Goal: Information Seeking & Learning: Check status

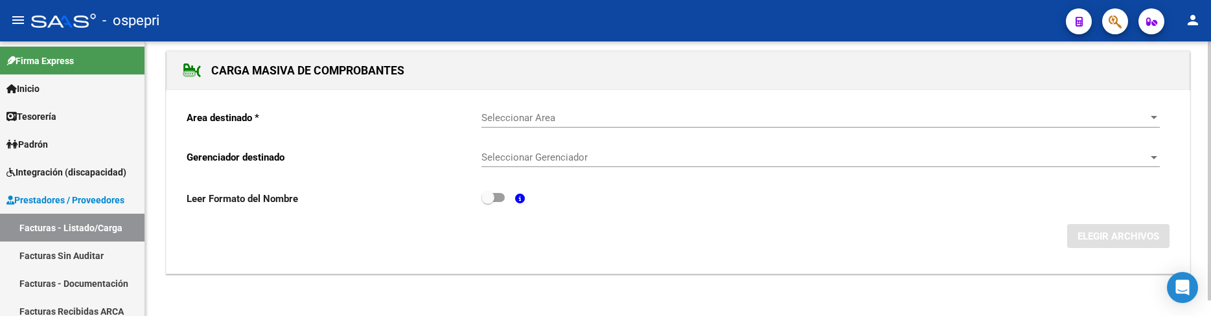
scroll to position [16, 0]
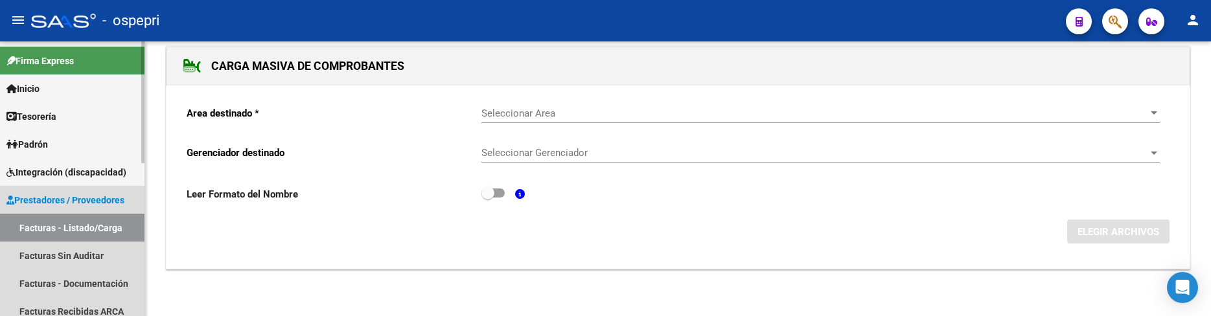
click at [99, 227] on link "Facturas - Listado/Carga" at bounding box center [72, 228] width 145 height 28
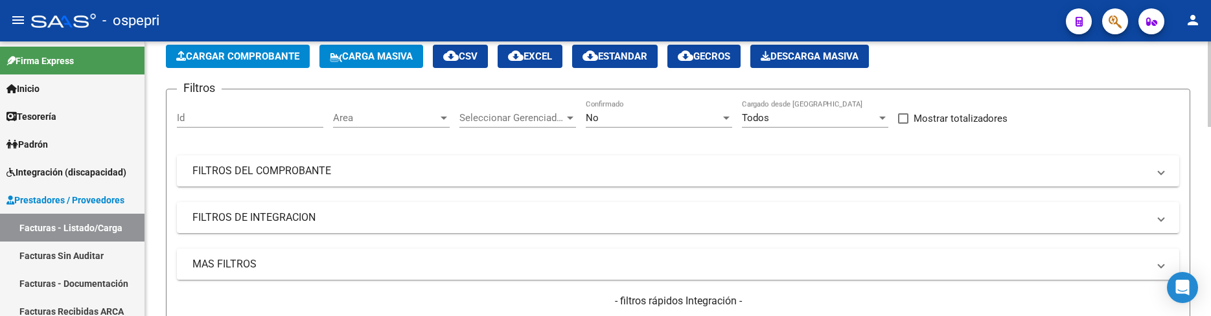
scroll to position [130, 0]
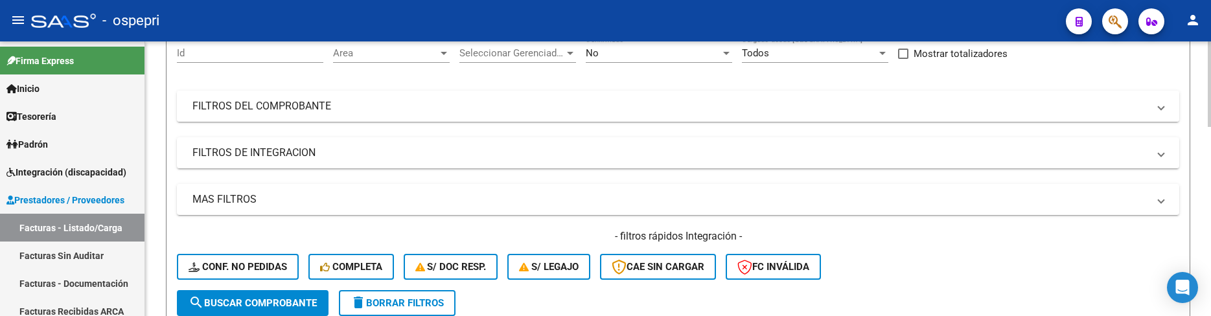
click at [910, 110] on mat-panel-title "FILTROS DEL COMPROBANTE" at bounding box center [670, 106] width 956 height 14
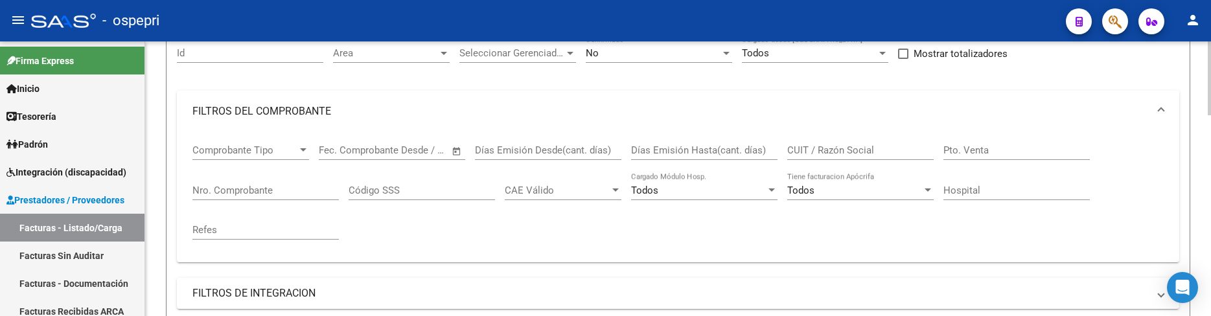
click at [851, 148] on input "CUIT / Razón Social" at bounding box center [860, 151] width 146 height 12
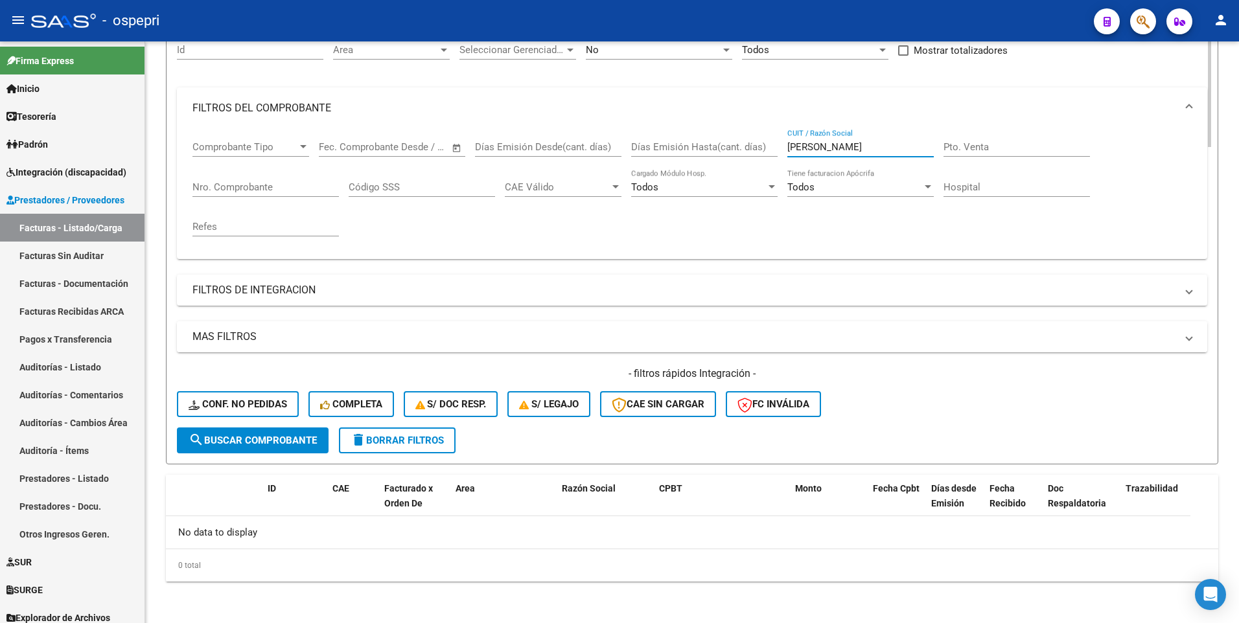
scroll to position [133, 0]
type input "jofre lorena"
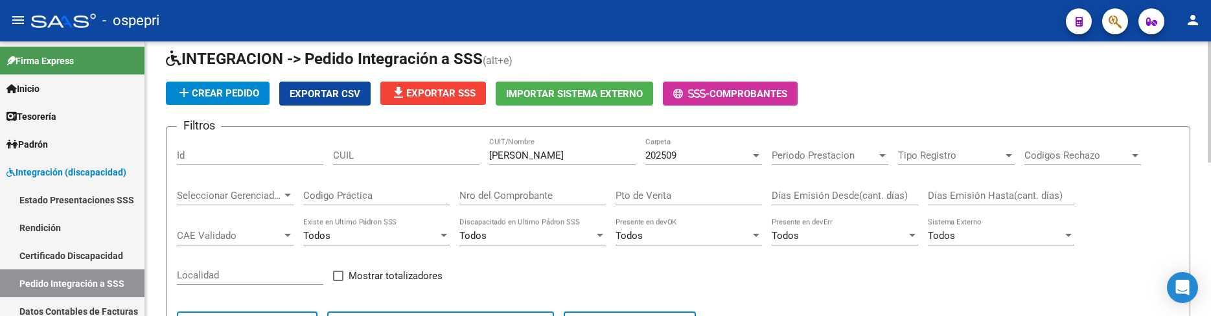
scroll to position [23, 0]
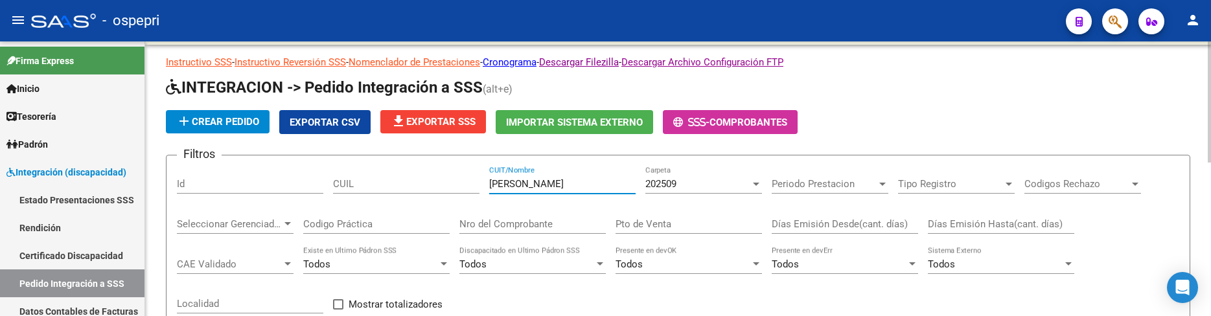
drag, startPoint x: 563, startPoint y: 187, endPoint x: 480, endPoint y: 178, distance: 83.4
click at [480, 178] on div "Filtros Id CUIL orellano CUIT/Nombre 202509 Carpeta Periodo Prestacion Periodo …" at bounding box center [678, 273] width 1003 height 214
click at [502, 185] on input "matin" at bounding box center [562, 184] width 146 height 12
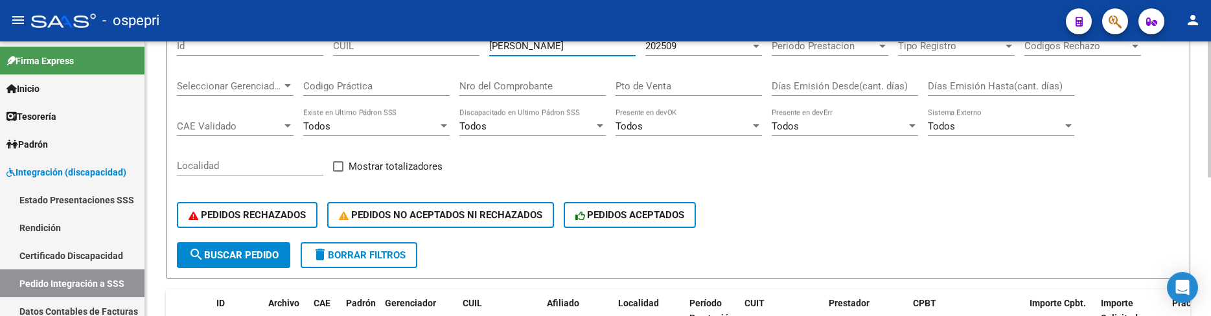
scroll to position [217, 0]
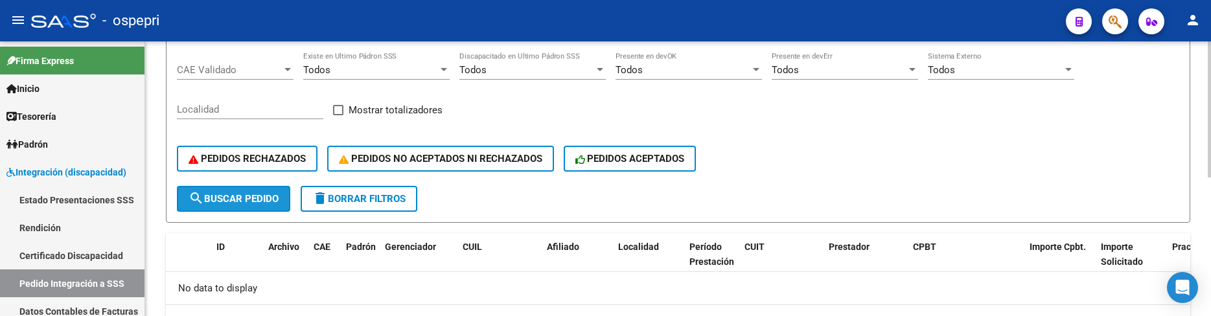
click at [256, 199] on span "search Buscar Pedido" at bounding box center [234, 199] width 90 height 12
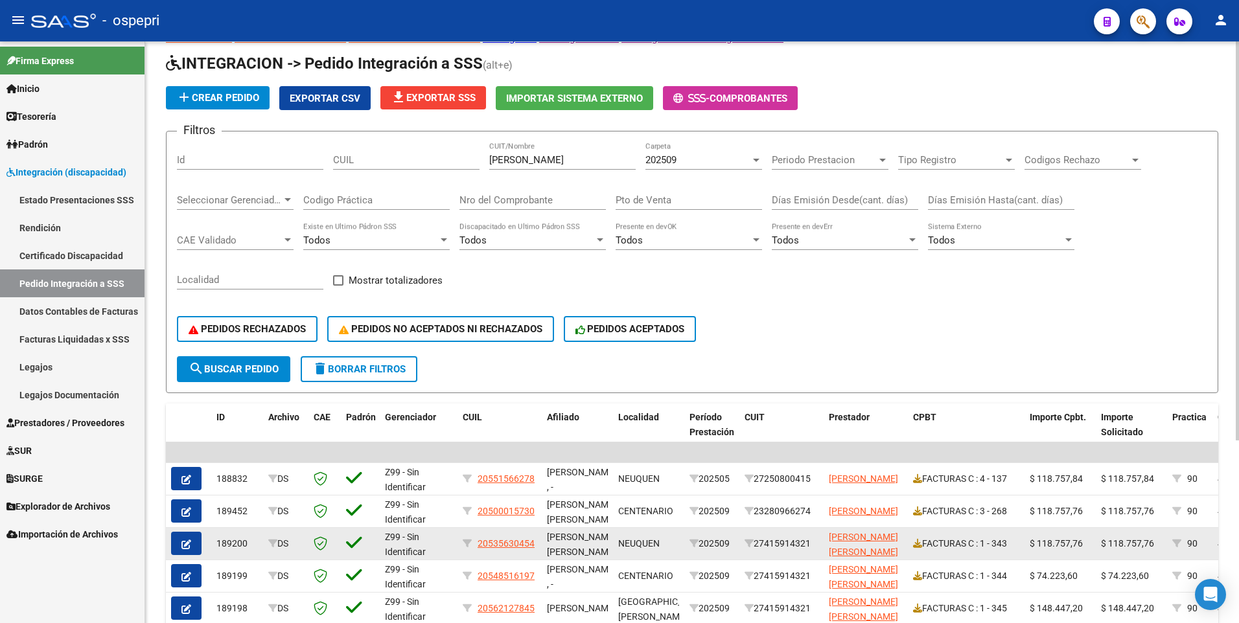
scroll to position [0, 0]
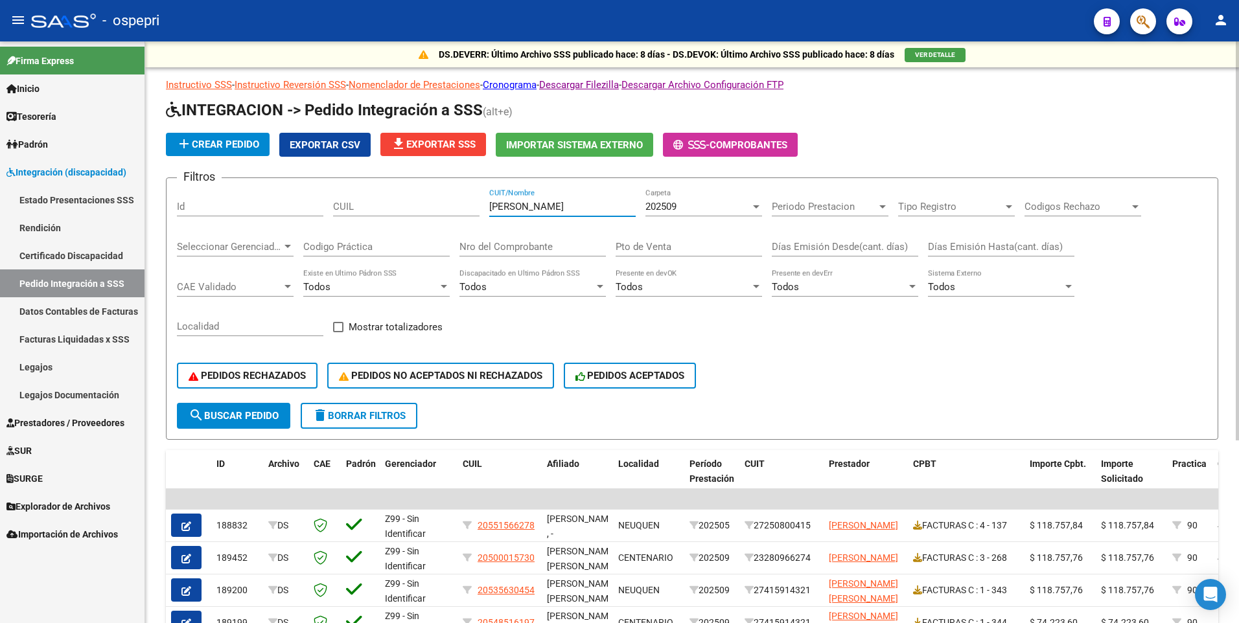
drag, startPoint x: 526, startPoint y: 208, endPoint x: 534, endPoint y: 205, distance: 8.4
click at [474, 211] on div "Filtros Id CUIL martin CUIT/Nombre 202509 Carpeta Periodo Prestacion Periodo Pr…" at bounding box center [692, 296] width 1030 height 214
click at [754, 211] on div at bounding box center [756, 207] width 12 height 10
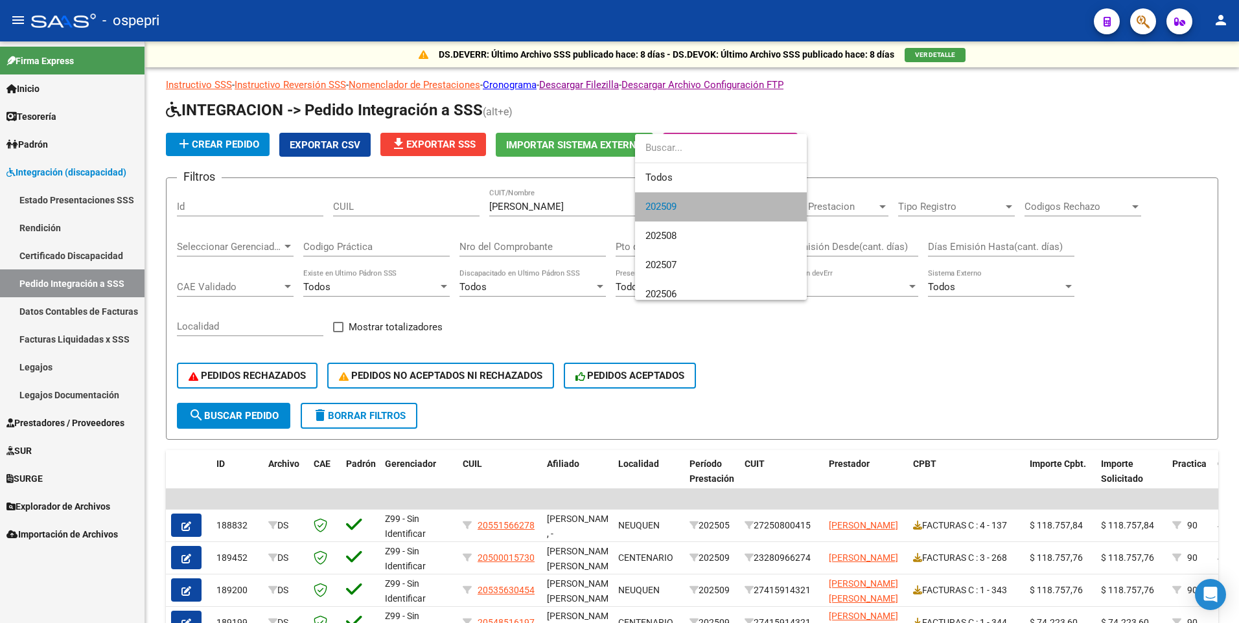
click at [737, 207] on span "202509" at bounding box center [720, 206] width 151 height 29
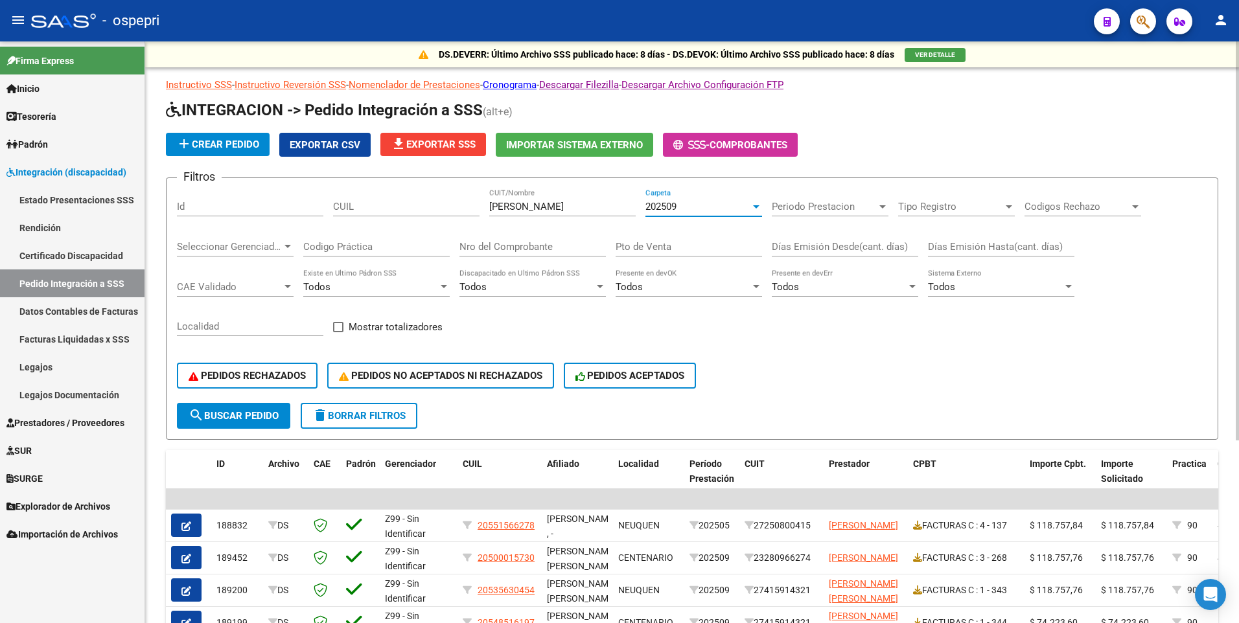
click at [259, 316] on span "search Buscar Pedido" at bounding box center [234, 416] width 90 height 12
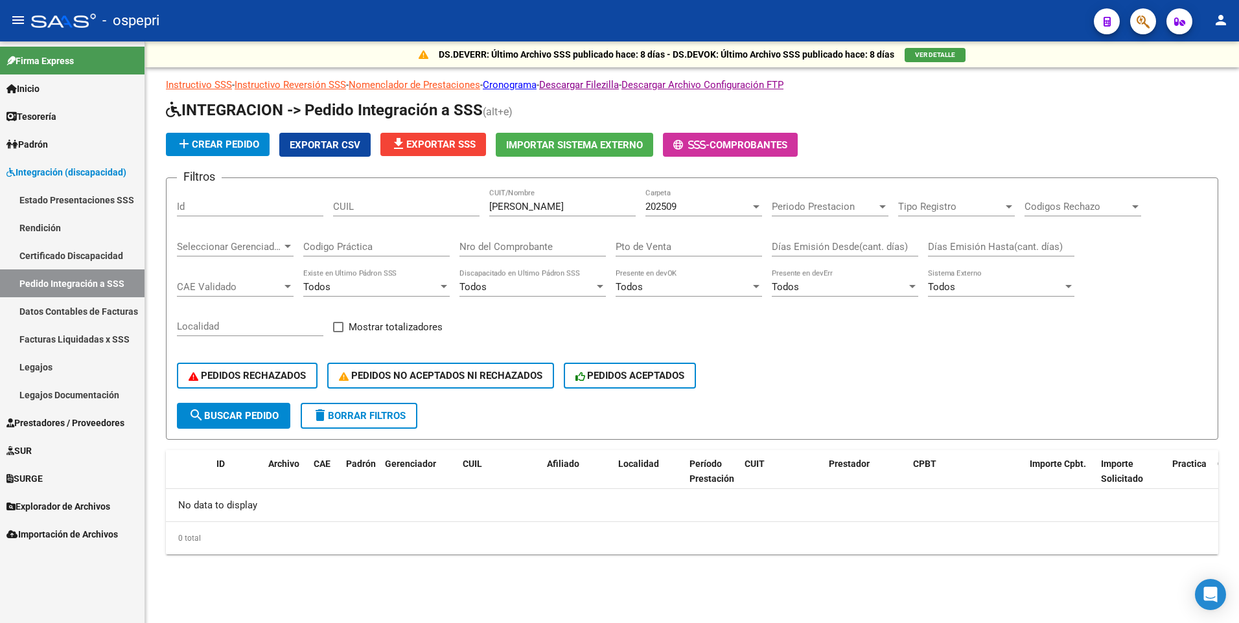
click at [751, 205] on div at bounding box center [756, 207] width 12 height 10
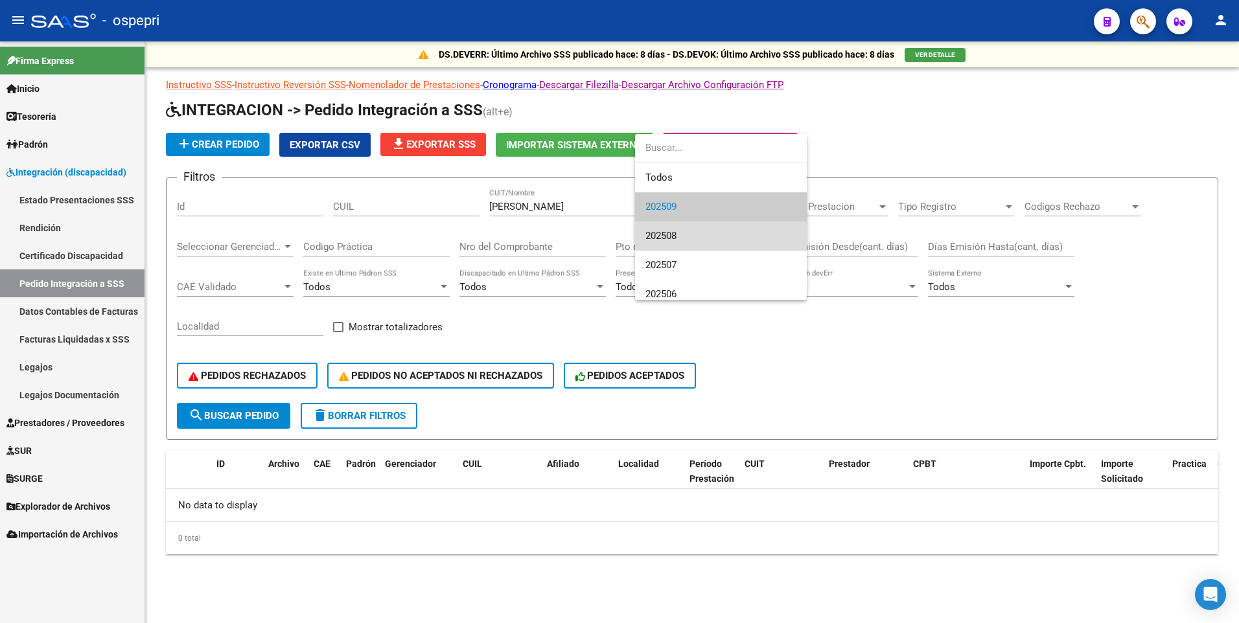
click at [738, 231] on span "202508" at bounding box center [720, 236] width 151 height 29
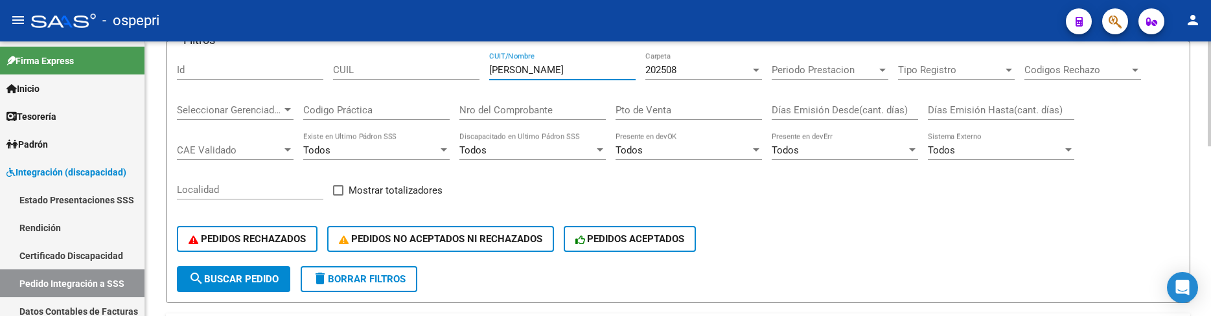
drag, startPoint x: 557, startPoint y: 70, endPoint x: 423, endPoint y: 60, distance: 134.5
click at [423, 60] on div "Filtros Id CUIL jofre lorena CUIT/Nombre 202508 Carpeta Periodo Prestacion Peri…" at bounding box center [678, 159] width 1003 height 214
type input "diaz natalia"
click at [756, 71] on div at bounding box center [756, 70] width 6 height 3
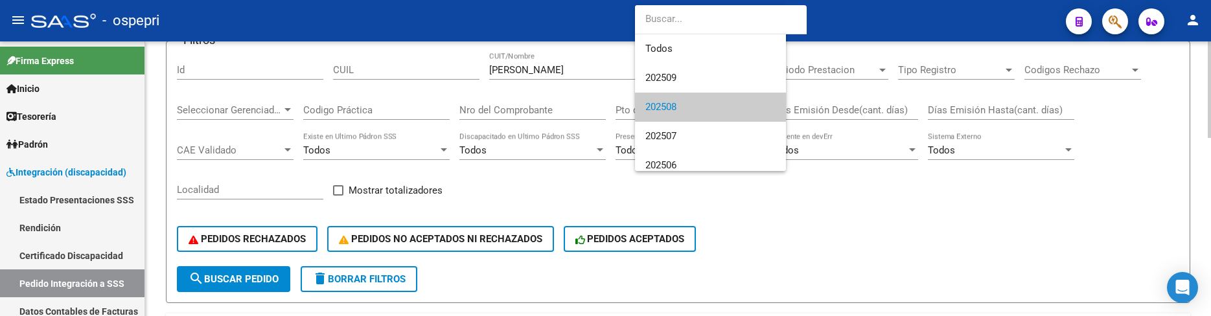
scroll to position [38, 0]
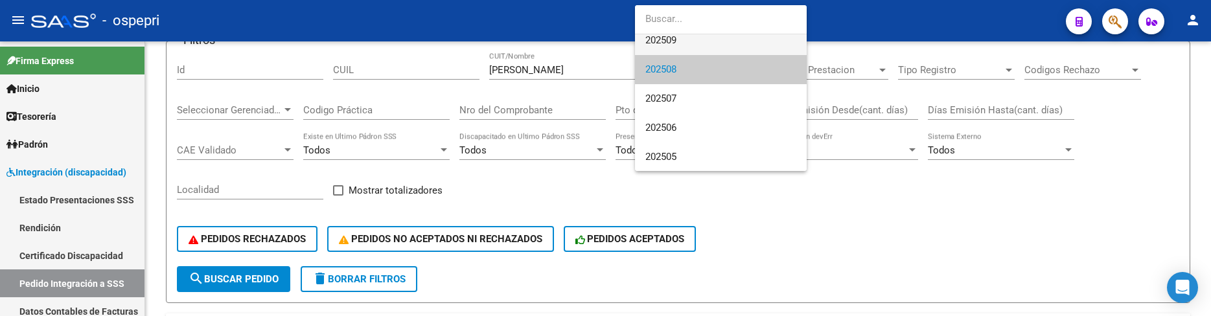
click at [720, 40] on span "202509" at bounding box center [720, 40] width 151 height 29
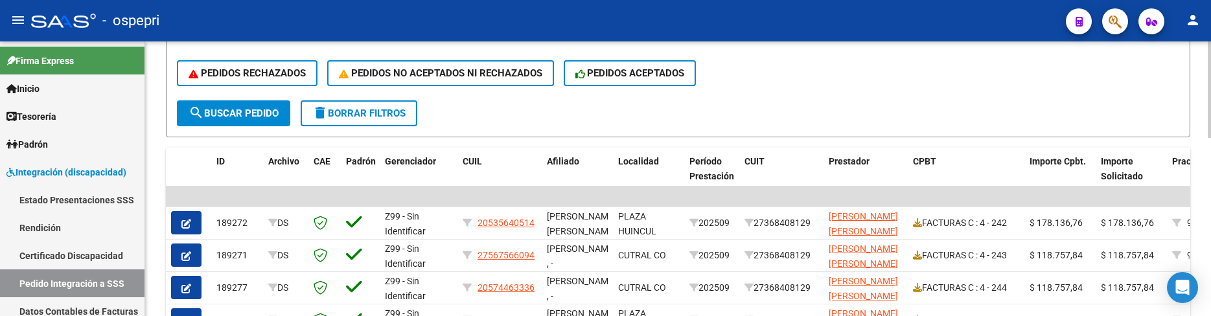
scroll to position [331, 0]
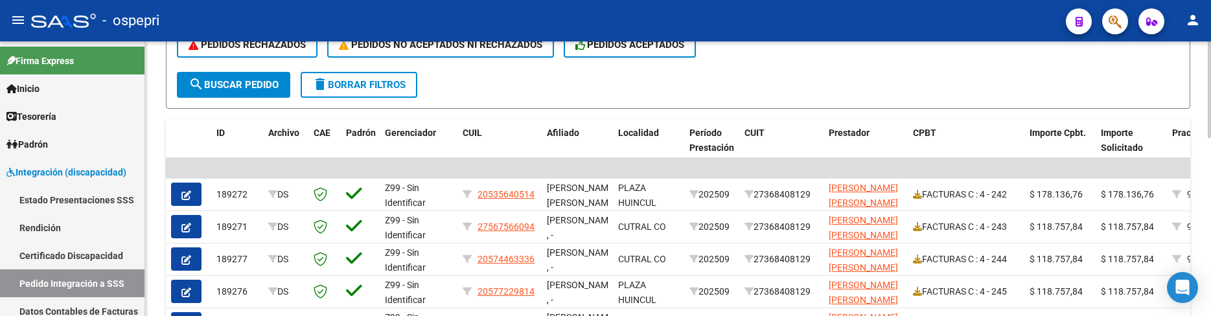
click at [271, 89] on span "search Buscar Pedido" at bounding box center [234, 85] width 90 height 12
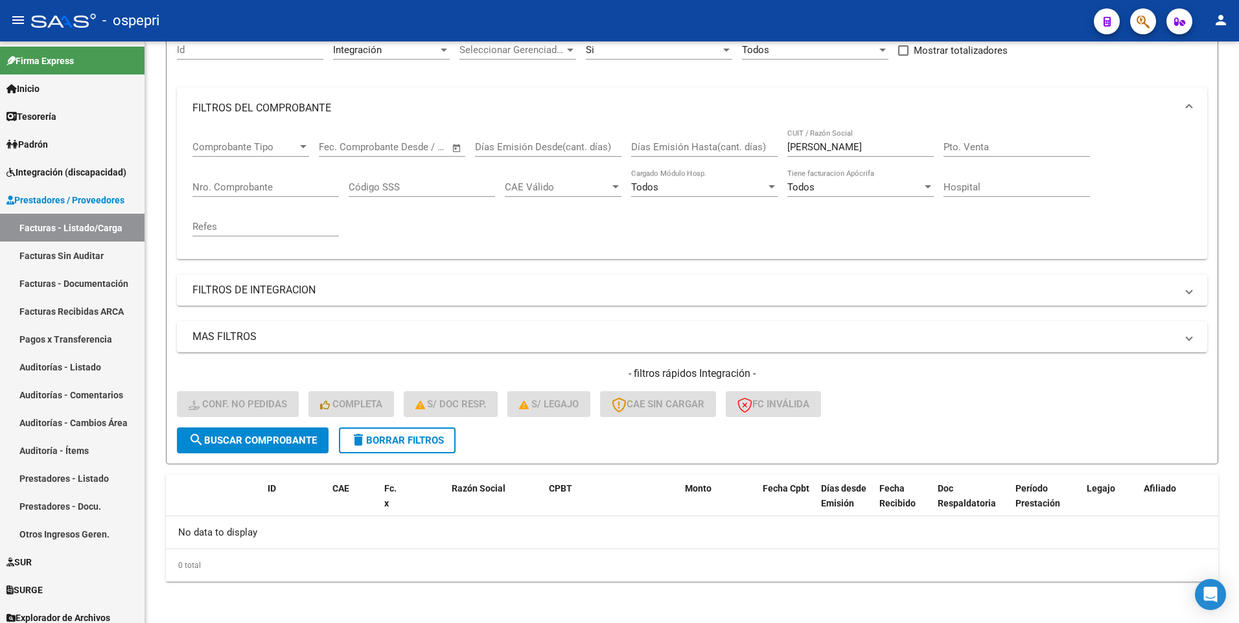
scroll to position [133, 0]
drag, startPoint x: 842, startPoint y: 146, endPoint x: 761, endPoint y: 146, distance: 81.7
click at [761, 146] on div "Comprobante Tipo Comprobante Tipo Fecha inicio – Fecha fin Fec. Comprobante Des…" at bounding box center [691, 189] width 999 height 120
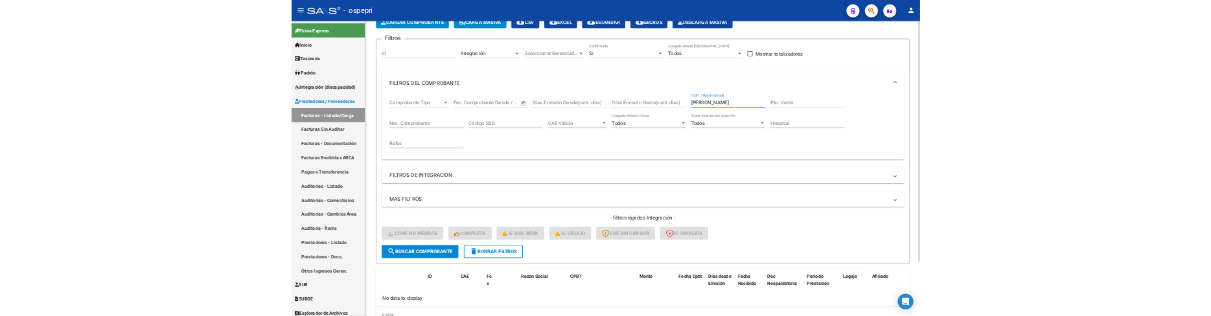
scroll to position [0, 0]
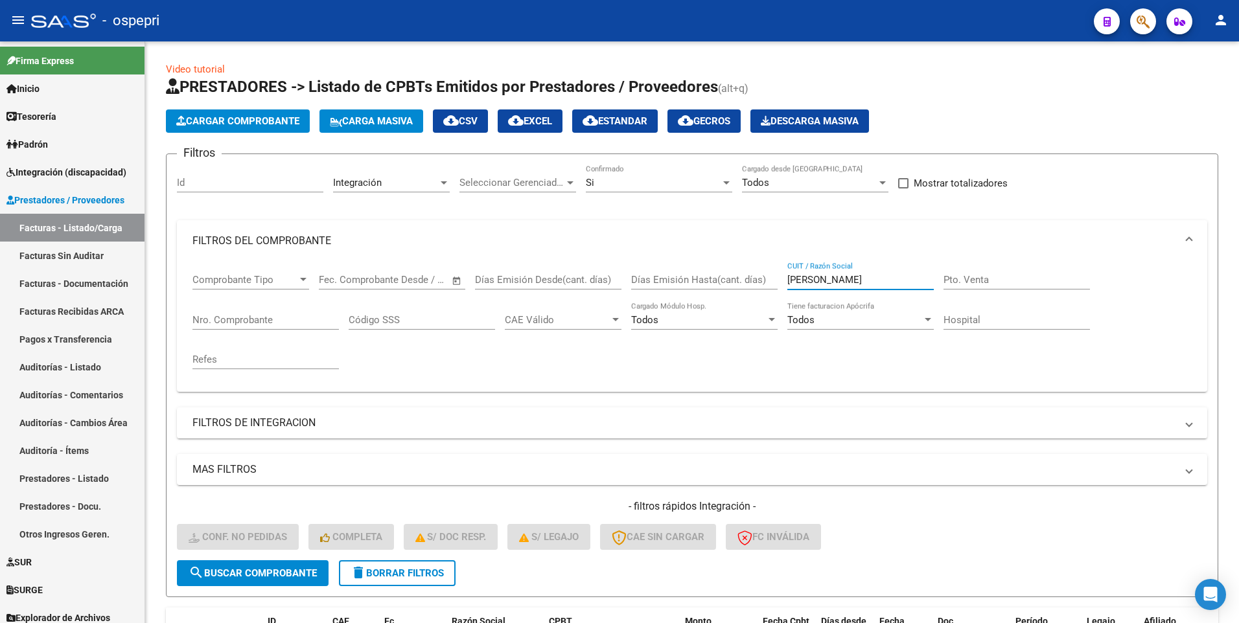
type input "jofre lorena"
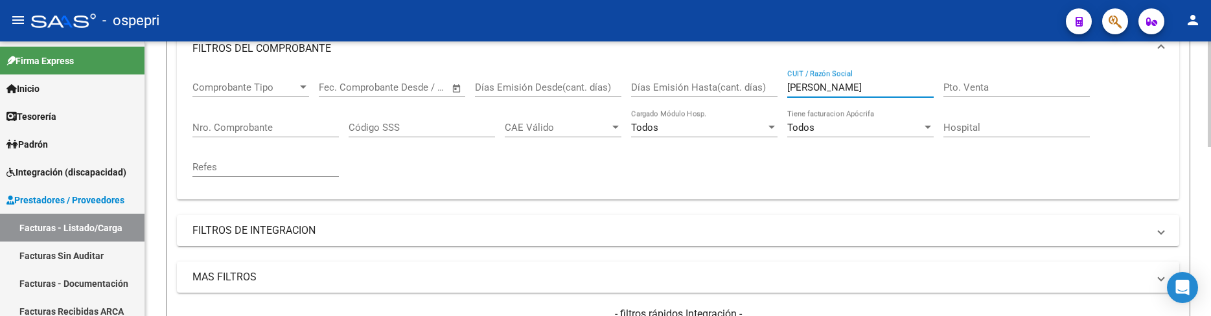
scroll to position [194, 0]
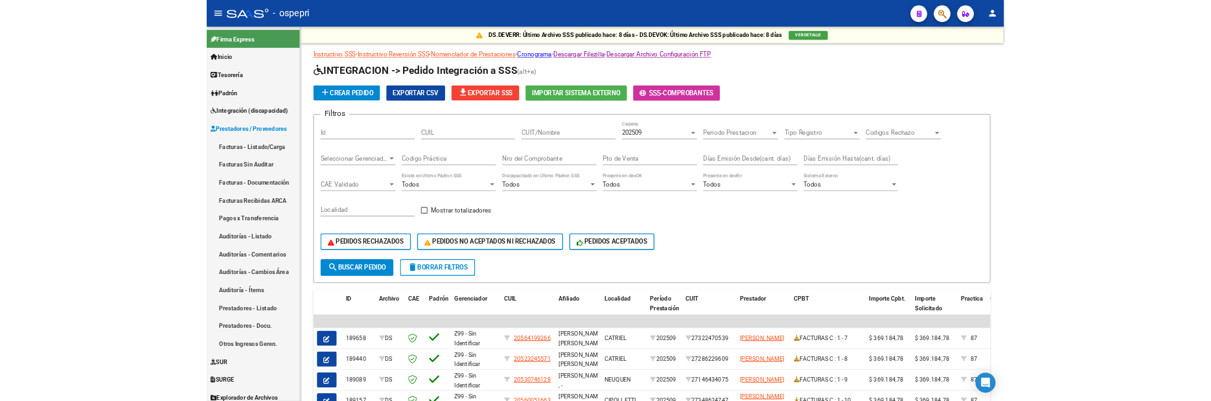
scroll to position [42, 0]
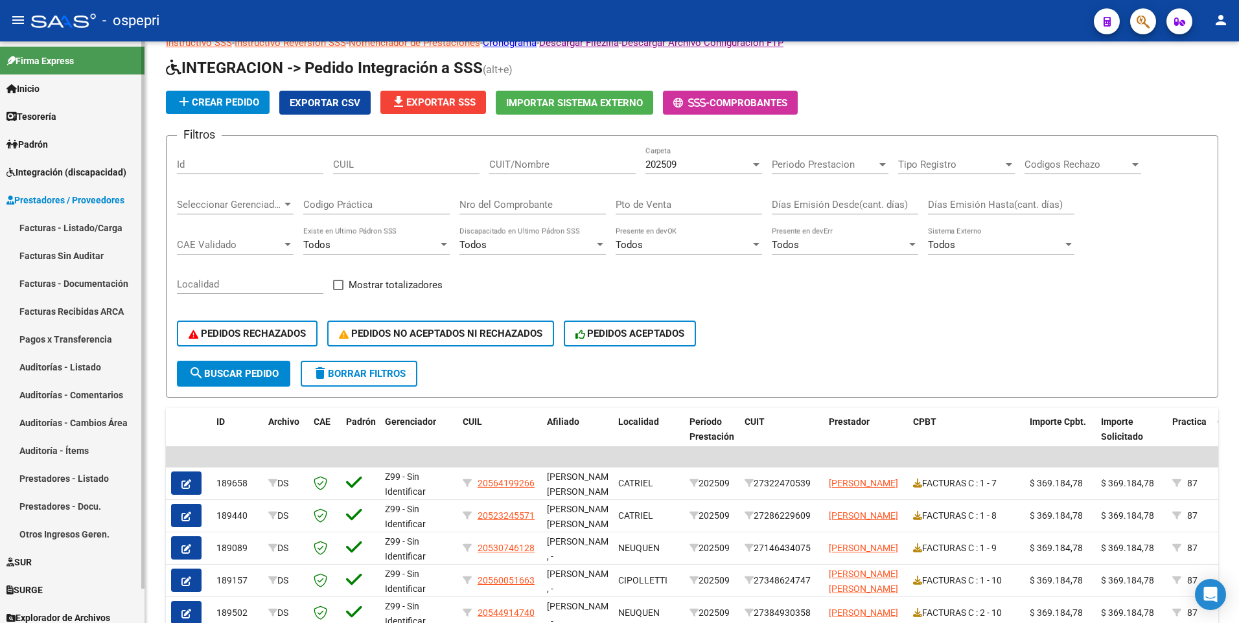
click at [77, 200] on span "Prestadores / Proveedores" at bounding box center [65, 200] width 118 height 14
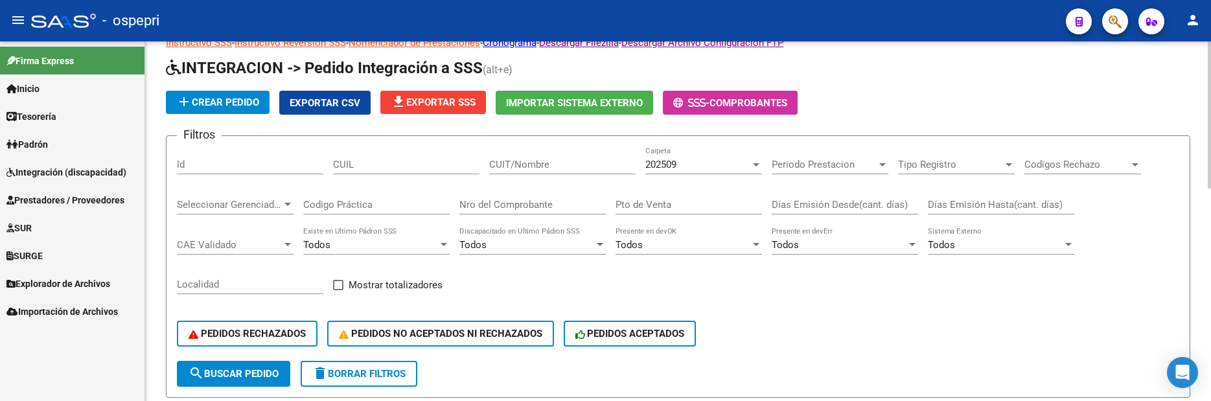
click at [1046, 319] on div "PEDIDOS RECHAZADOS PEDIDOS NO ACEPTADOS NI RECHAZADOS PEDIDOS ACEPTADOS" at bounding box center [678, 334] width 1003 height 54
click at [527, 163] on input "CUIT/Nombre" at bounding box center [562, 165] width 146 height 12
click at [84, 169] on span "Integración (discapacidad)" at bounding box center [66, 172] width 120 height 14
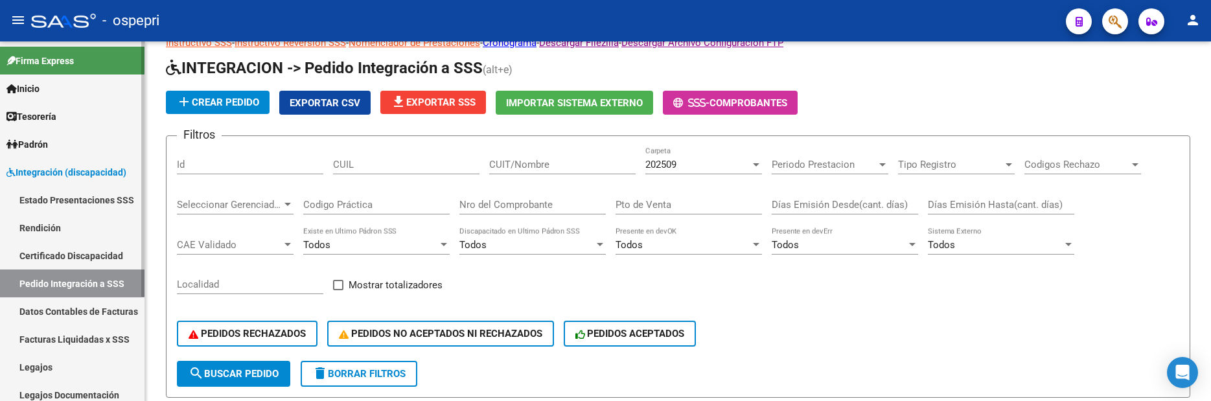
click at [37, 364] on link "Legajos" at bounding box center [72, 367] width 145 height 28
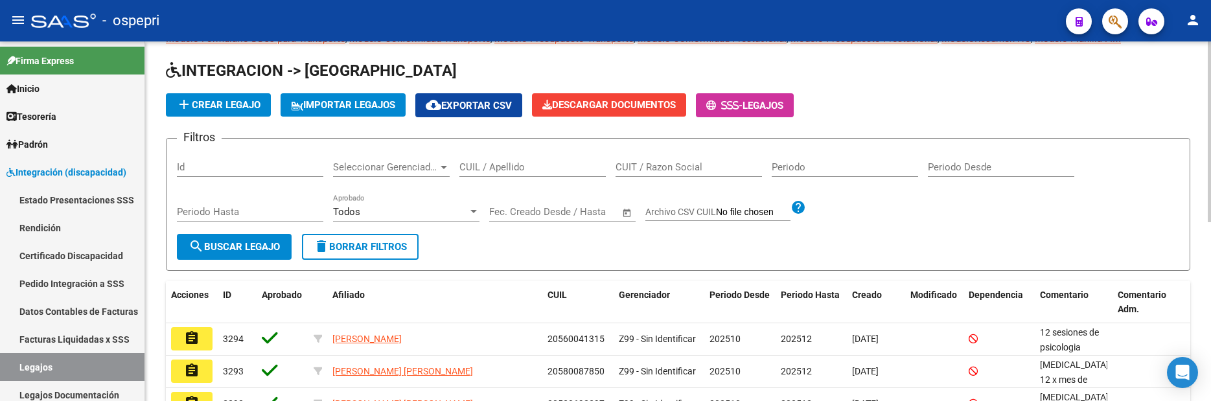
scroll to position [42, 0]
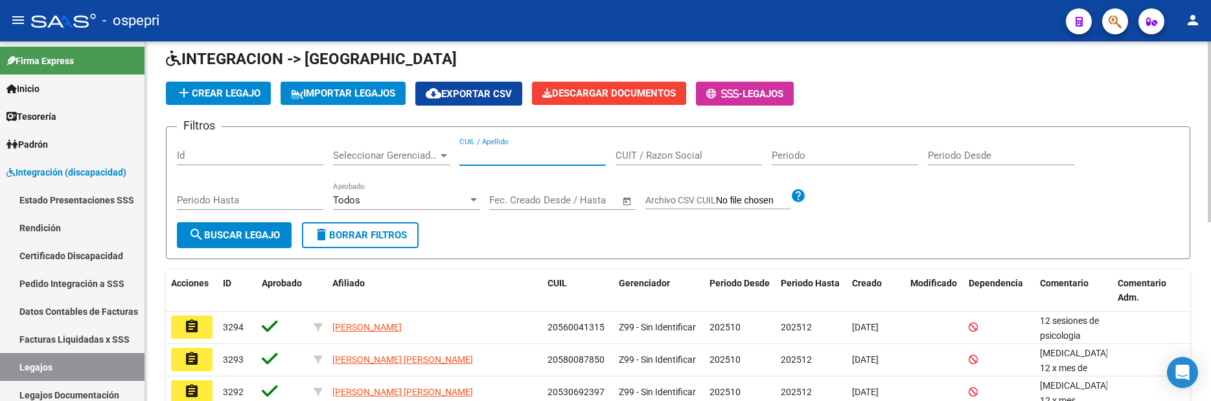
click at [481, 158] on input "CUIL / Apellido" at bounding box center [532, 156] width 146 height 12
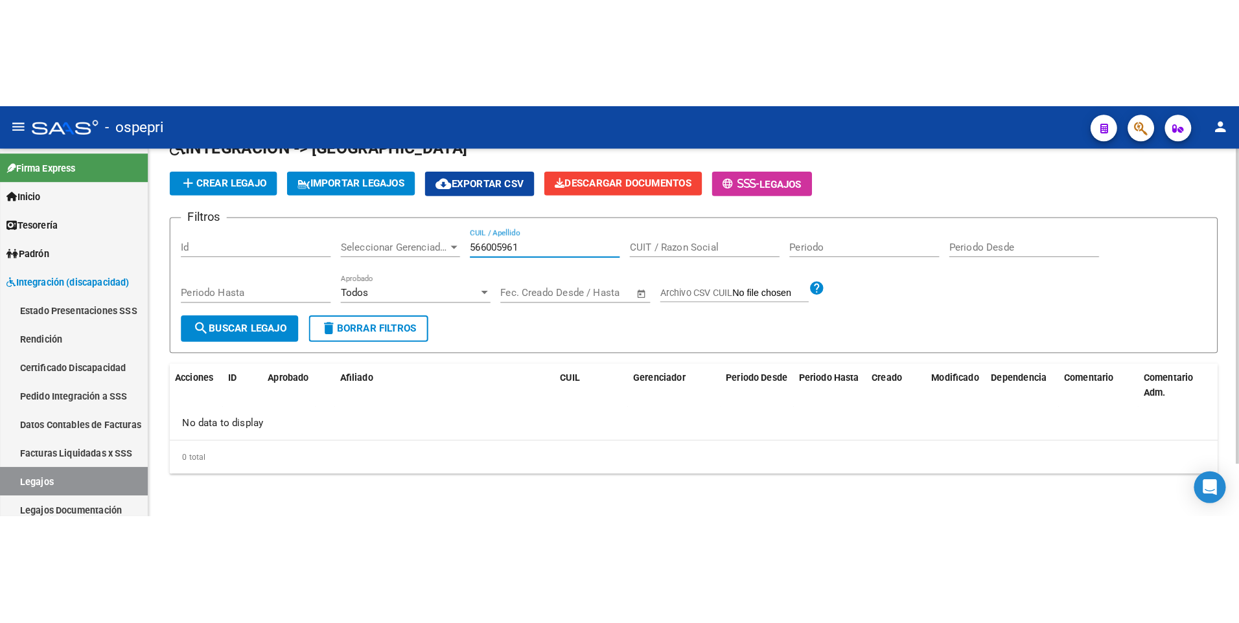
scroll to position [0, 0]
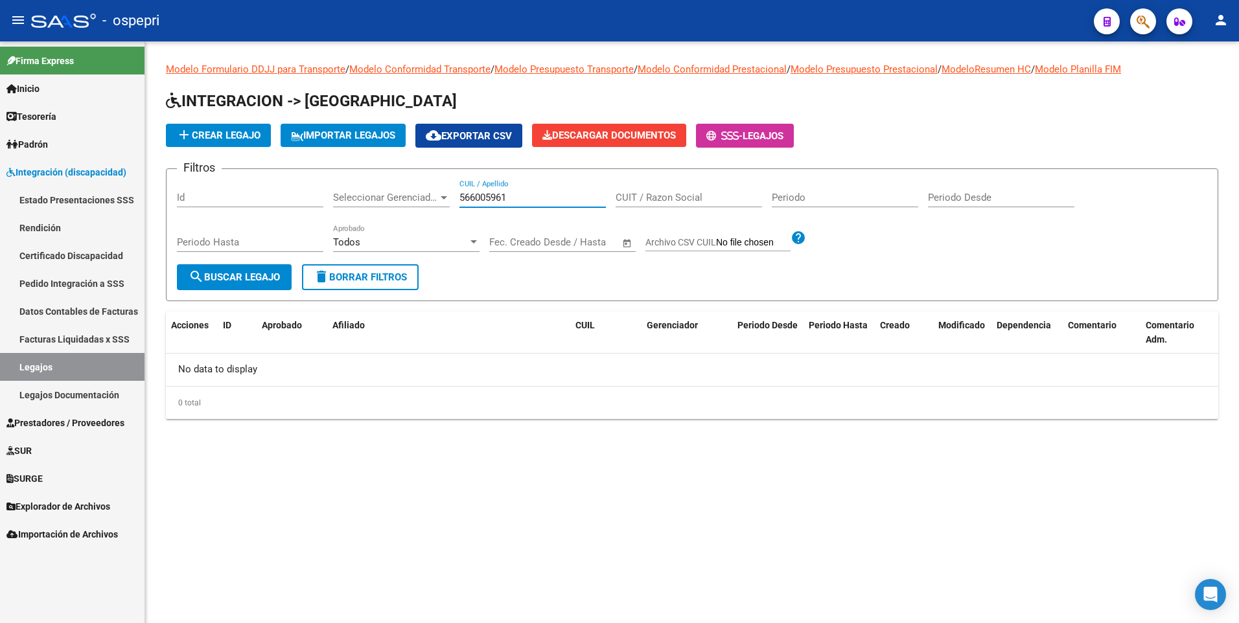
click at [488, 196] on input "566005961" at bounding box center [532, 198] width 146 height 12
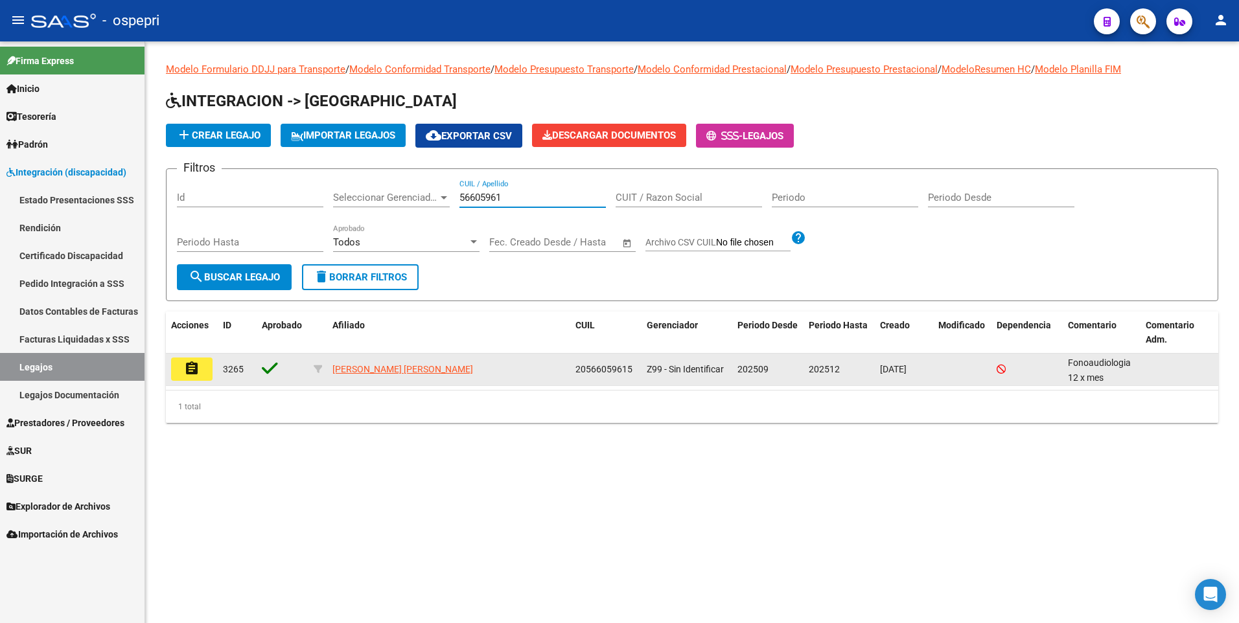
type input "56605961"
click at [192, 372] on mat-icon "assignment" at bounding box center [192, 369] width 16 height 16
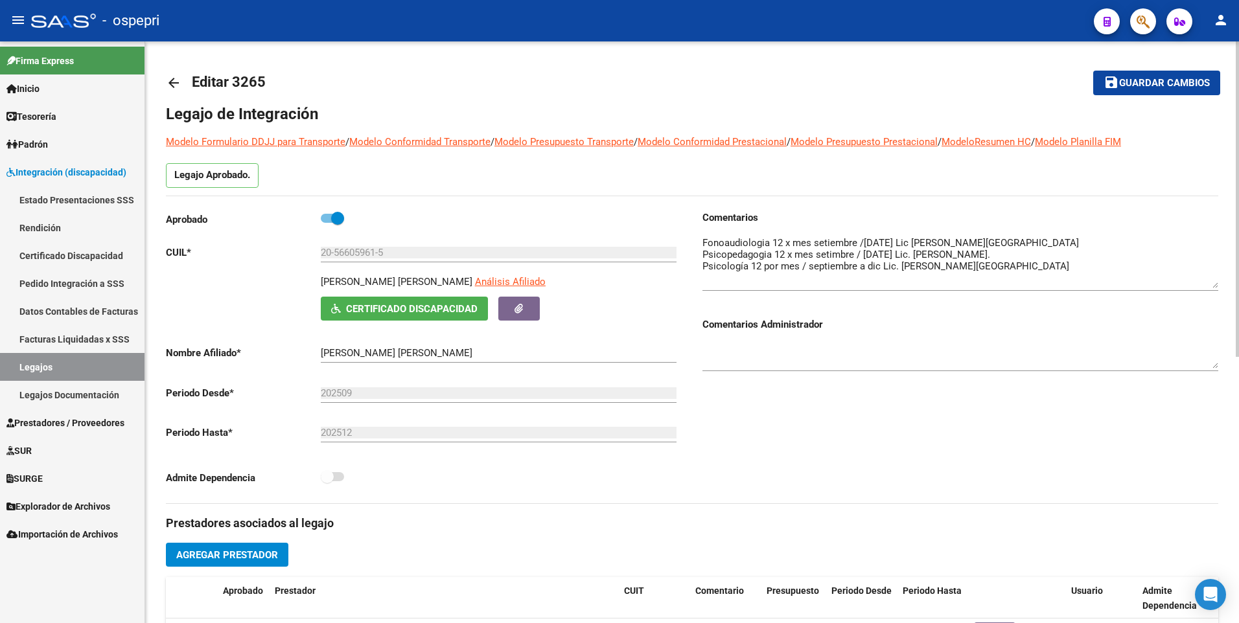
drag, startPoint x: 1214, startPoint y: 259, endPoint x: 1220, endPoint y: 286, distance: 27.1
click at [1220, 286] on div "arrow_back Editar 3265 save Guardar cambios Legajo de Integración Modelo Formul…" at bounding box center [692, 577] width 1094 height 1072
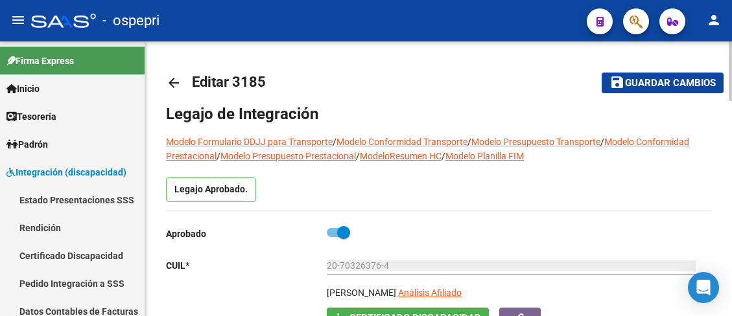
scroll to position [324, 0]
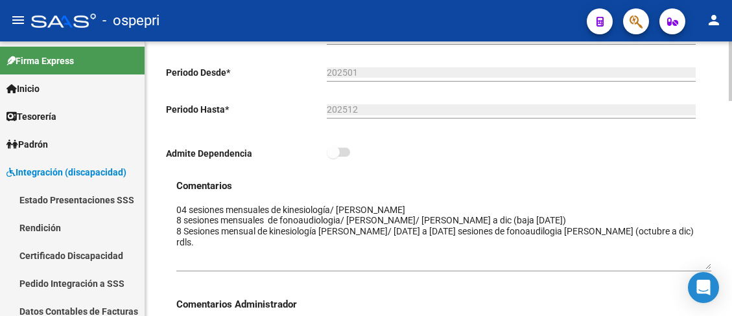
click at [730, 163] on div at bounding box center [729, 142] width 3 height 60
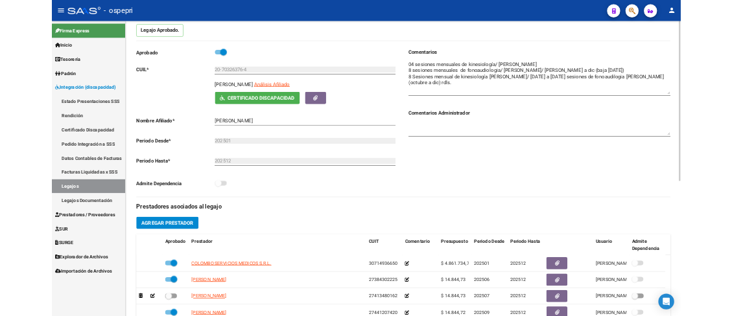
scroll to position [0, 0]
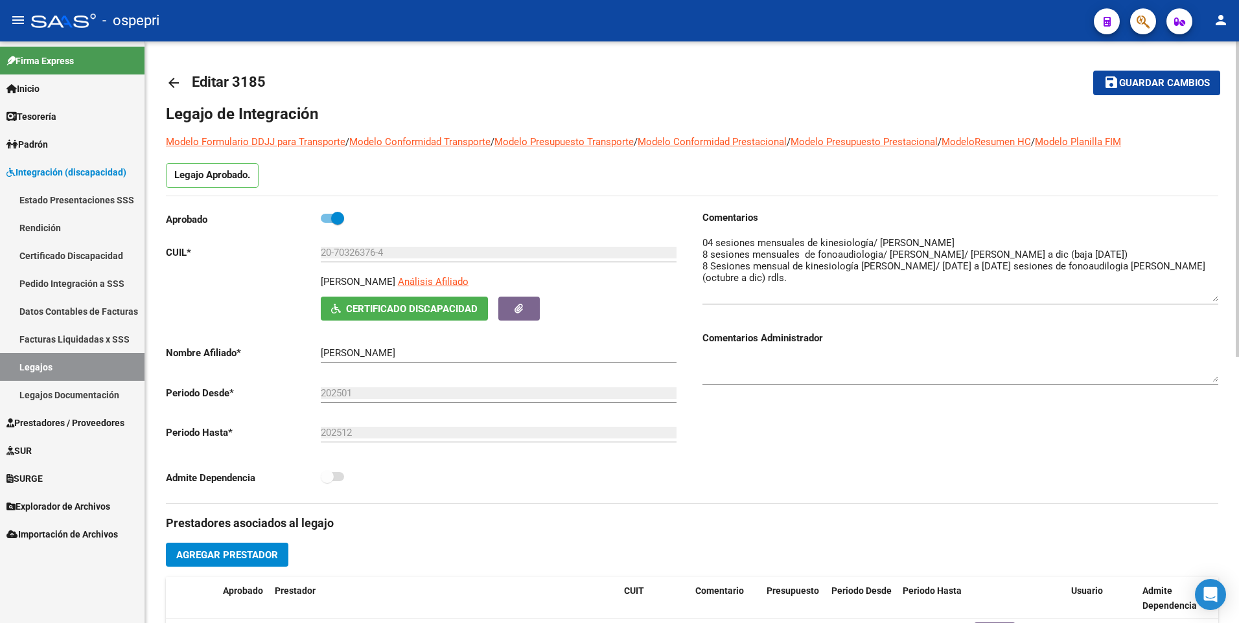
click at [172, 84] on mat-icon "arrow_back" at bounding box center [174, 83] width 16 height 16
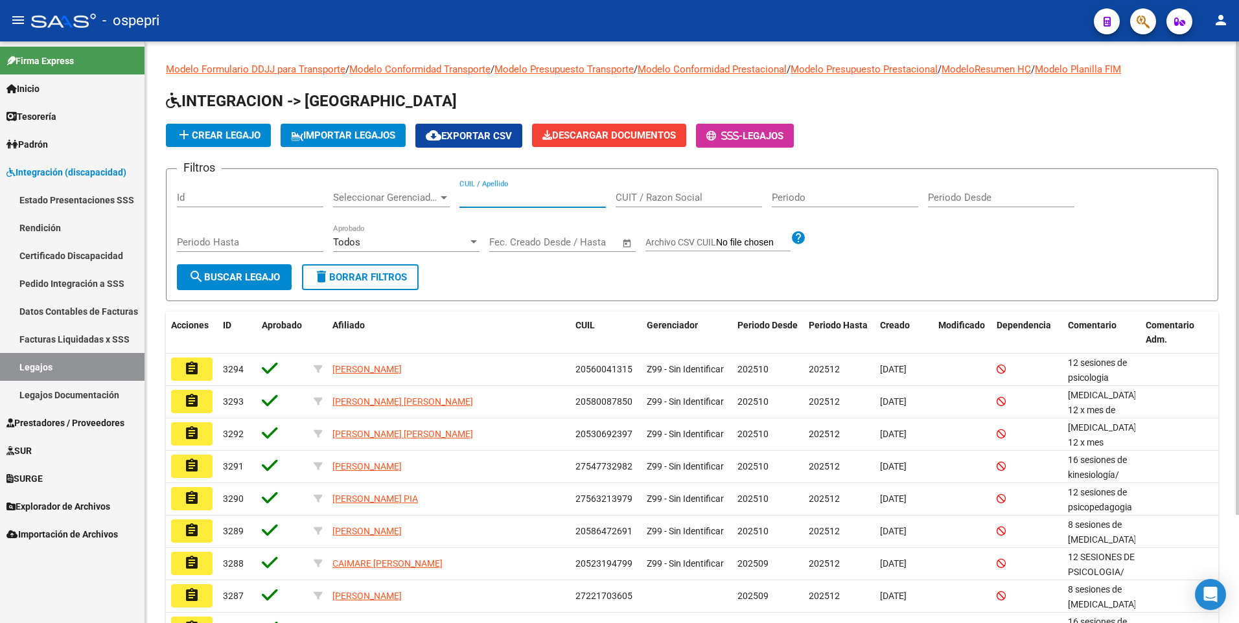
click at [487, 198] on input "CUIL / Apellido" at bounding box center [532, 198] width 146 height 12
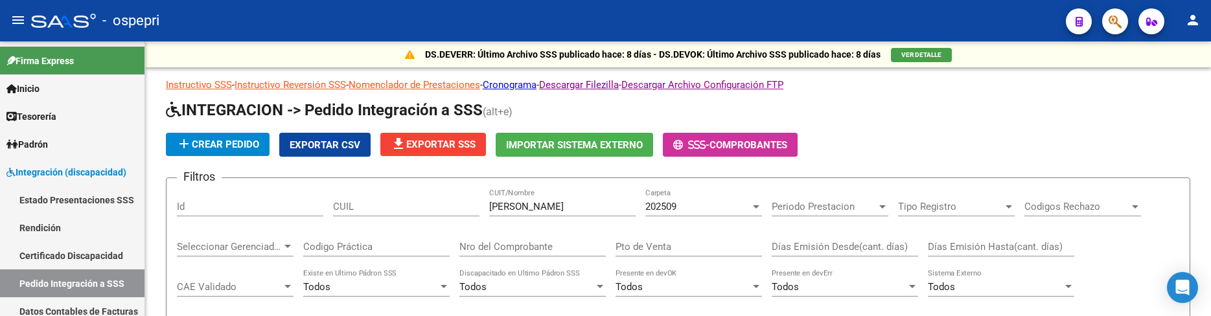
scroll to position [331, 0]
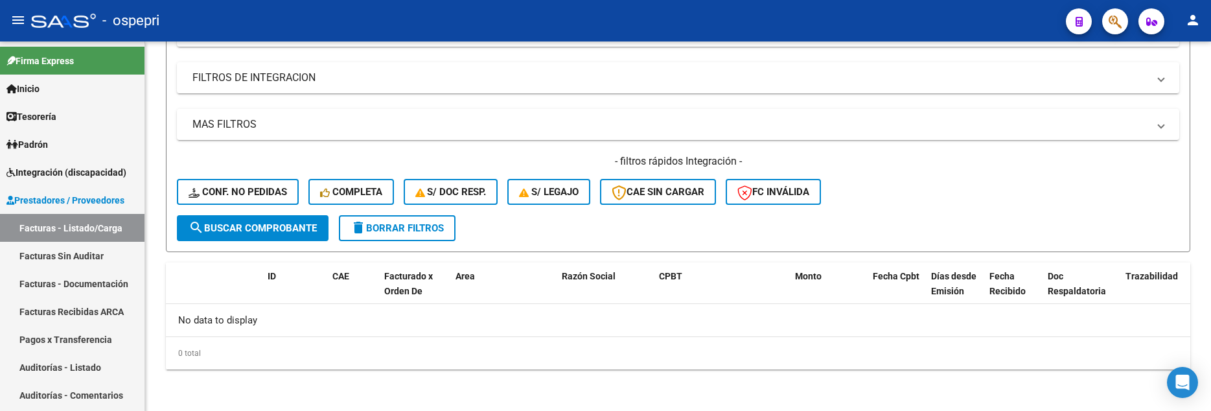
scroll to position [345, 0]
click at [968, 172] on div "- filtros rápidos Integración - Conf. no pedidas Completa S/ Doc Resp. S/ legaj…" at bounding box center [678, 184] width 1003 height 61
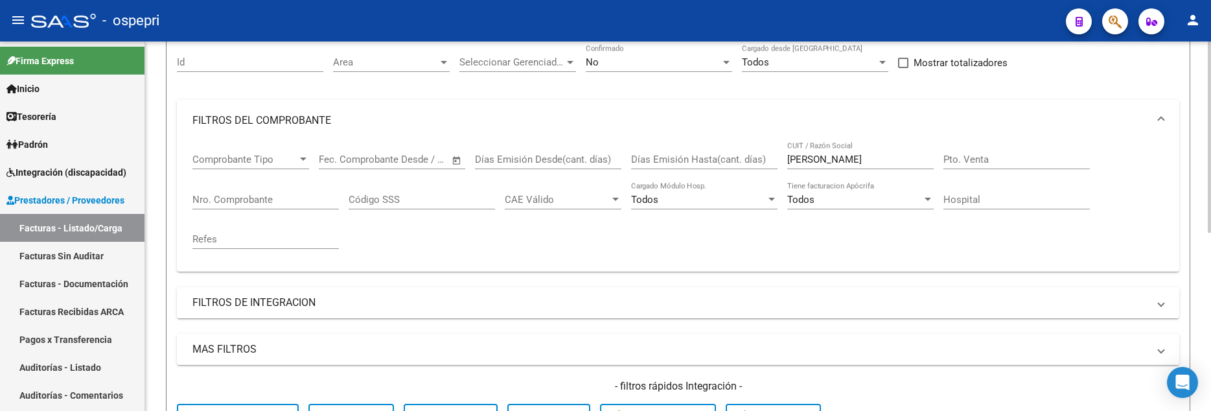
scroll to position [86, 0]
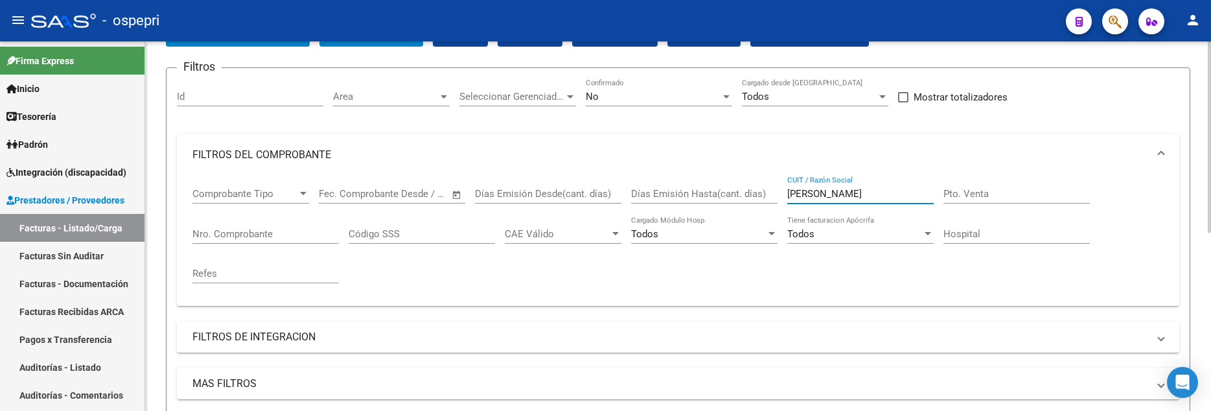
drag, startPoint x: 844, startPoint y: 194, endPoint x: 758, endPoint y: 191, distance: 86.2
click at [758, 191] on div "Comprobante Tipo Comprobante Tipo Fecha inicio – Fecha fin Fec. Comprobante Des…" at bounding box center [677, 236] width 971 height 120
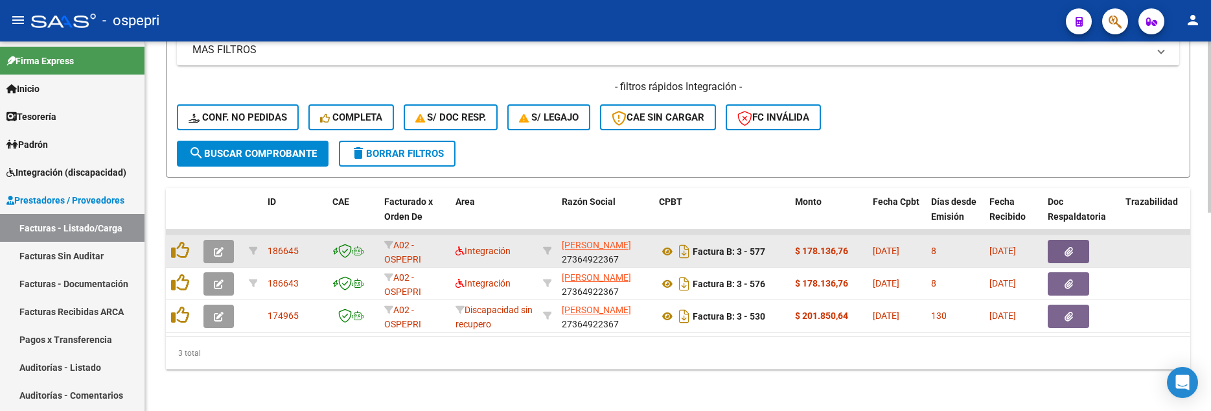
scroll to position [430, 0]
type input "cianci daiana"
click at [220, 247] on icon "button" at bounding box center [219, 252] width 10 height 10
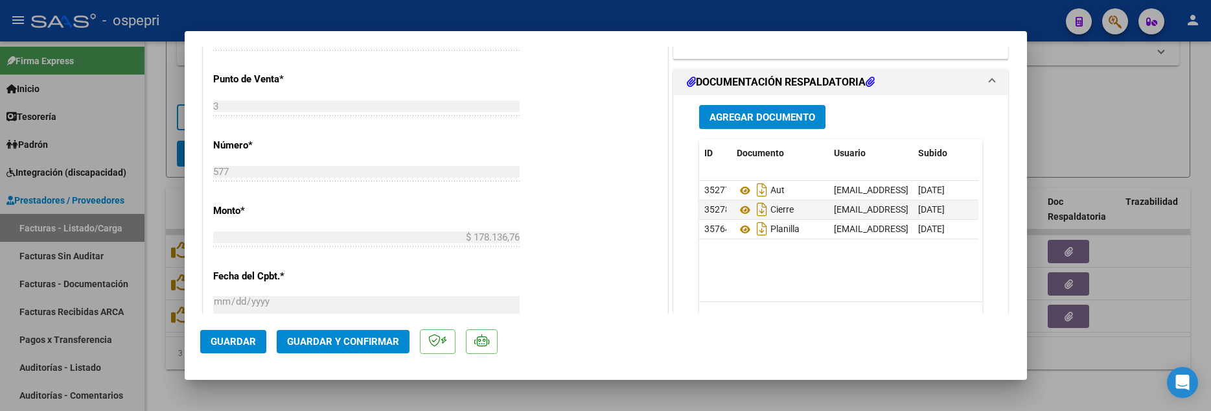
scroll to position [583, 0]
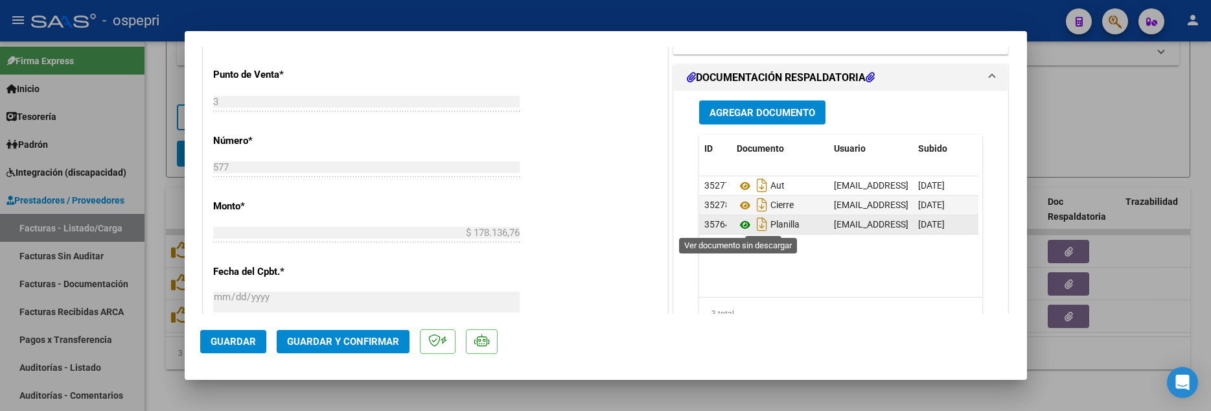
click at [739, 226] on icon at bounding box center [745, 225] width 17 height 16
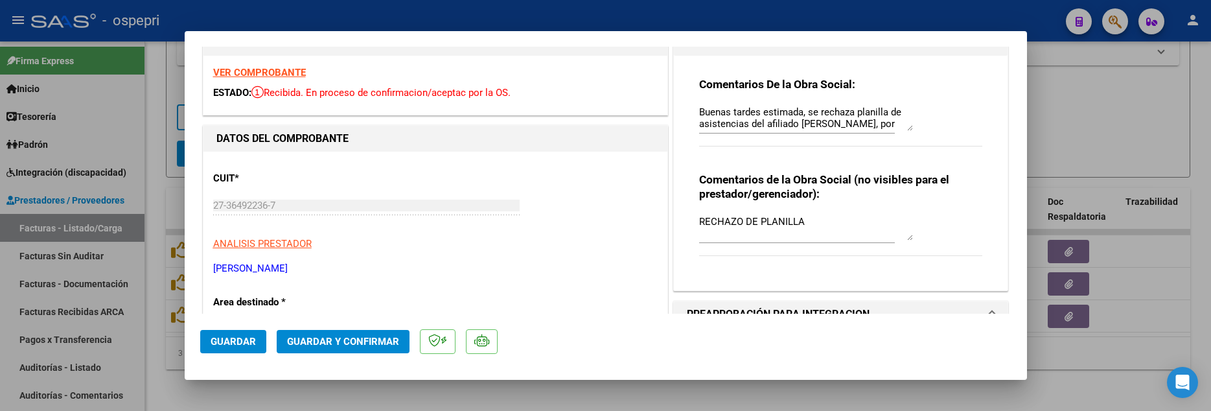
scroll to position [0, 0]
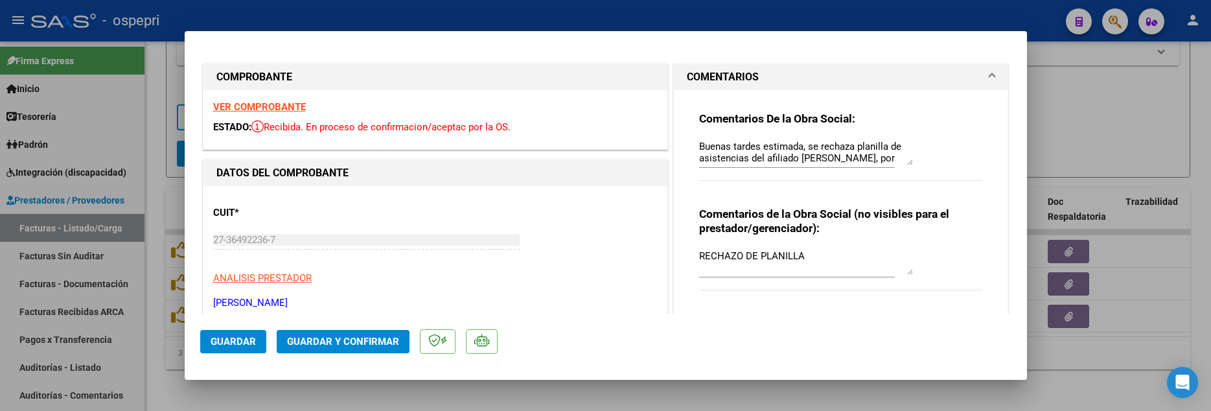
click at [1094, 121] on div at bounding box center [605, 205] width 1211 height 411
type input "$ 0,00"
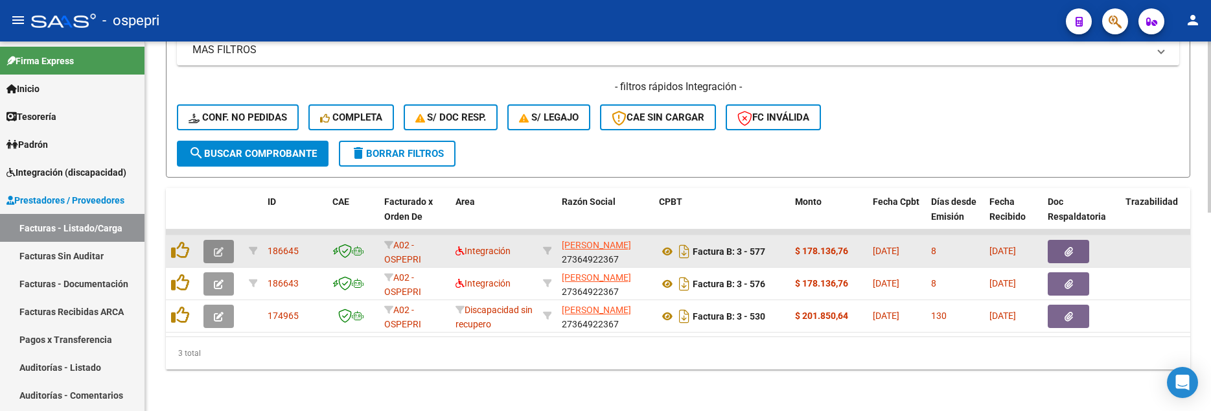
click at [222, 247] on icon "button" at bounding box center [219, 252] width 10 height 10
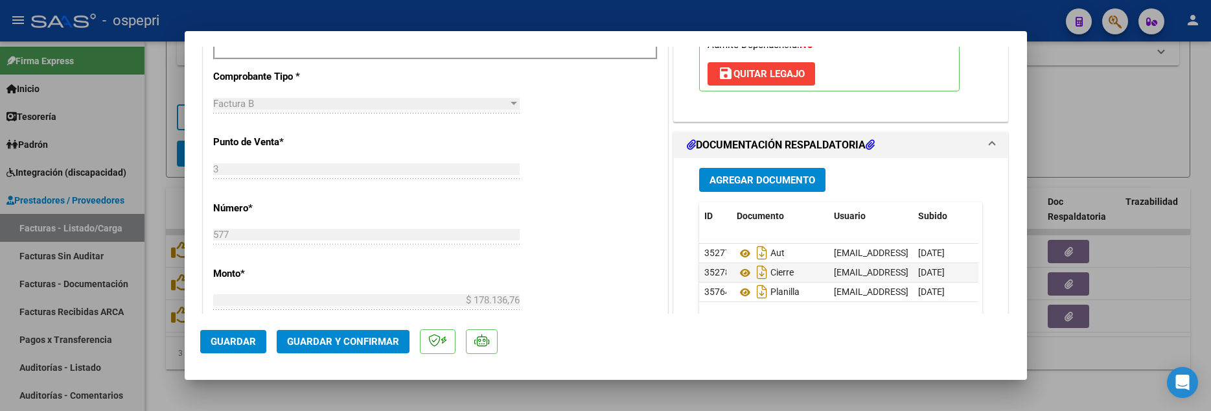
scroll to position [518, 0]
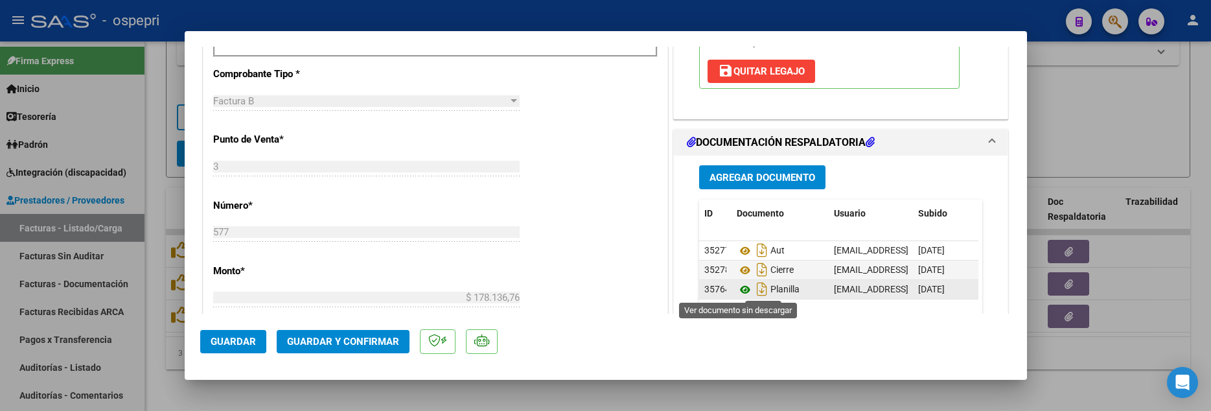
click at [740, 288] on icon at bounding box center [745, 290] width 17 height 16
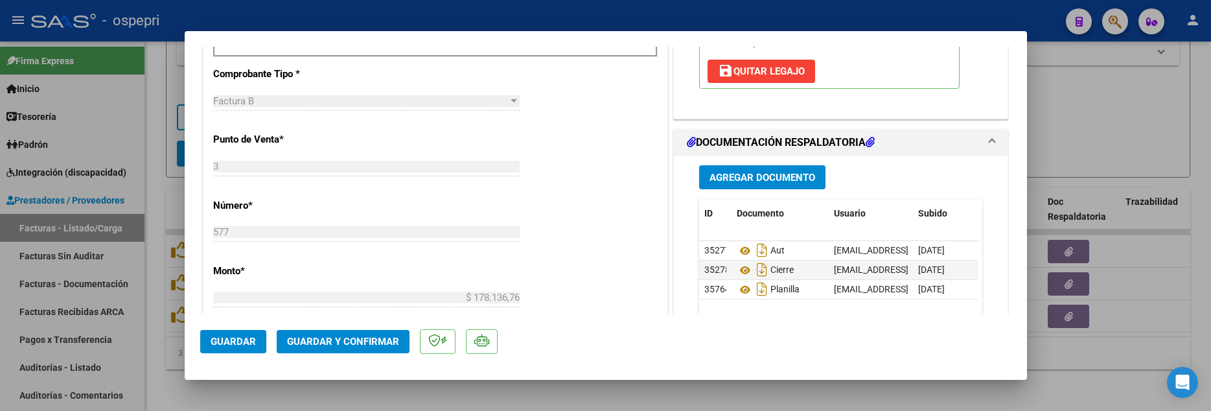
click at [1082, 111] on div at bounding box center [605, 205] width 1211 height 411
type input "$ 0,00"
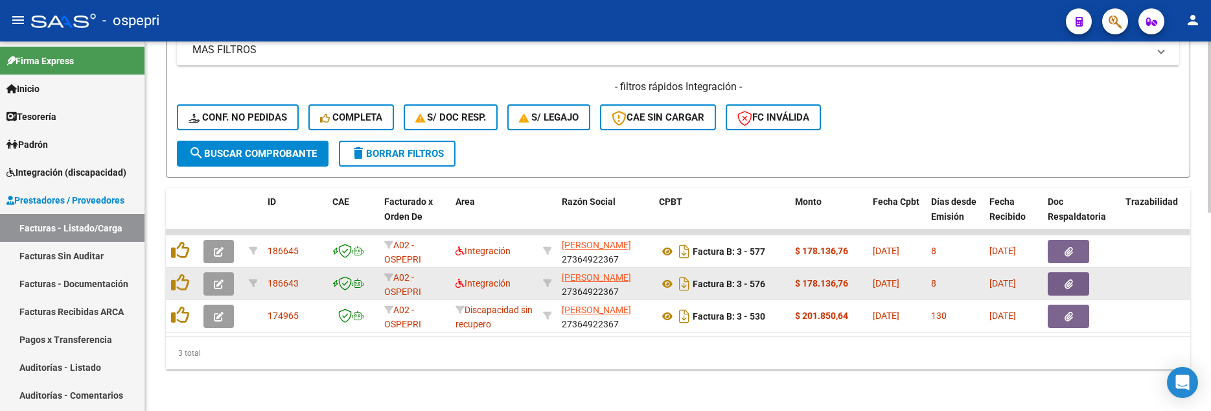
click at [226, 273] on button "button" at bounding box center [218, 283] width 30 height 23
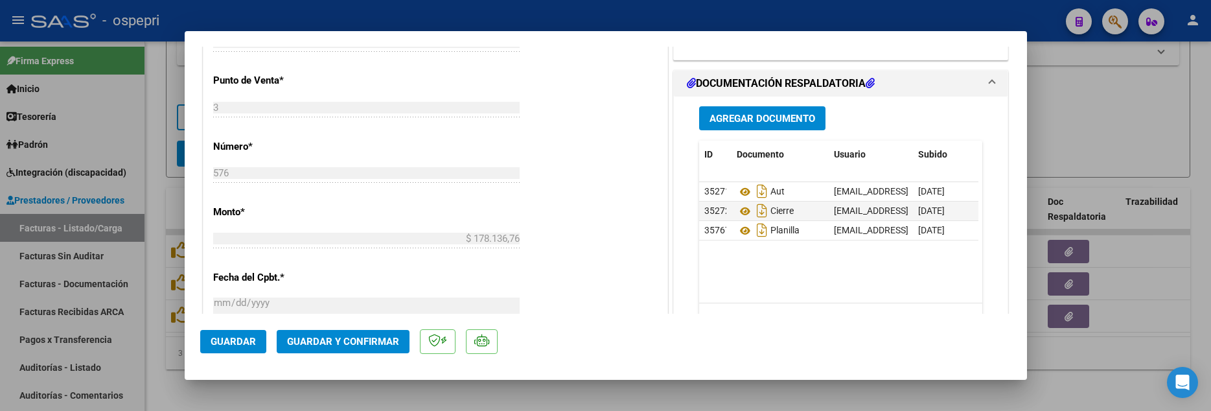
scroll to position [583, 0]
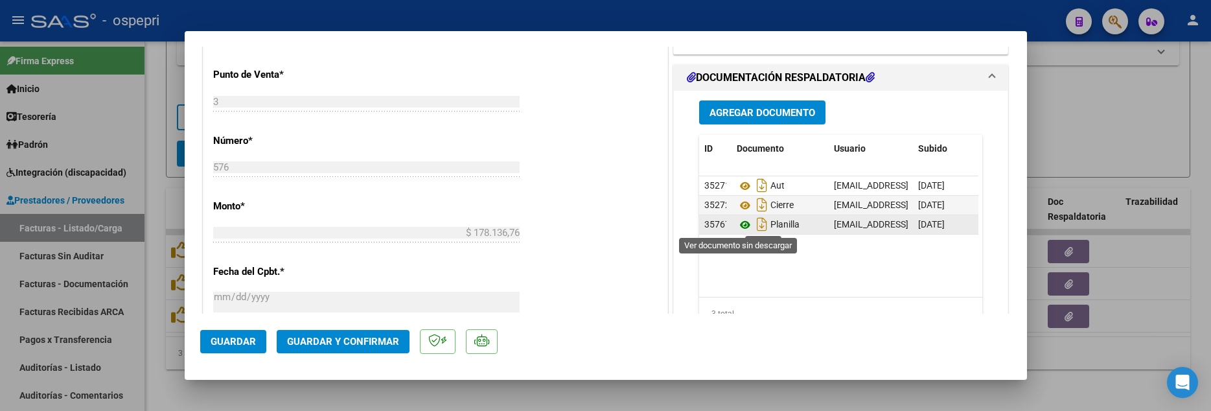
click at [741, 227] on icon at bounding box center [745, 225] width 17 height 16
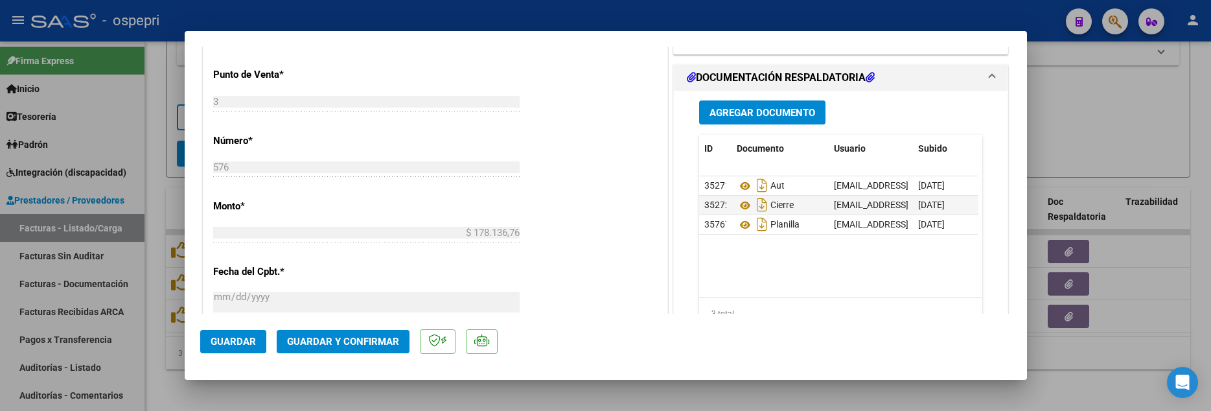
click at [1091, 97] on div at bounding box center [605, 205] width 1211 height 411
type input "$ 0,00"
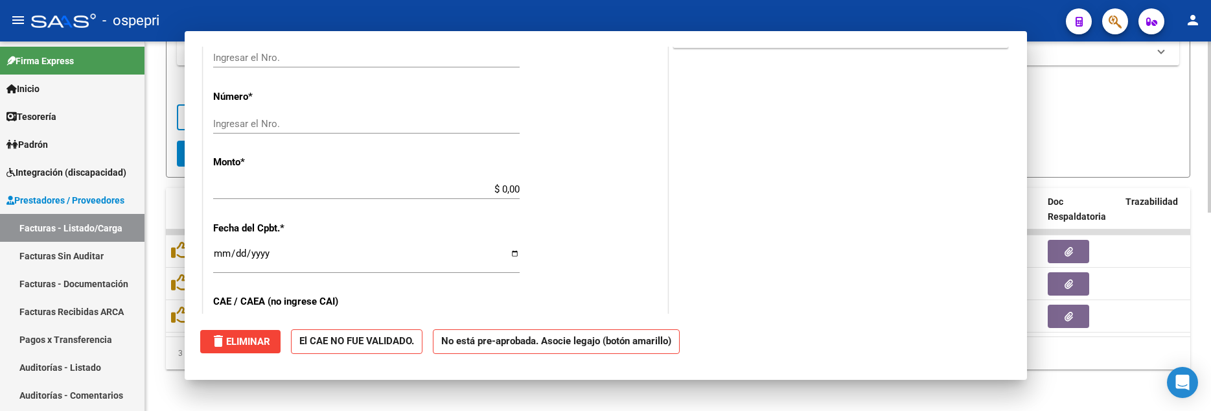
scroll to position [540, 0]
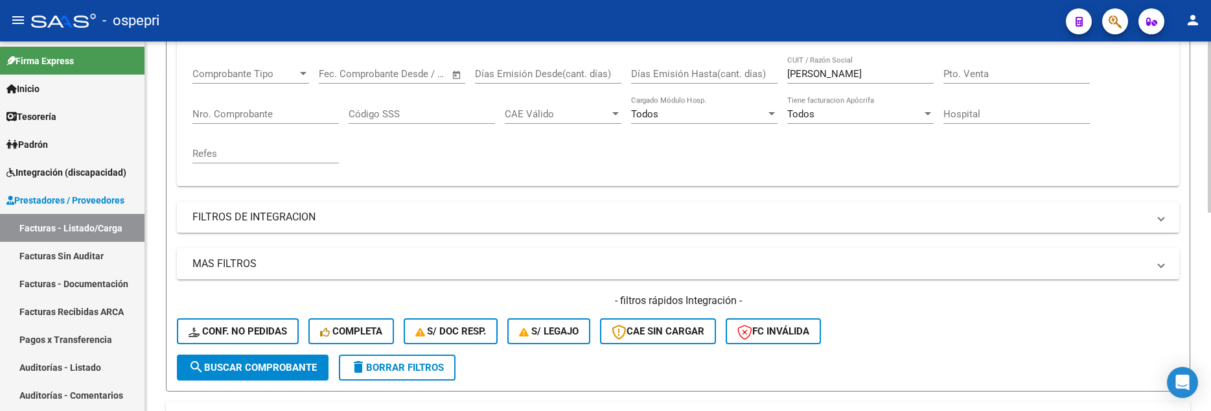
scroll to position [106, 0]
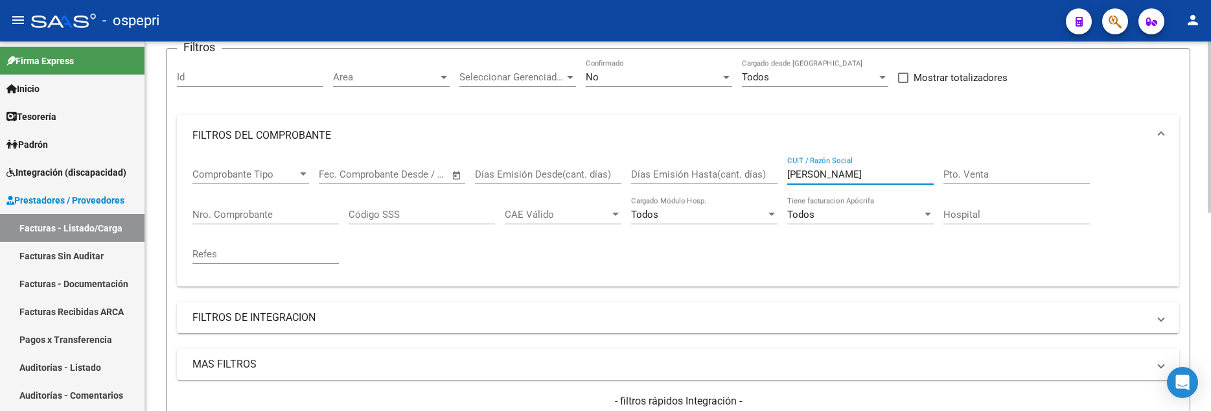
drag, startPoint x: 861, startPoint y: 170, endPoint x: 766, endPoint y: 180, distance: 95.0
click at [766, 180] on div "Comprobante Tipo Comprobante Tipo Fecha inicio – Fecha fin Fec. Comprobante Des…" at bounding box center [677, 216] width 971 height 120
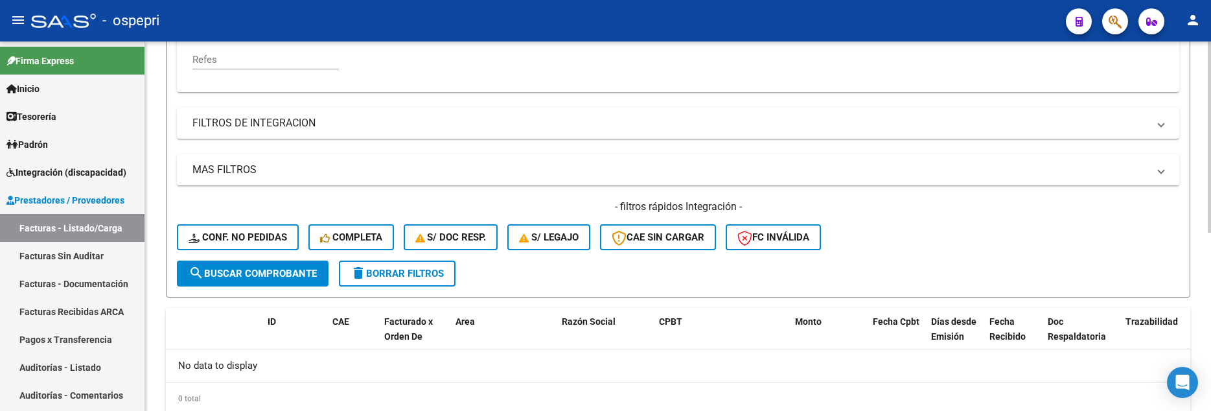
scroll to position [345, 0]
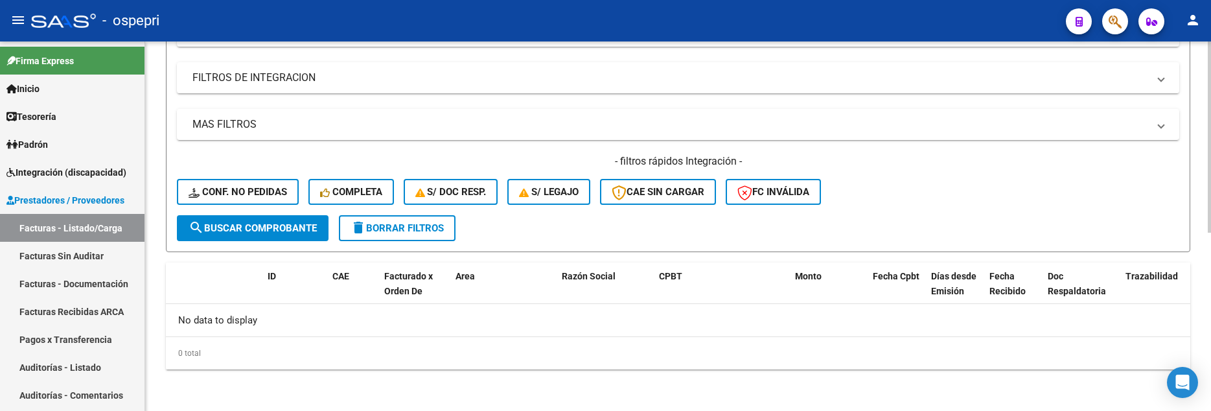
click at [296, 230] on span "search Buscar Comprobante" at bounding box center [253, 228] width 128 height 12
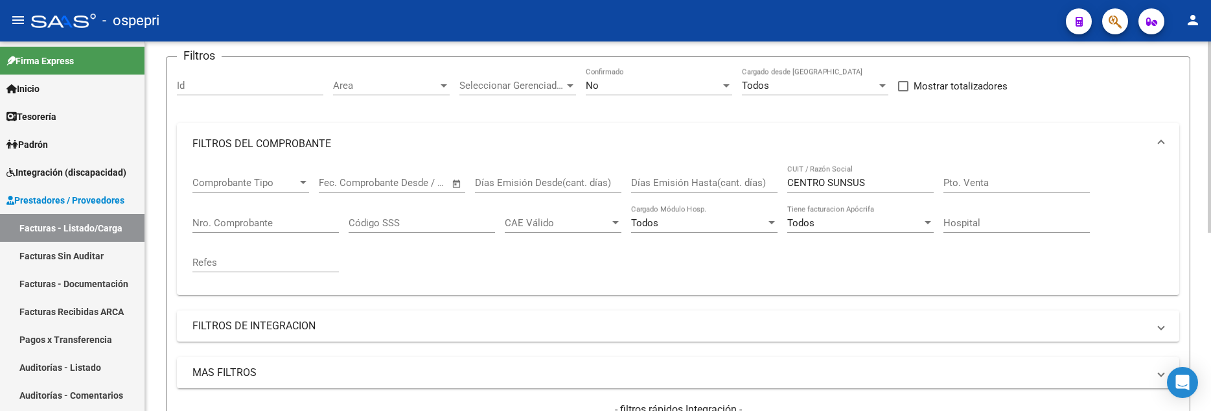
scroll to position [86, 0]
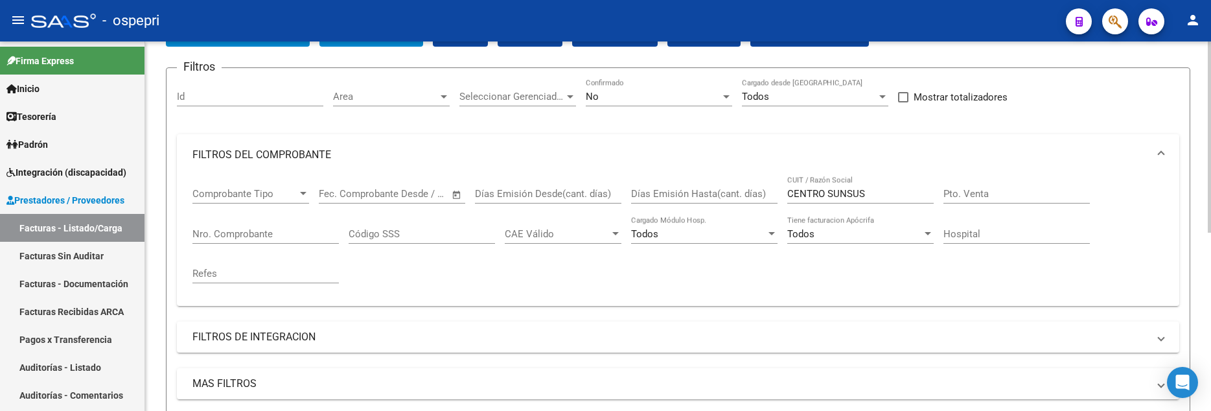
click at [840, 192] on input "CENTRO SUNSUS" at bounding box center [860, 194] width 146 height 12
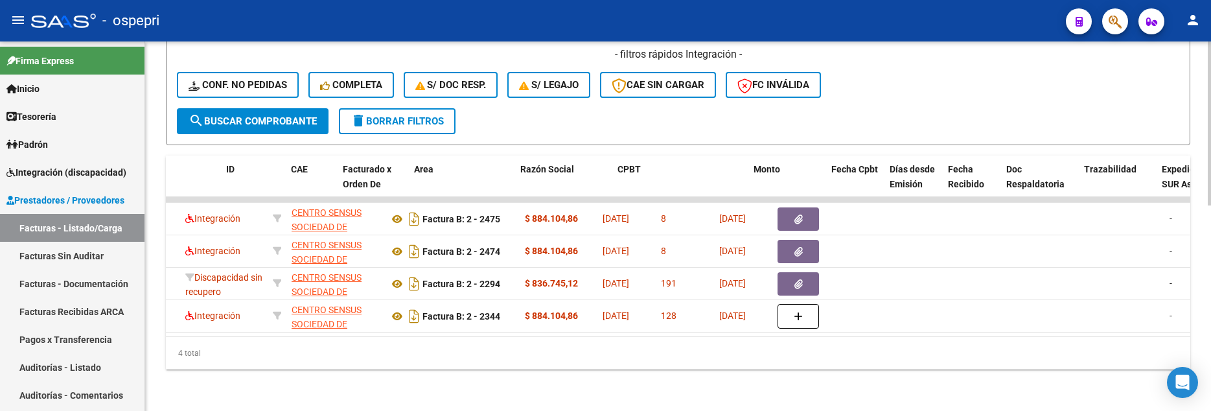
scroll to position [0, 0]
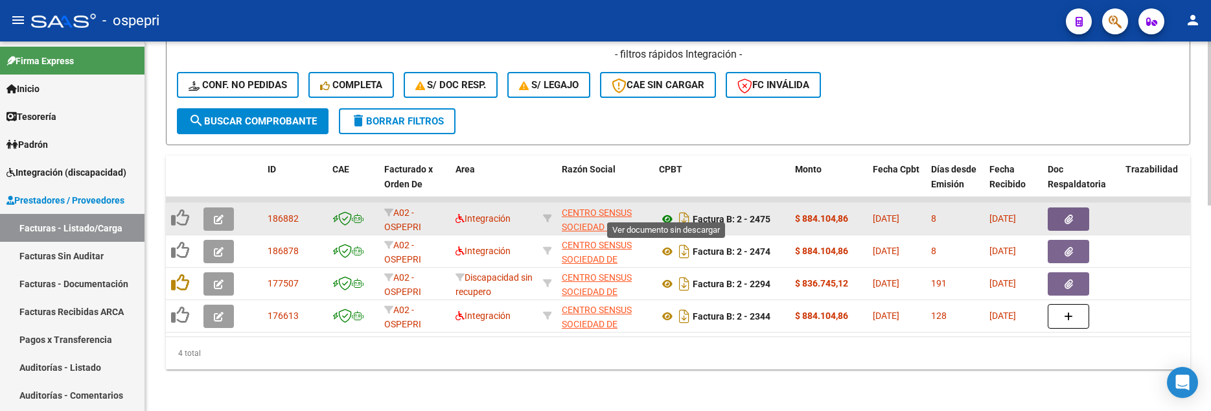
type input "CENTRO SENSUS"
click at [666, 211] on icon at bounding box center [667, 219] width 17 height 16
click at [218, 214] on icon "button" at bounding box center [219, 219] width 10 height 10
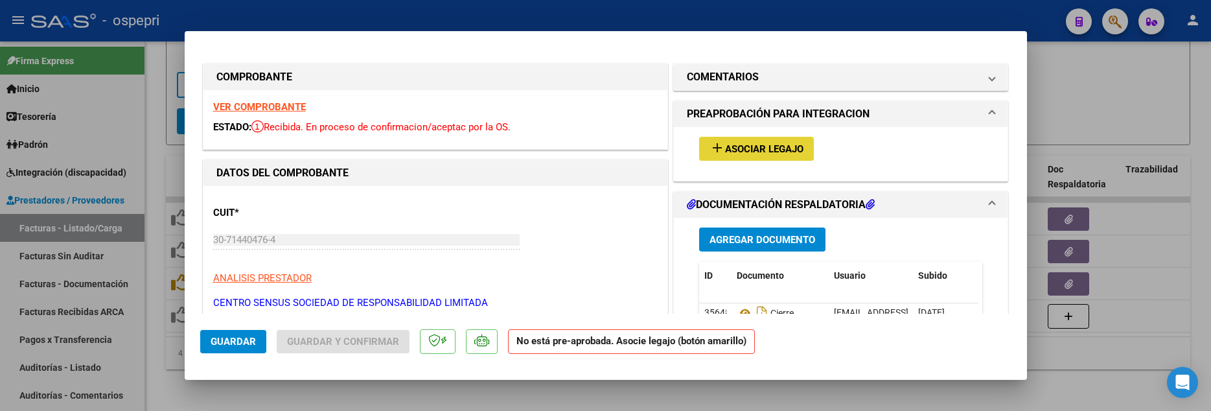
click at [781, 143] on span "add Asociar Legajo" at bounding box center [757, 149] width 94 height 12
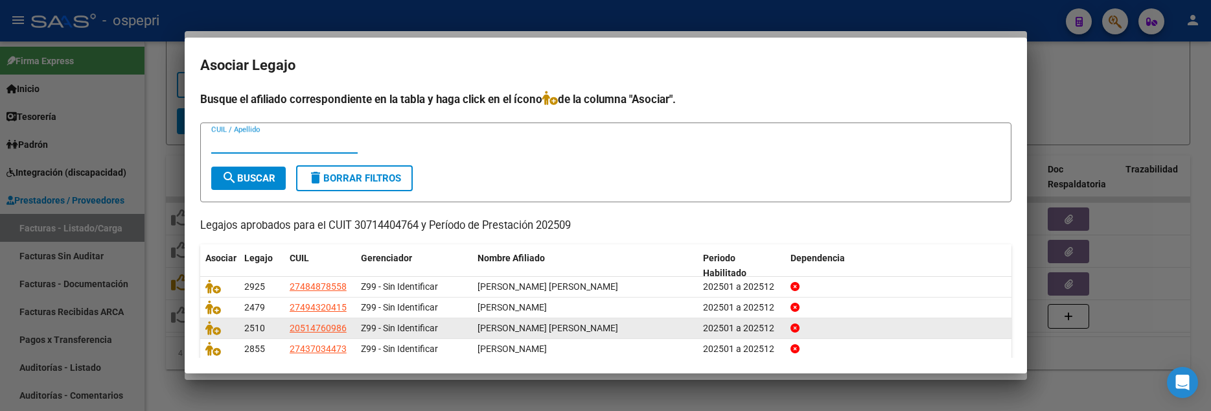
scroll to position [52, 0]
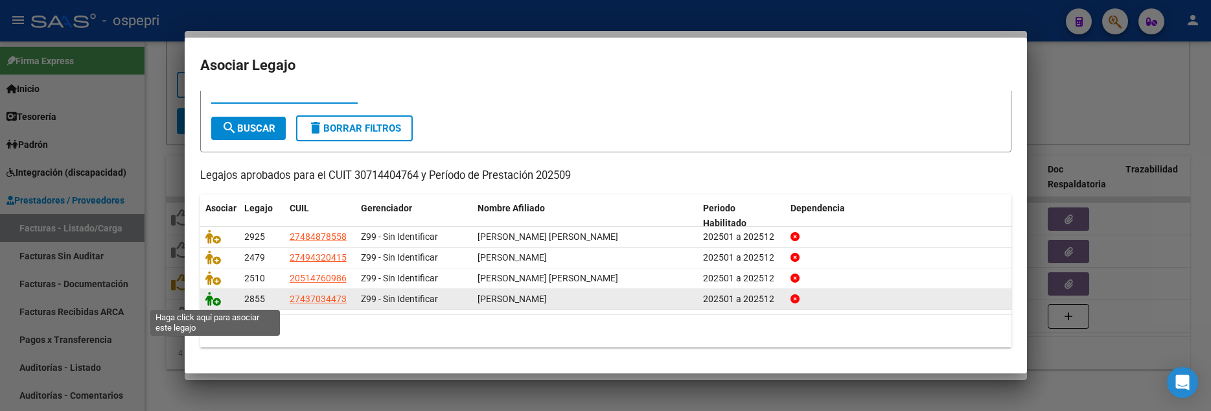
click at [211, 303] on icon at bounding box center [213, 299] width 16 height 14
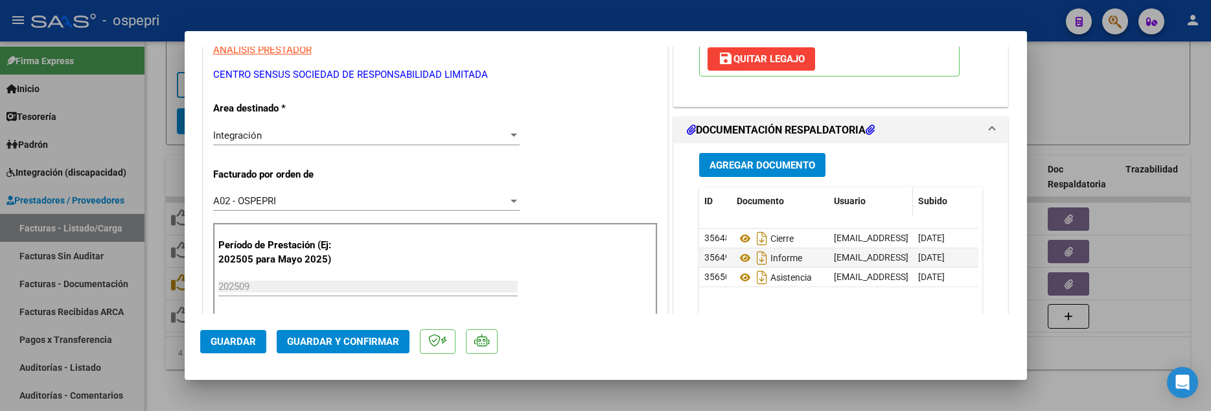
scroll to position [259, 0]
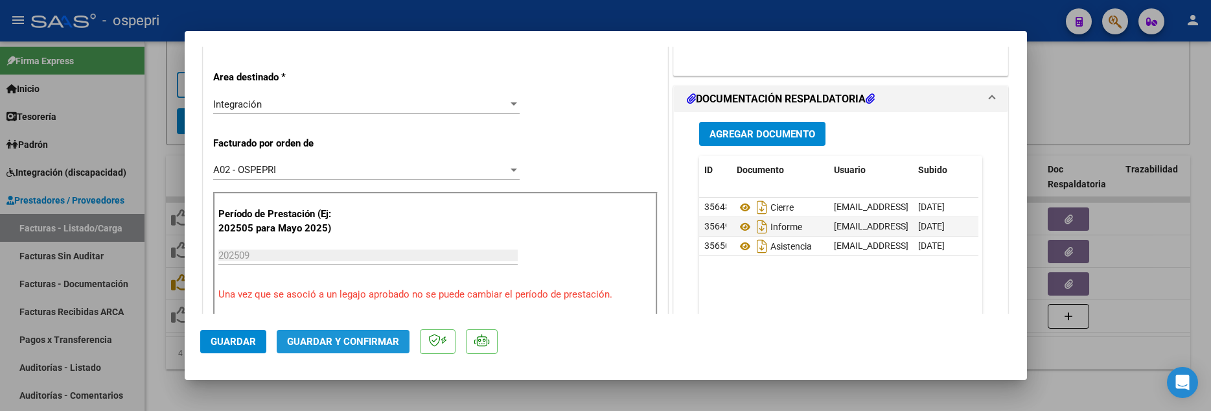
click at [343, 316] on span "Guardar y Confirmar" at bounding box center [343, 342] width 112 height 12
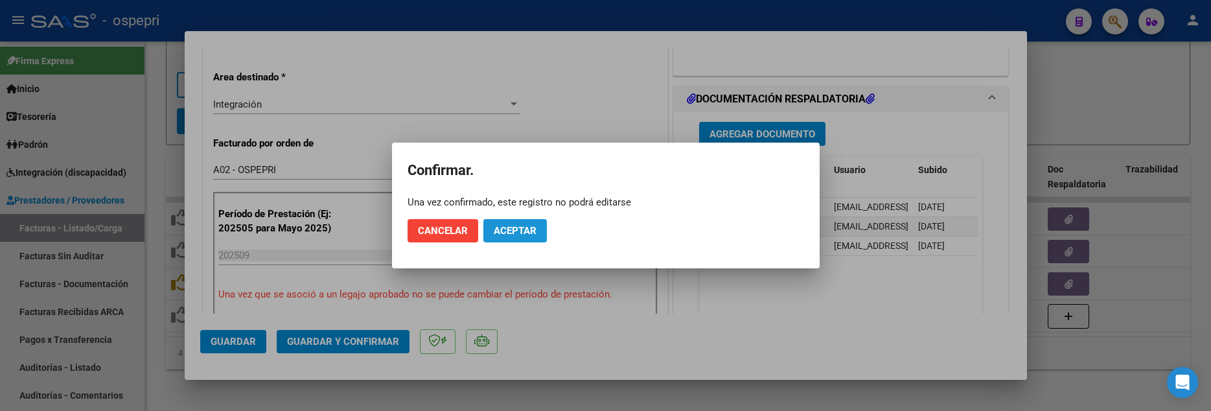
click at [513, 227] on span "Aceptar" at bounding box center [515, 231] width 43 height 12
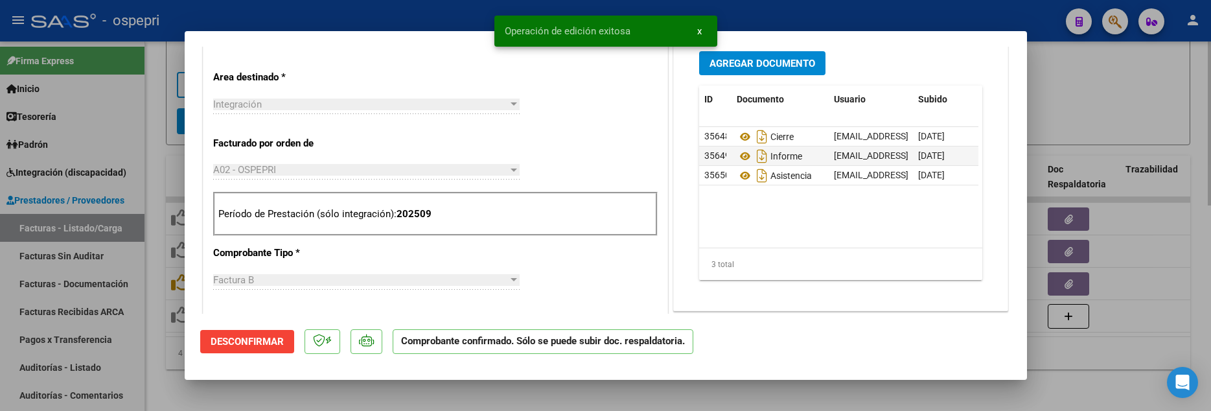
click at [1082, 92] on div at bounding box center [605, 205] width 1211 height 411
type input "$ 0,00"
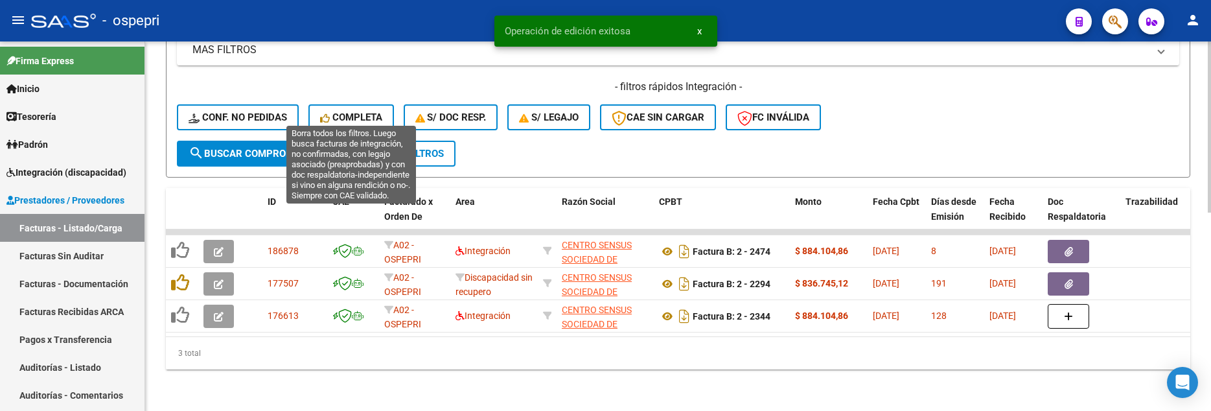
scroll to position [430, 0]
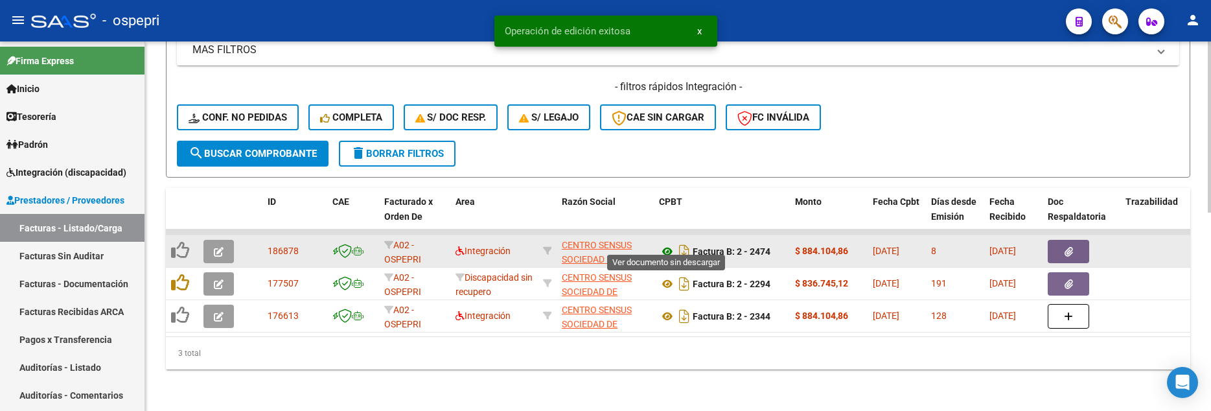
click at [664, 244] on icon at bounding box center [667, 252] width 17 height 16
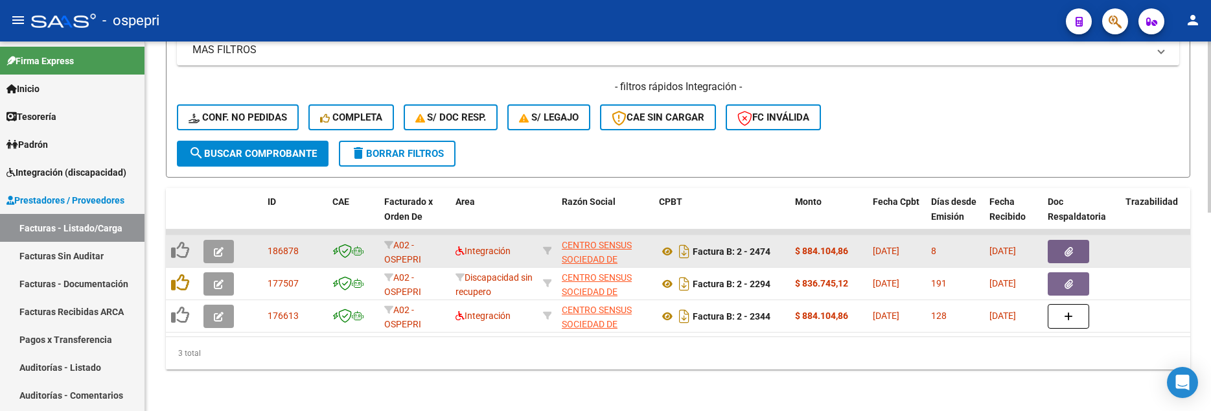
click at [215, 248] on button "button" at bounding box center [218, 251] width 30 height 23
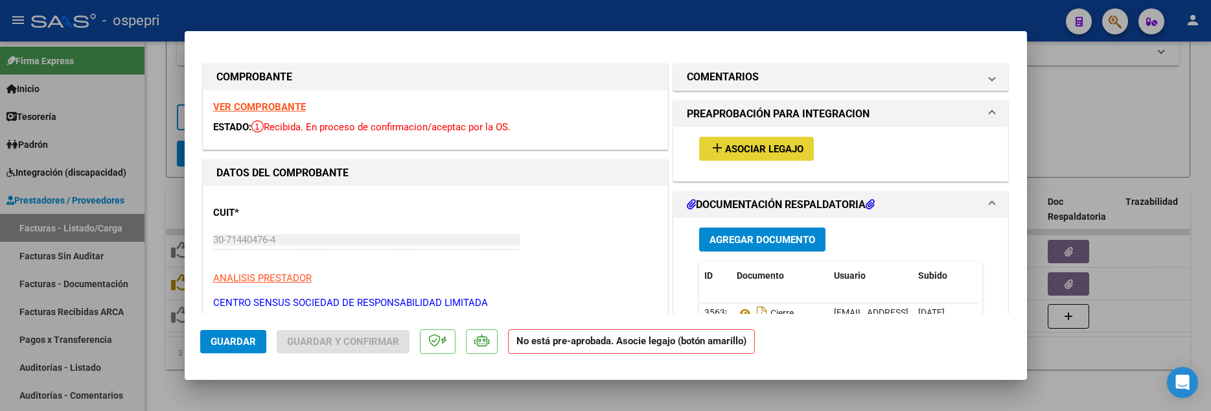
click at [764, 157] on button "add Asociar Legajo" at bounding box center [756, 149] width 115 height 24
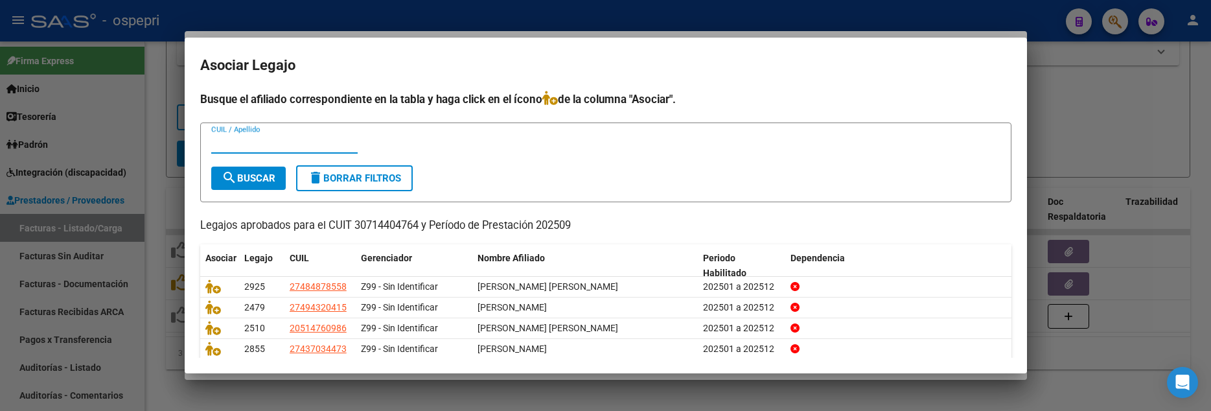
scroll to position [52, 0]
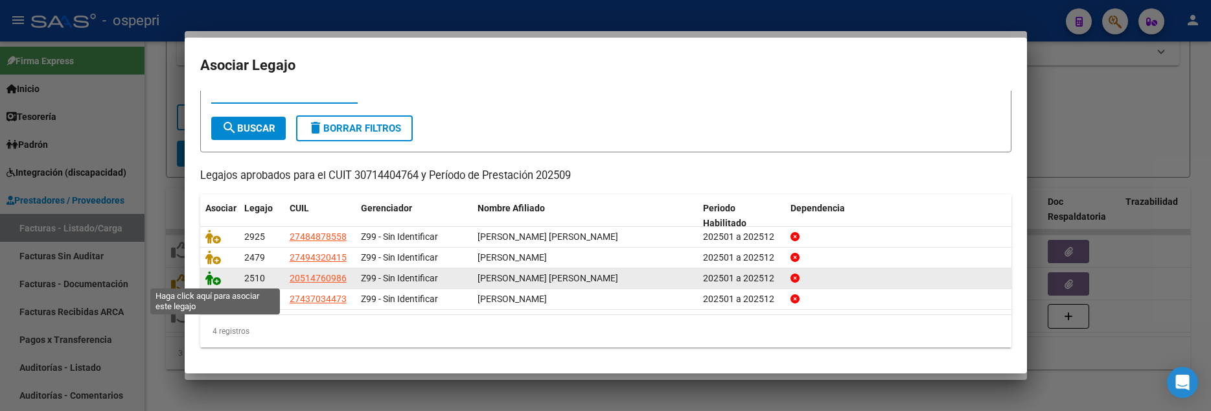
click at [213, 277] on icon at bounding box center [213, 278] width 16 height 14
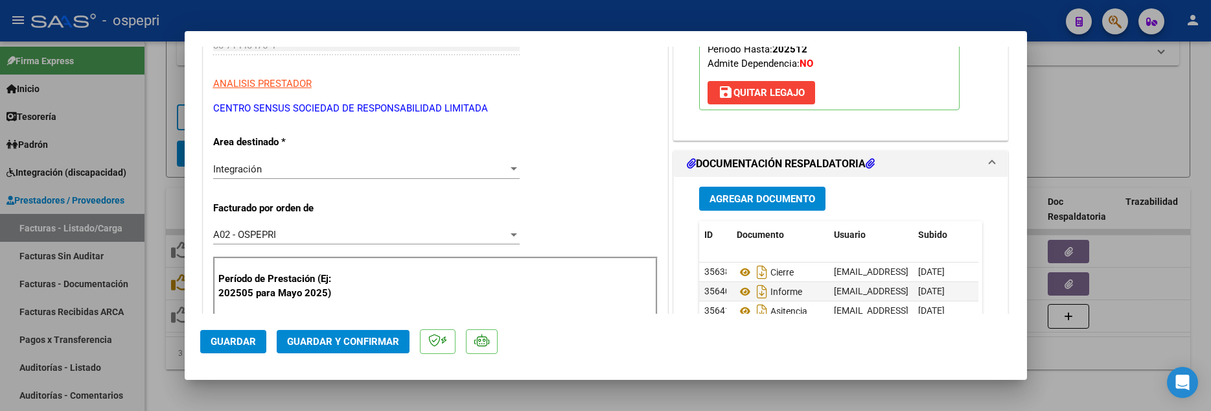
scroll to position [259, 0]
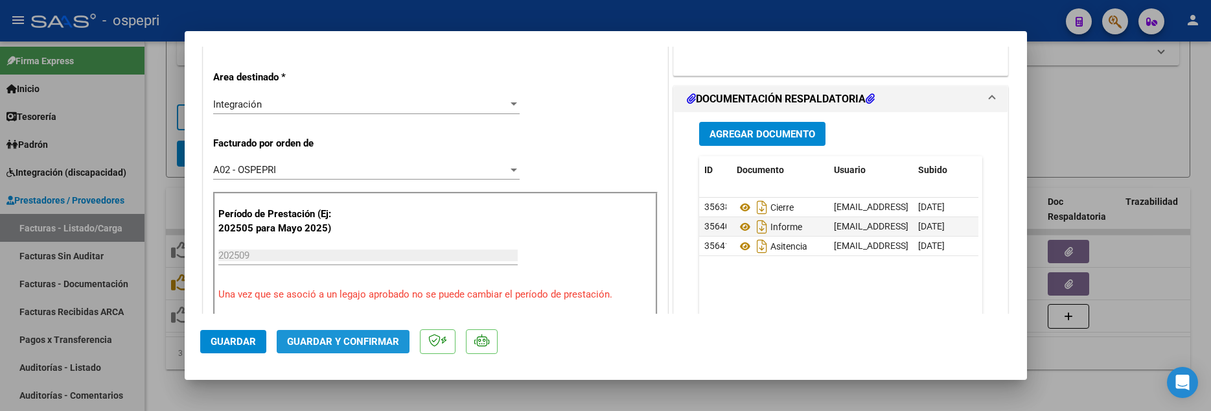
click at [381, 316] on span "Guardar y Confirmar" at bounding box center [343, 342] width 112 height 12
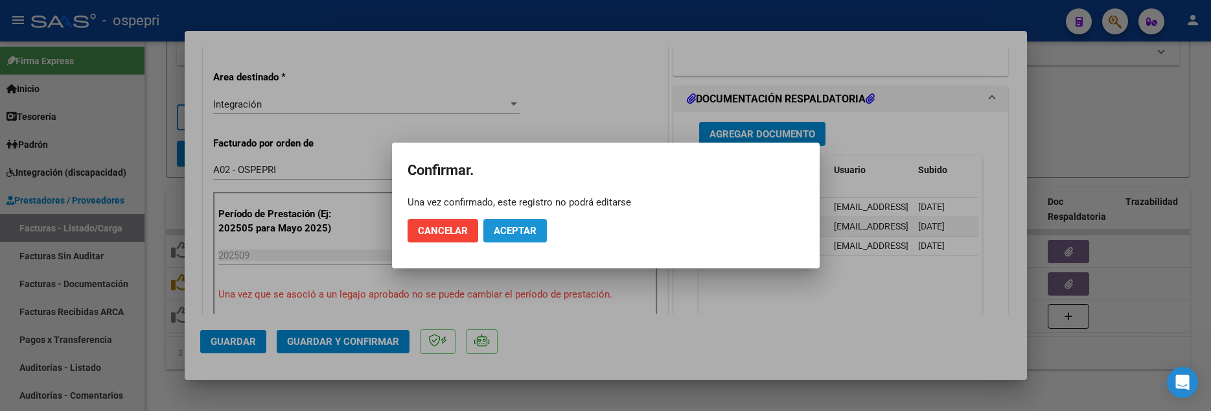
click at [507, 229] on span "Aceptar" at bounding box center [515, 231] width 43 height 12
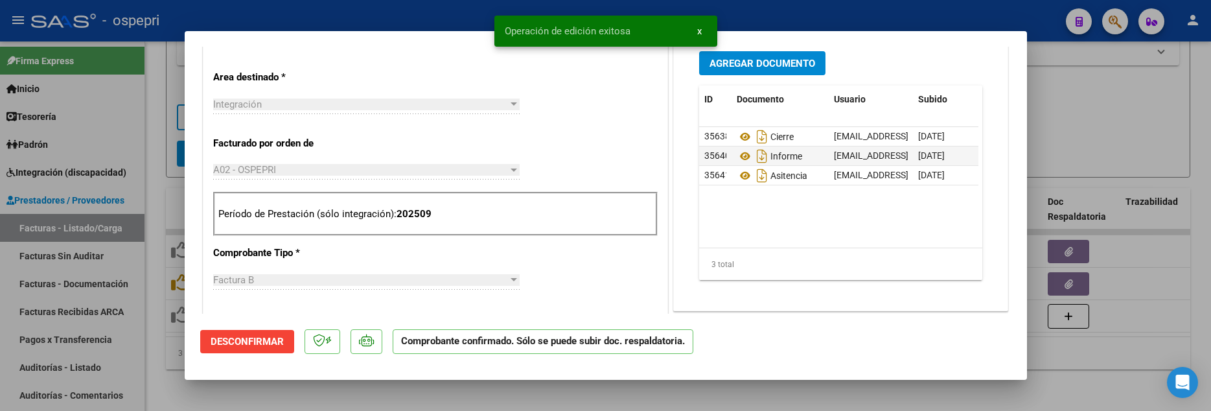
click at [1076, 126] on div at bounding box center [605, 205] width 1211 height 411
type input "$ 0,00"
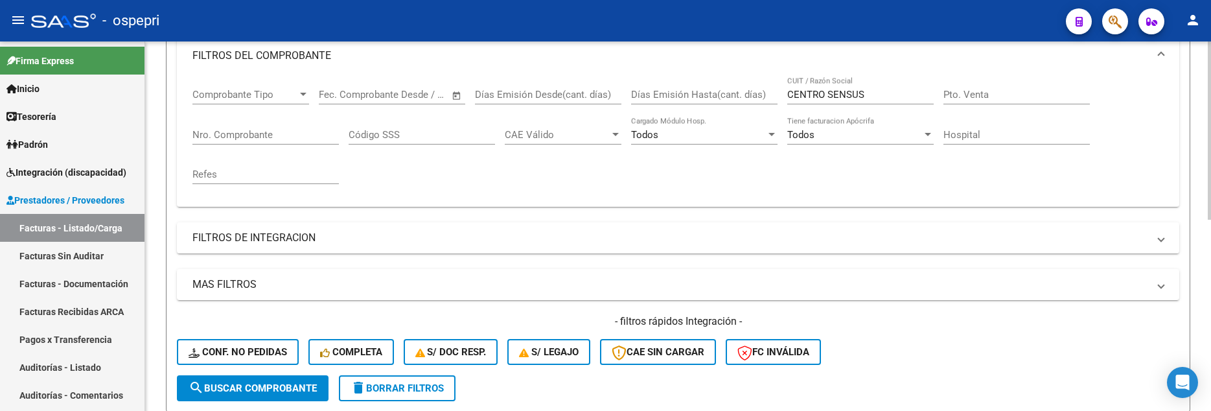
scroll to position [187, 0]
click at [1201, 226] on div "Video tutorial PRESTADORES -> Listado de CPBTs Emitidos por Prestadores / Prove…" at bounding box center [679, 233] width 1069 height 757
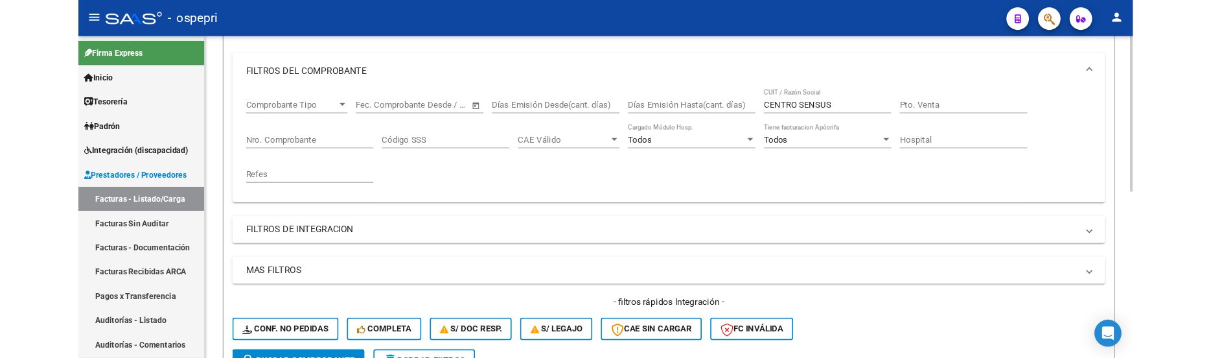
scroll to position [397, 0]
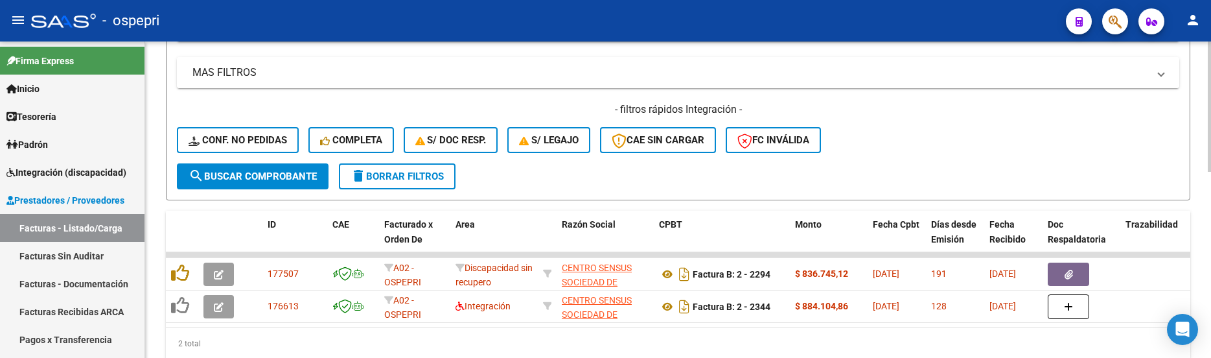
click at [937, 73] on mat-panel-title "MAS FILTROS" at bounding box center [670, 72] width 956 height 14
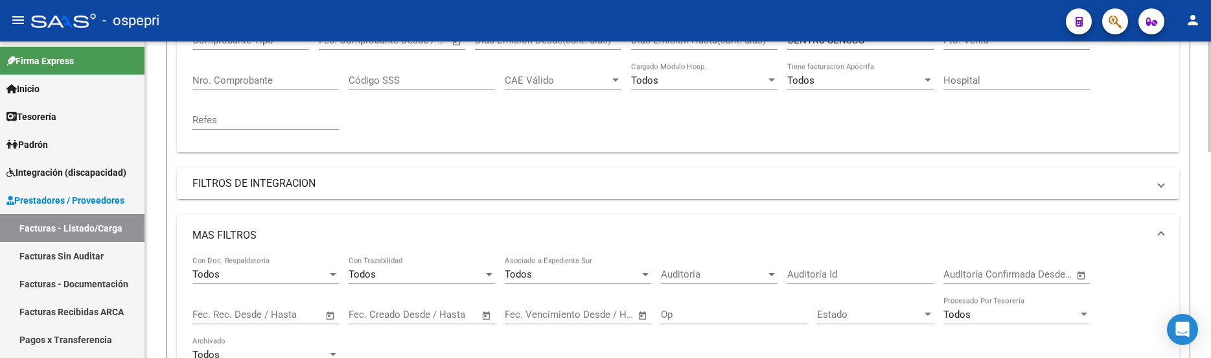
scroll to position [332, 0]
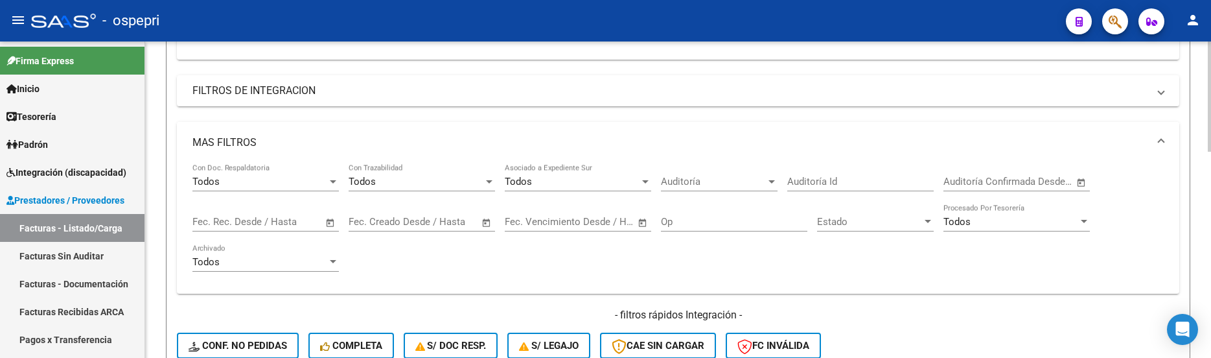
click at [243, 139] on mat-panel-title "MAS FILTROS" at bounding box center [670, 142] width 956 height 14
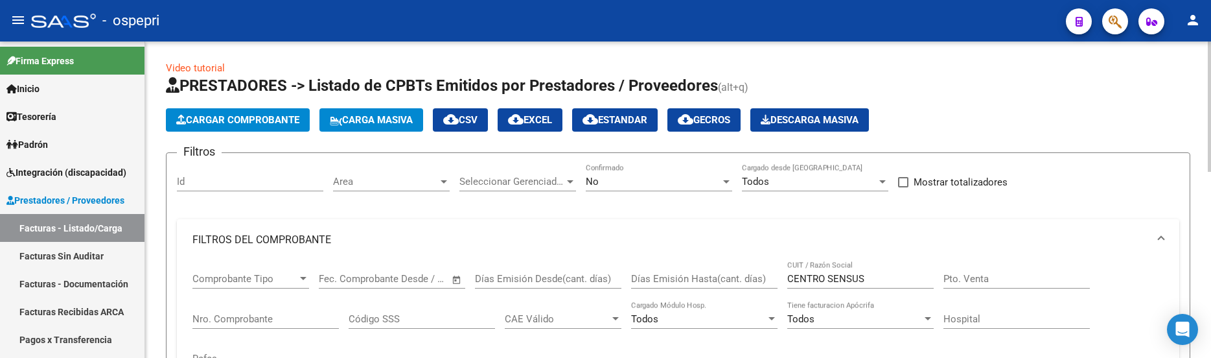
scroll to position [0, 0]
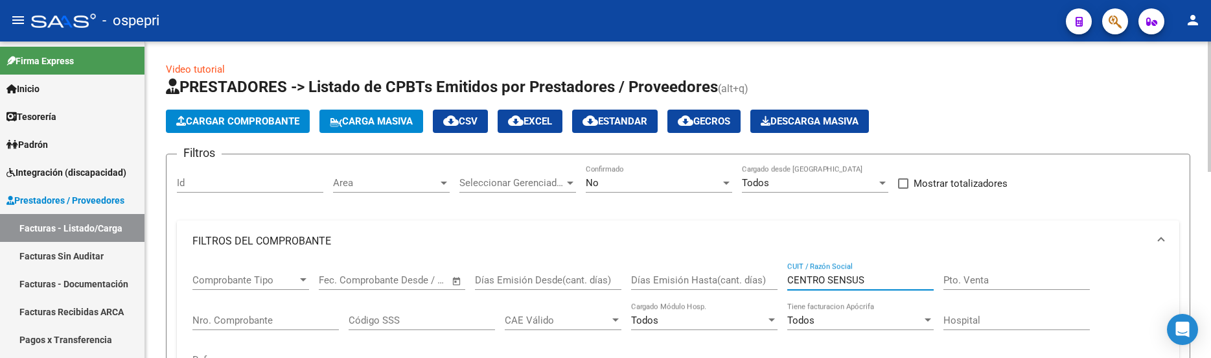
drag, startPoint x: 879, startPoint y: 283, endPoint x: 777, endPoint y: 281, distance: 102.4
click at [778, 282] on div "Comprobante Tipo Comprobante Tipo Fecha inicio – Fecha fin Fec. Comprobante Des…" at bounding box center [677, 322] width 971 height 120
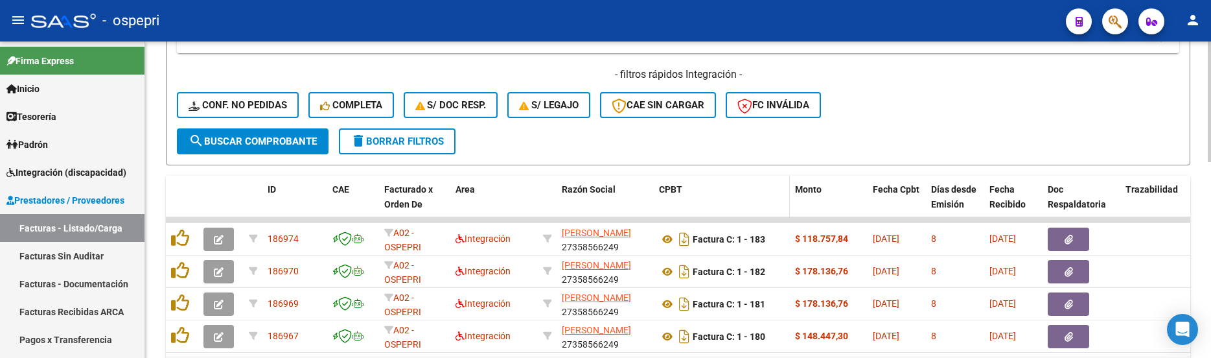
scroll to position [454, 0]
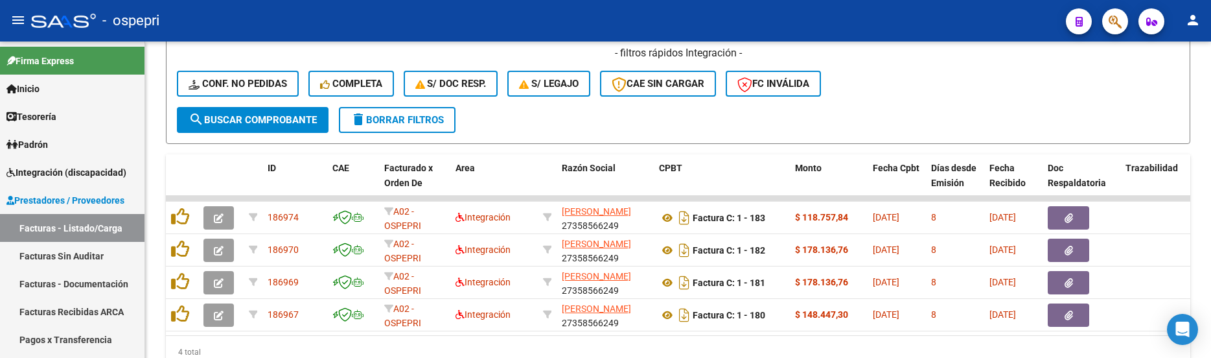
type input "CHANA"
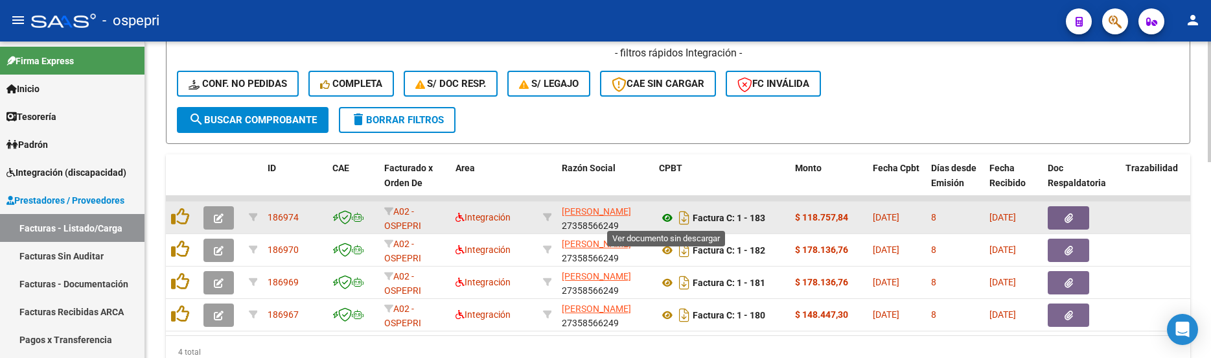
click at [664, 220] on icon at bounding box center [667, 218] width 17 height 16
click at [221, 222] on icon "button" at bounding box center [219, 218] width 10 height 10
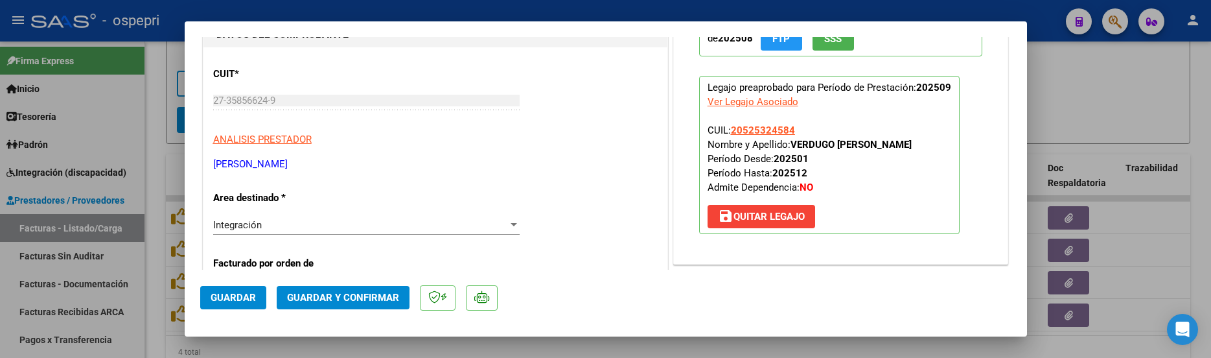
scroll to position [194, 0]
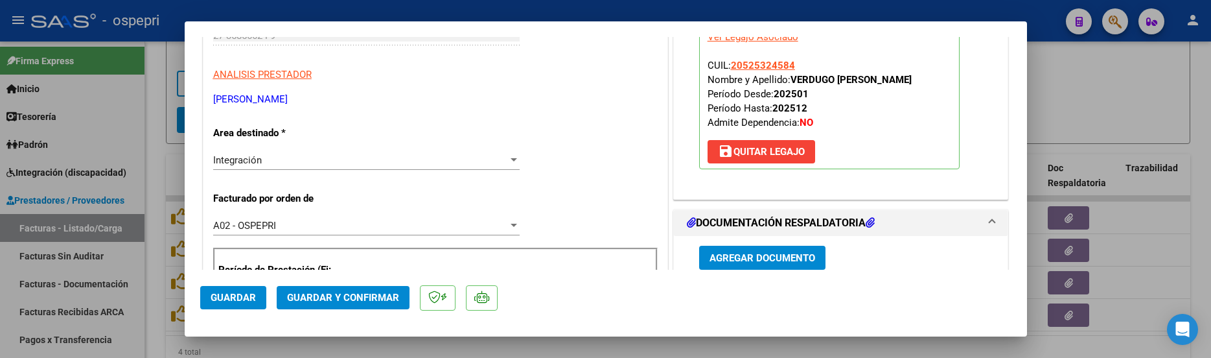
click at [1102, 115] on div at bounding box center [605, 179] width 1211 height 358
type input "$ 0,00"
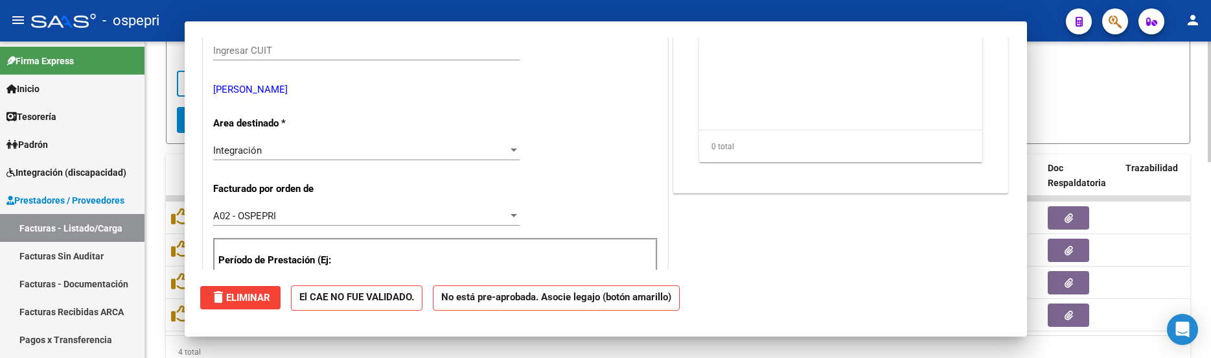
scroll to position [0, 0]
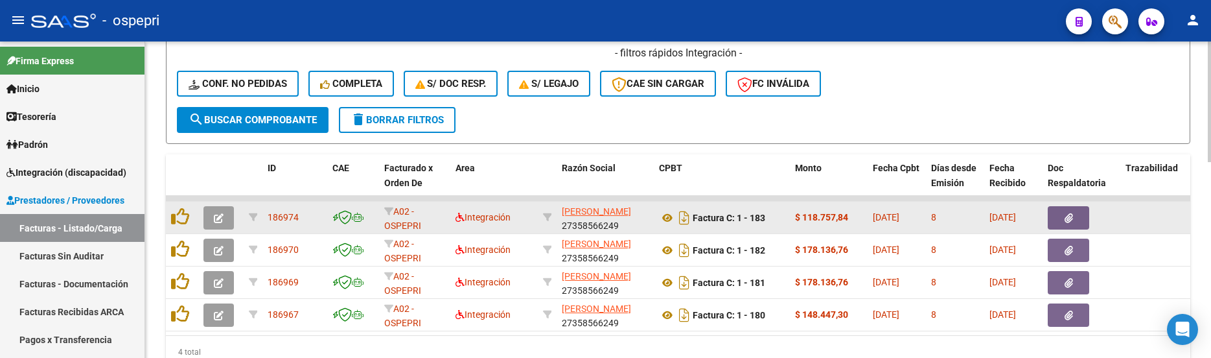
click at [222, 218] on icon "button" at bounding box center [219, 218] width 10 height 10
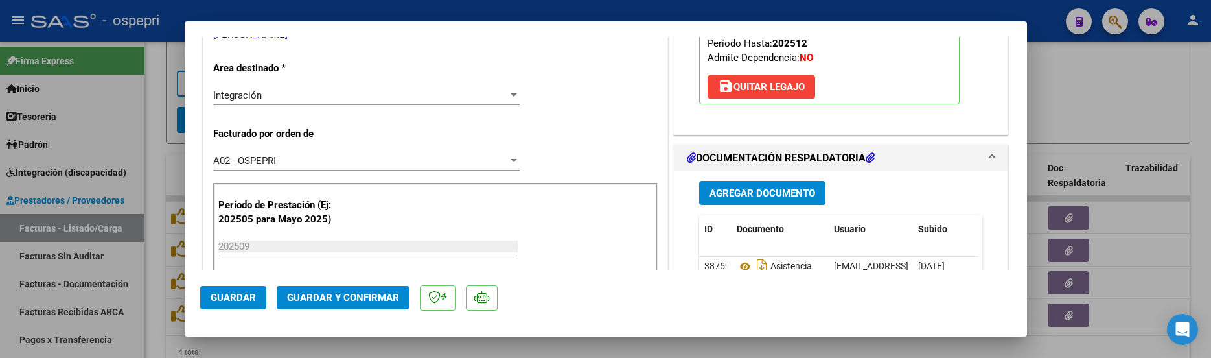
scroll to position [324, 0]
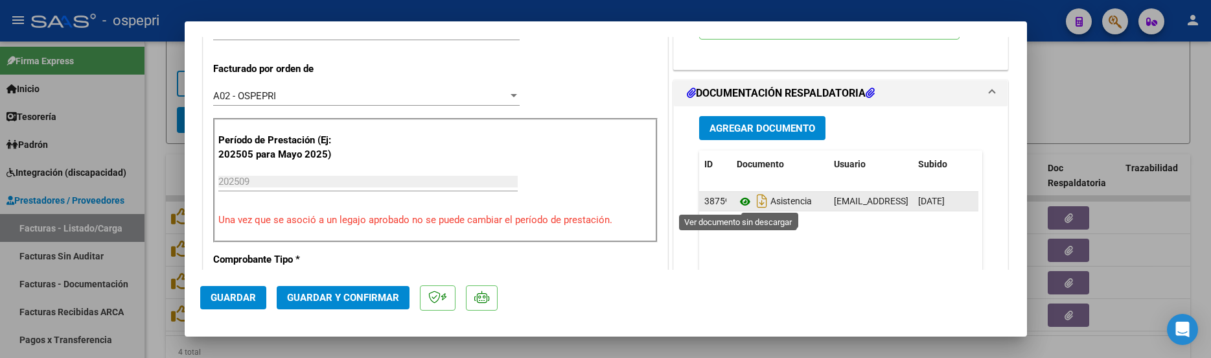
click at [741, 202] on icon at bounding box center [745, 202] width 17 height 16
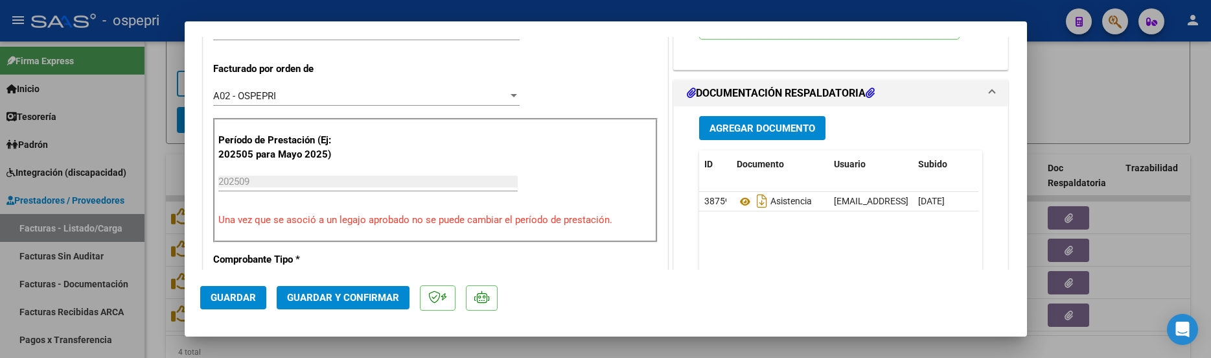
click at [343, 296] on span "Guardar y Confirmar" at bounding box center [343, 298] width 112 height 12
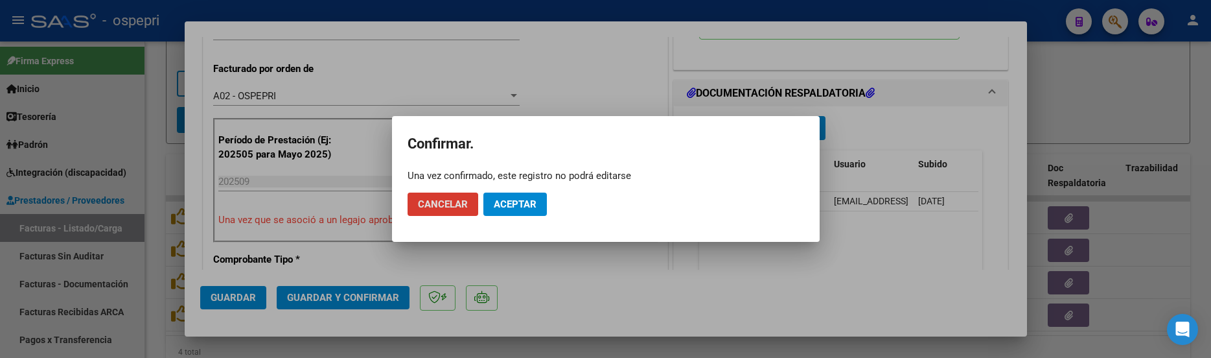
click at [517, 196] on button "Aceptar" at bounding box center [515, 203] width 64 height 23
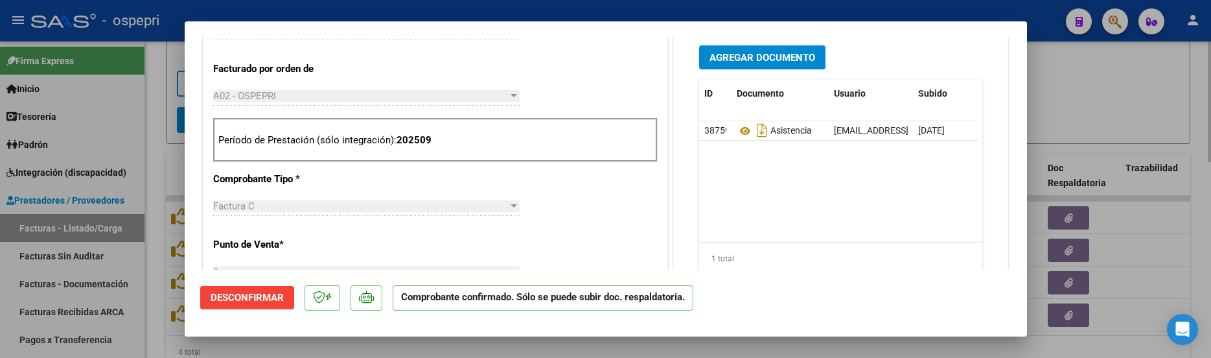
click at [1115, 101] on div at bounding box center [605, 179] width 1211 height 358
type input "$ 0,00"
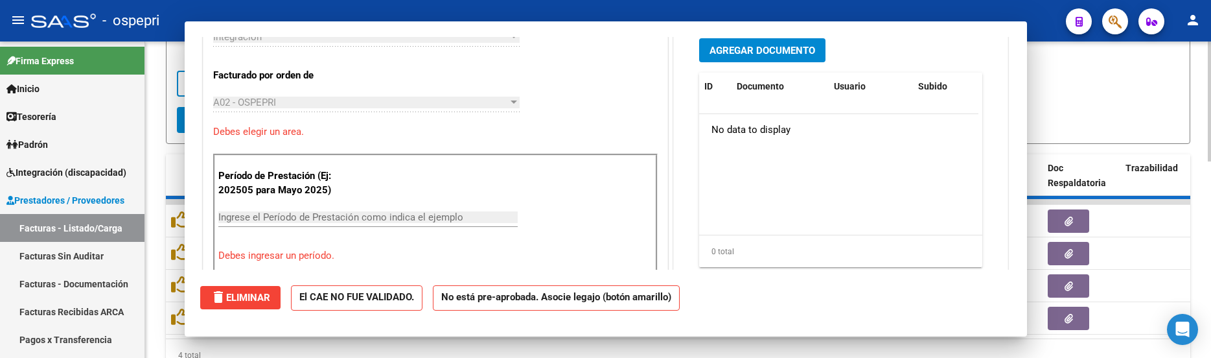
scroll to position [347, 0]
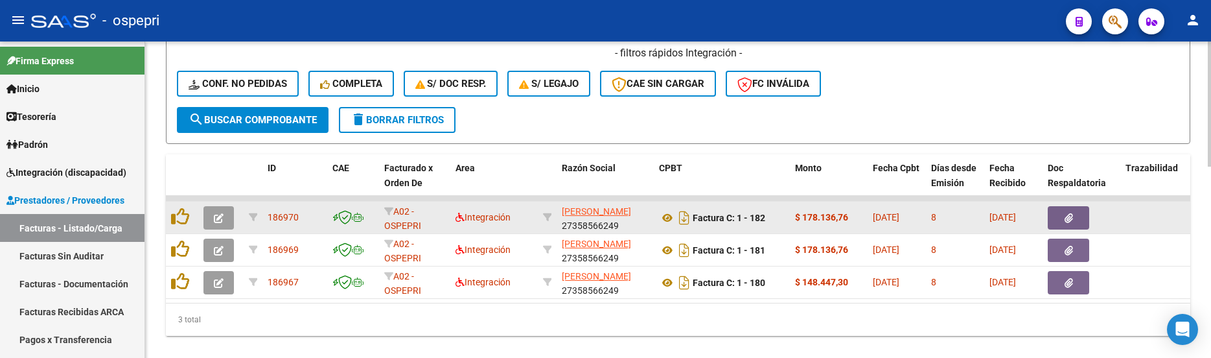
click at [226, 222] on button "button" at bounding box center [218, 217] width 30 height 23
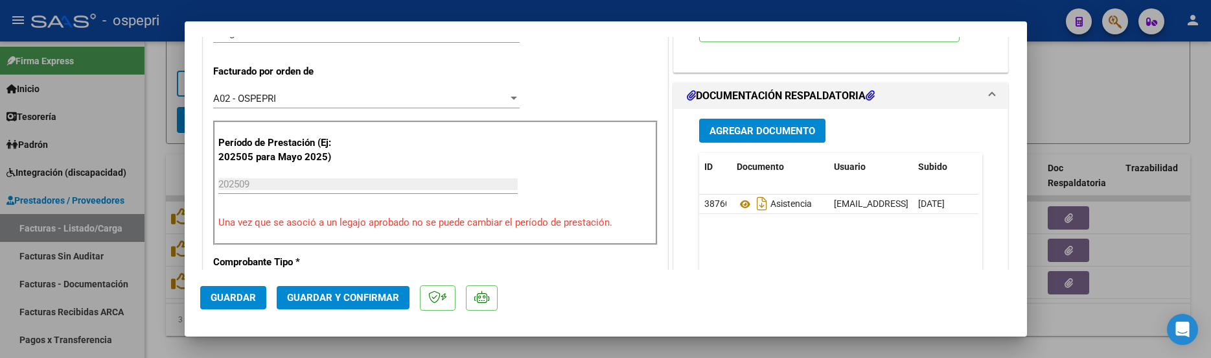
scroll to position [324, 0]
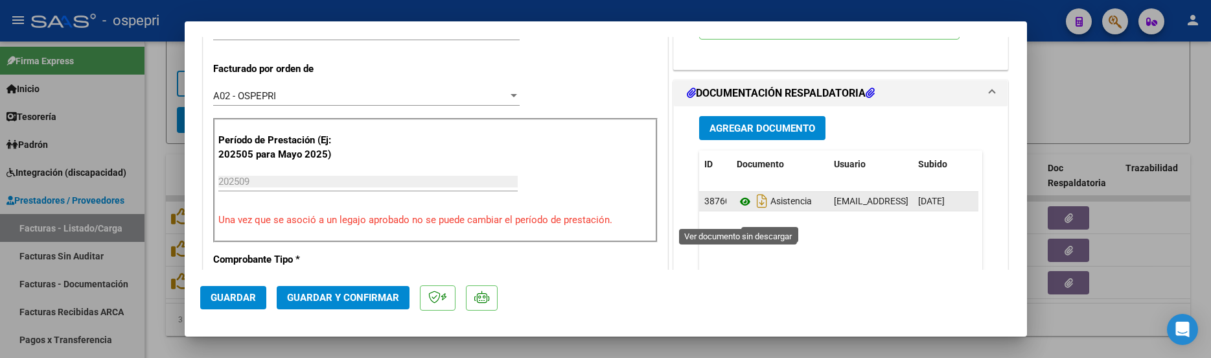
click at [737, 209] on icon at bounding box center [745, 202] width 17 height 16
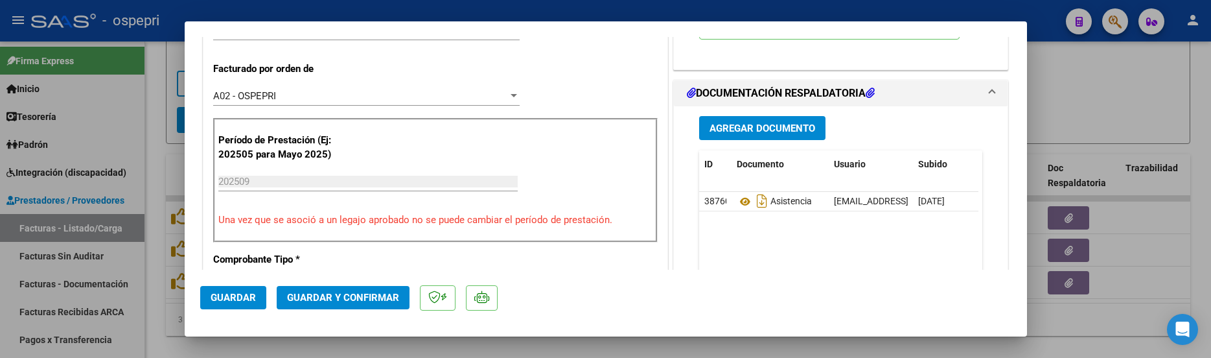
click at [347, 294] on span "Guardar y Confirmar" at bounding box center [343, 298] width 112 height 12
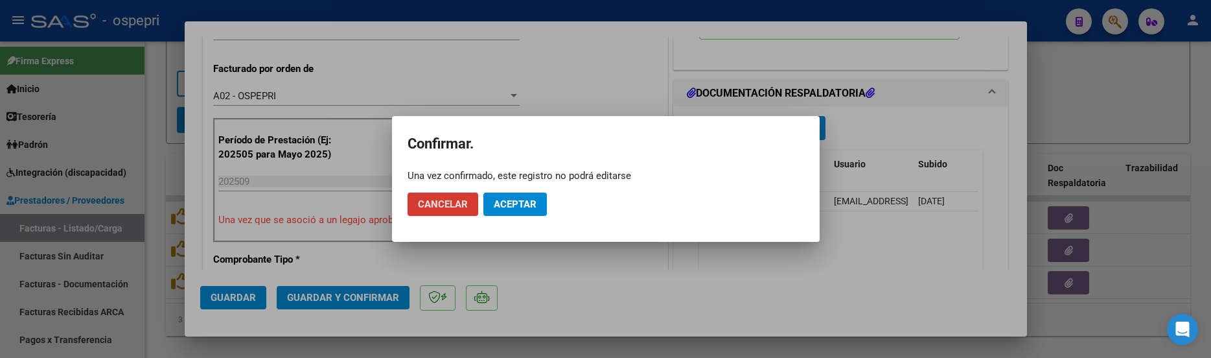
click at [511, 202] on span "Aceptar" at bounding box center [515, 204] width 43 height 12
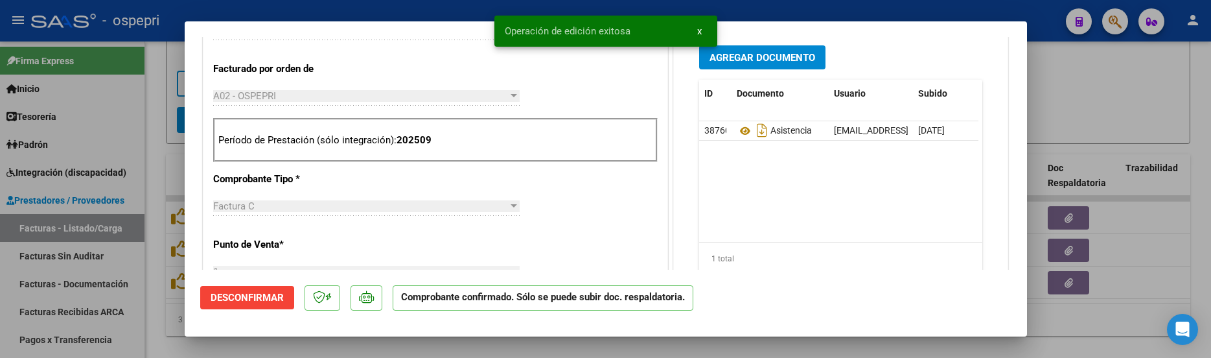
click at [1109, 102] on div at bounding box center [605, 179] width 1211 height 358
type input "$ 0,00"
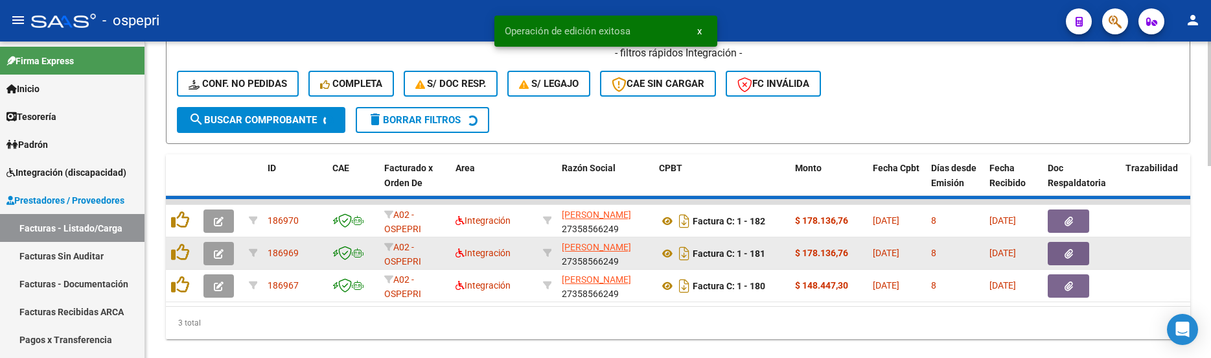
scroll to position [450, 0]
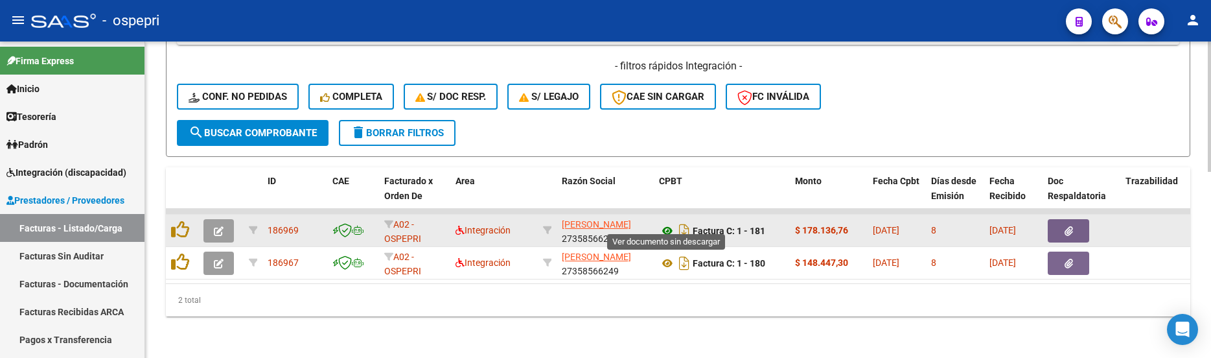
click at [666, 223] on icon at bounding box center [667, 231] width 17 height 16
click at [223, 226] on icon "button" at bounding box center [219, 231] width 10 height 10
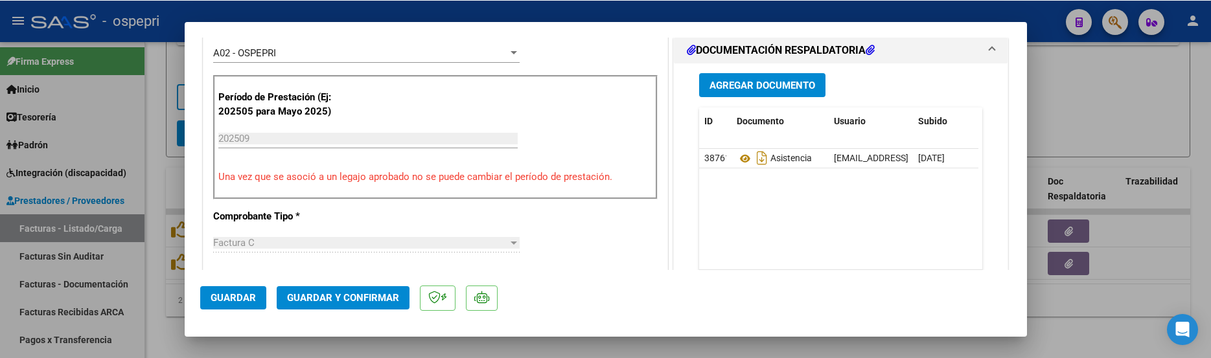
scroll to position [389, 0]
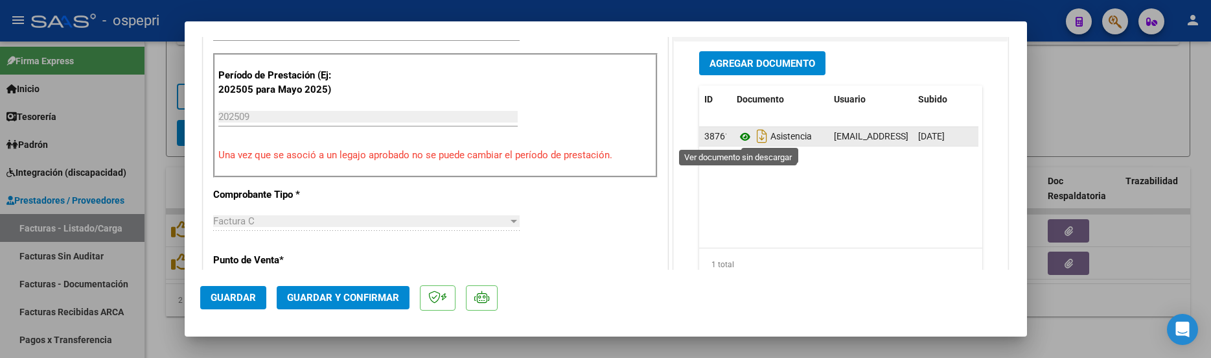
click at [737, 135] on icon at bounding box center [745, 137] width 17 height 16
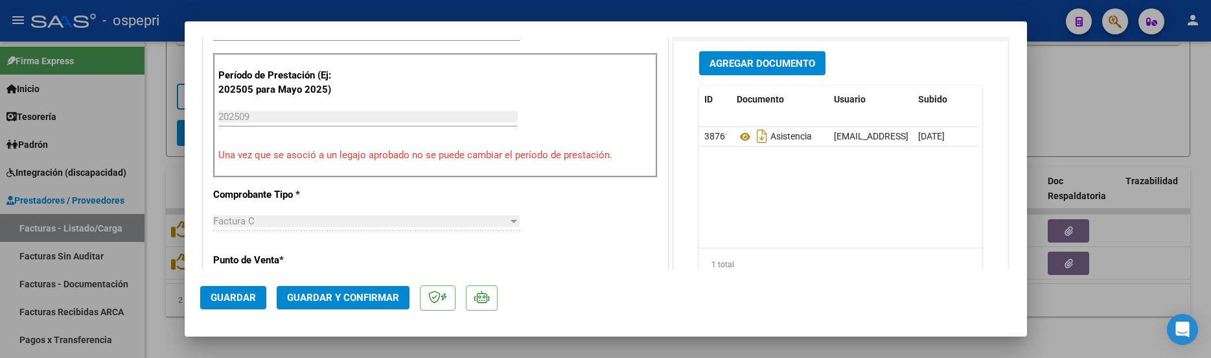
click at [362, 298] on span "Guardar y Confirmar" at bounding box center [343, 298] width 112 height 12
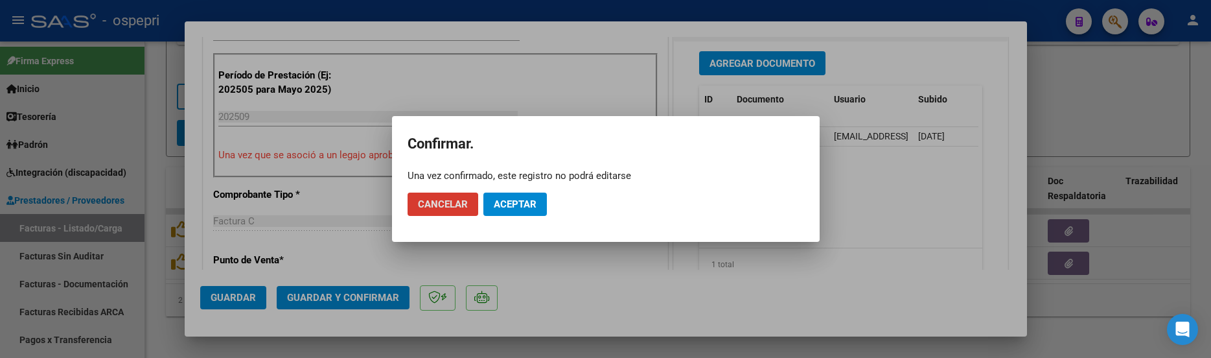
click at [531, 202] on span "Aceptar" at bounding box center [515, 204] width 43 height 12
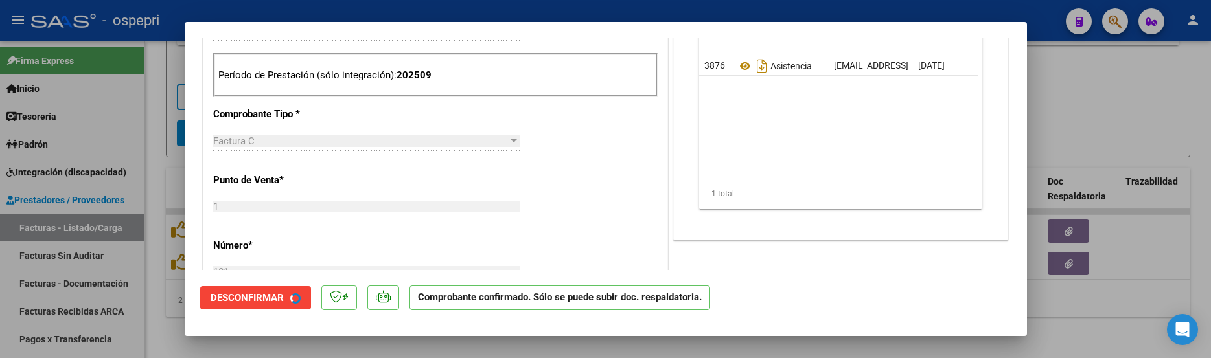
scroll to position [450, 0]
click at [1077, 104] on div at bounding box center [605, 179] width 1211 height 358
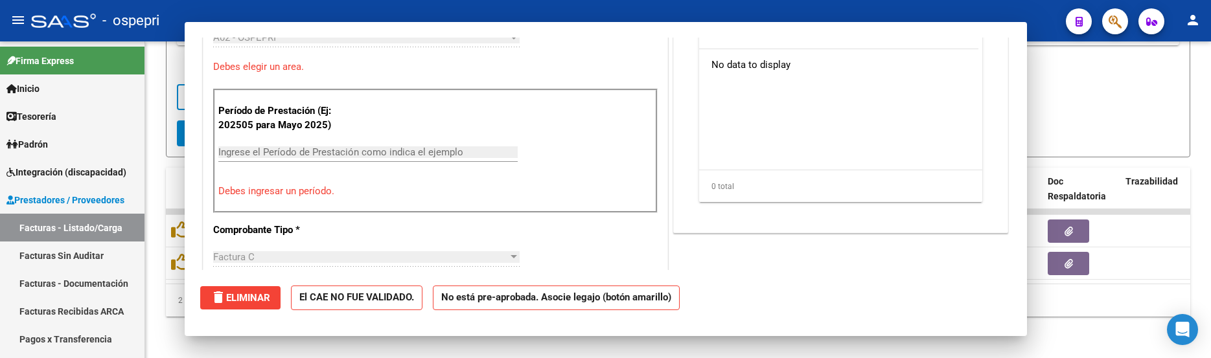
type input "$ 0,00"
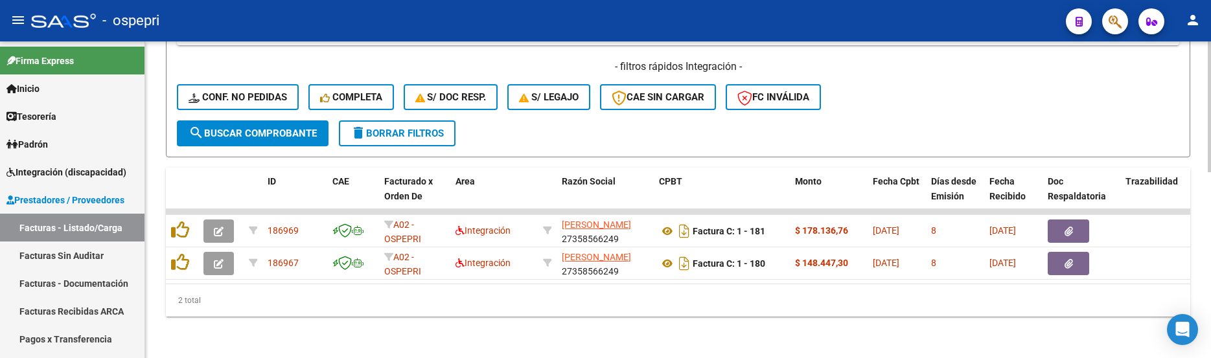
click at [928, 110] on div "- filtros rápidos Integración - Conf. no pedidas Completa S/ Doc Resp. S/ legaj…" at bounding box center [678, 90] width 1003 height 61
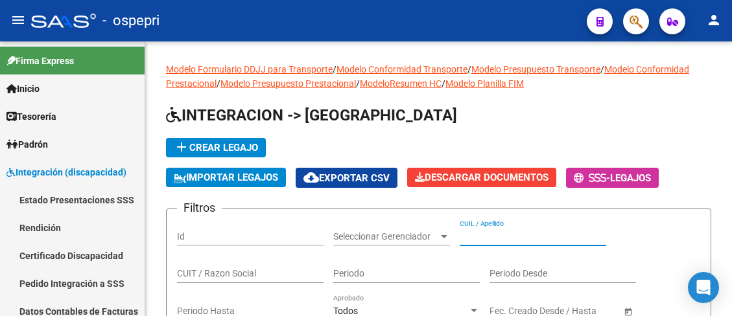
click at [18, 17] on mat-icon "menu" at bounding box center [18, 20] width 16 height 16
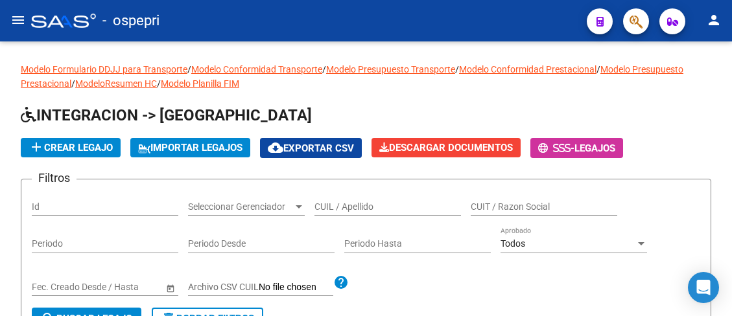
click at [17, 17] on mat-icon "menu" at bounding box center [18, 20] width 16 height 16
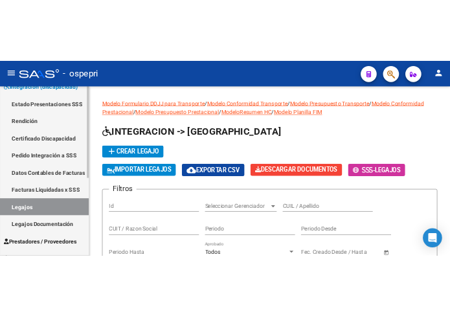
scroll to position [194, 0]
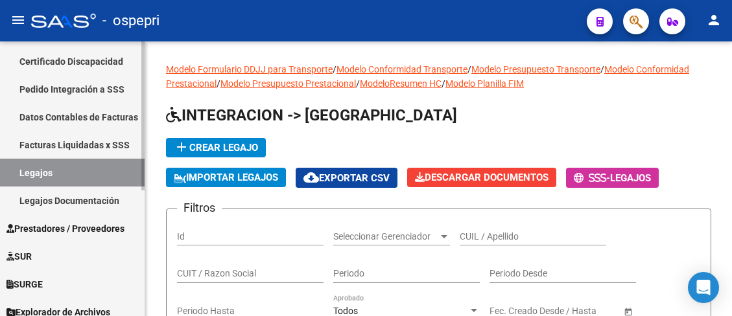
click at [43, 175] on link "Legajos" at bounding box center [72, 173] width 145 height 28
click at [16, 17] on mat-icon "menu" at bounding box center [18, 20] width 16 height 16
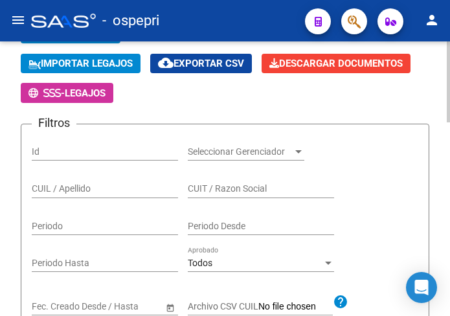
scroll to position [130, 0]
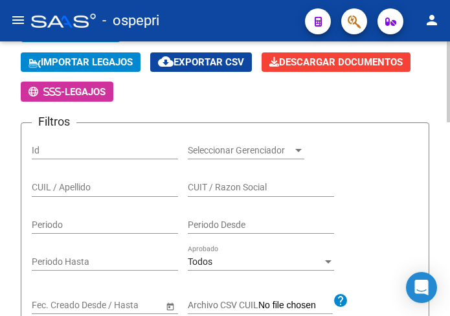
click at [86, 189] on input "CUIL / Apellido" at bounding box center [105, 187] width 146 height 11
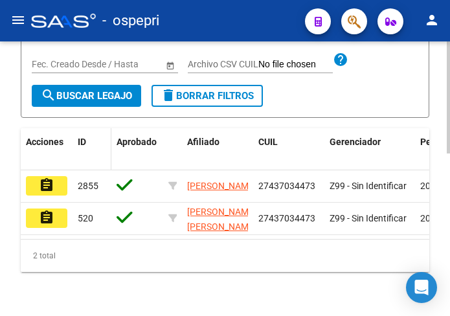
scroll to position [400, 0]
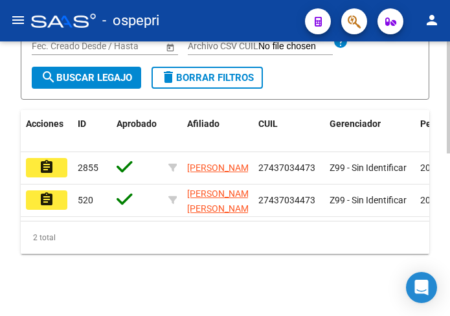
type input "43703447"
click at [91, 73] on button "search Buscar Legajo" at bounding box center [87, 78] width 110 height 22
click at [46, 159] on mat-icon "assignment" at bounding box center [47, 167] width 16 height 16
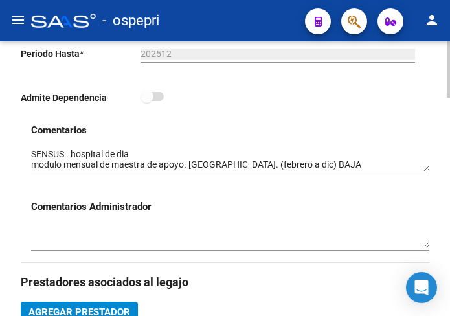
scroll to position [454, 0]
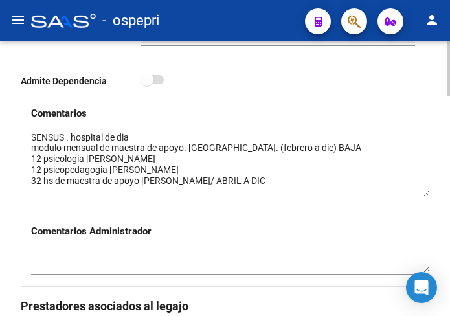
drag, startPoint x: 426, startPoint y: 155, endPoint x: 425, endPoint y: 196, distance: 40.8
click at [425, 196] on textarea at bounding box center [230, 163] width 399 height 65
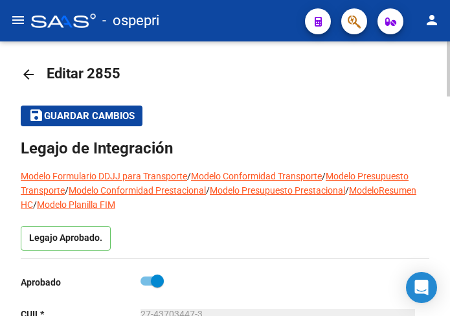
scroll to position [0, 0]
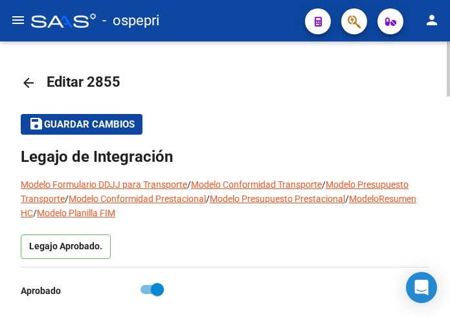
click at [27, 86] on mat-icon "arrow_back" at bounding box center [29, 83] width 16 height 16
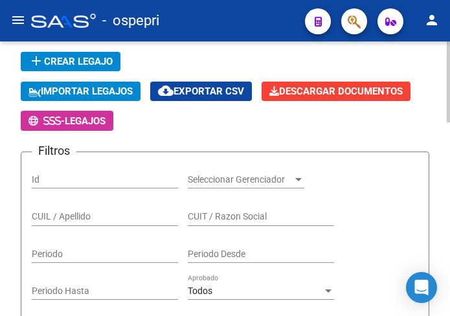
scroll to position [130, 0]
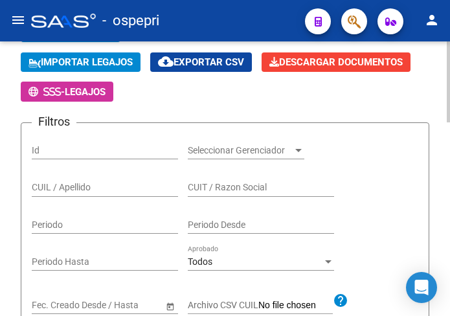
click at [70, 178] on div "CUIL / Apellido" at bounding box center [105, 184] width 146 height 26
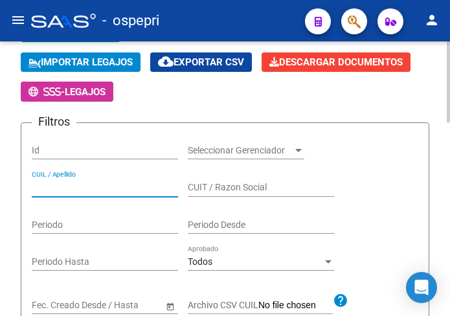
click at [69, 185] on input "CUIL / Apellido" at bounding box center [105, 187] width 146 height 11
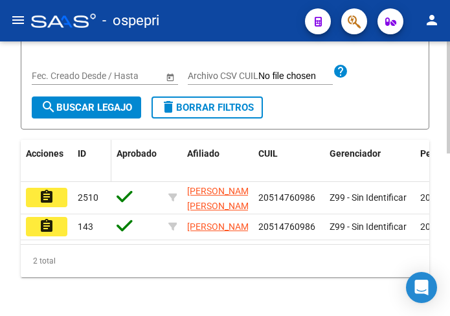
scroll to position [389, 0]
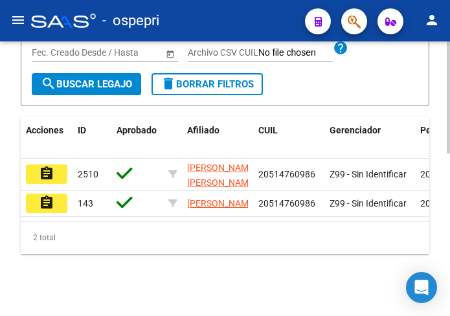
type input "51476098"
click at [45, 166] on mat-icon "assignment" at bounding box center [47, 174] width 16 height 16
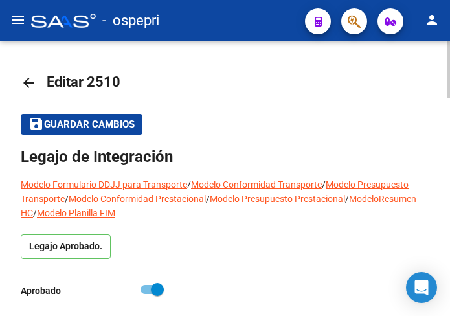
click at [25, 85] on mat-icon "arrow_back" at bounding box center [29, 83] width 16 height 16
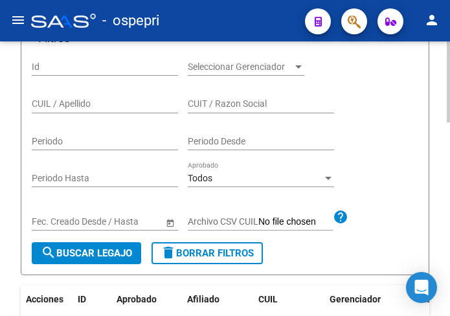
scroll to position [194, 0]
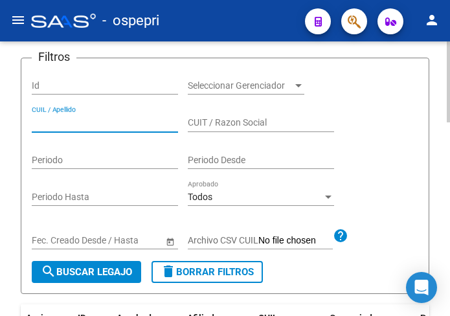
click at [55, 125] on input "CUIL / Apellido" at bounding box center [105, 122] width 146 height 11
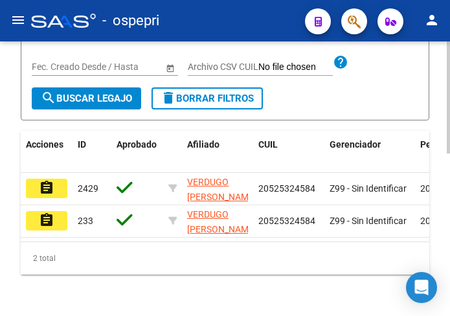
scroll to position [400, 0]
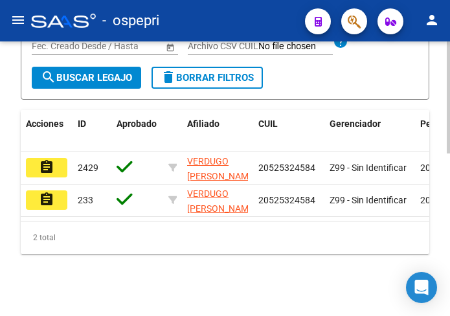
type input "52532458"
click at [52, 159] on mat-icon "assignment" at bounding box center [47, 167] width 16 height 16
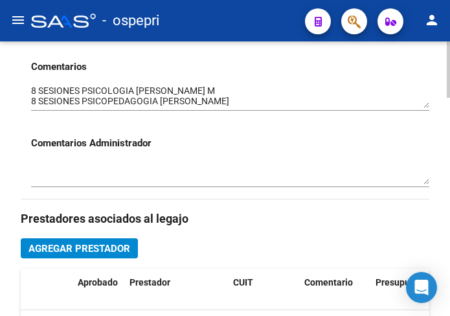
scroll to position [454, 0]
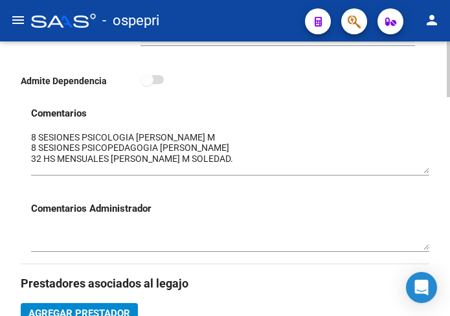
drag, startPoint x: 426, startPoint y: 153, endPoint x: 426, endPoint y: 171, distance: 18.2
click at [426, 171] on textarea at bounding box center [230, 152] width 399 height 43
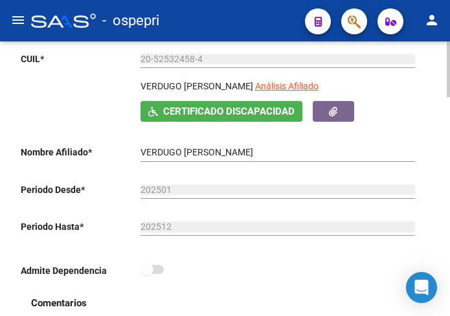
scroll to position [259, 0]
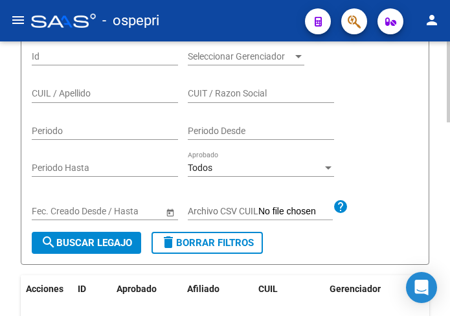
scroll to position [194, 0]
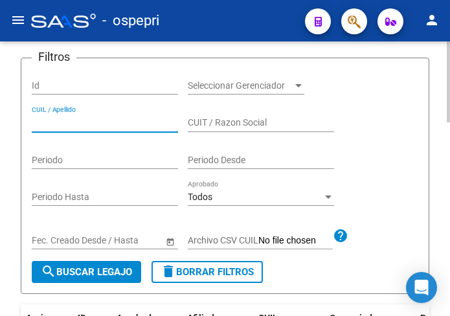
click at [67, 119] on input "CUIL / Apellido" at bounding box center [105, 122] width 146 height 11
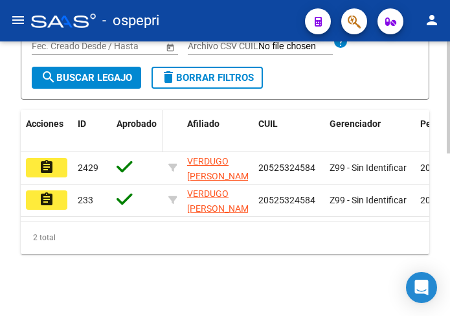
scroll to position [400, 0]
type input "52532458"
click at [104, 72] on span "search Buscar Legajo" at bounding box center [86, 78] width 91 height 12
click at [41, 159] on mat-icon "assignment" at bounding box center [47, 167] width 16 height 16
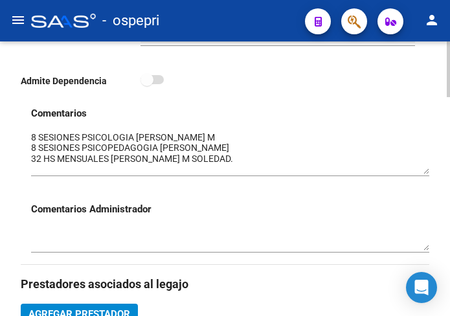
drag, startPoint x: 428, startPoint y: 155, endPoint x: 425, endPoint y: 174, distance: 19.0
click at [425, 174] on textarea at bounding box center [230, 152] width 399 height 43
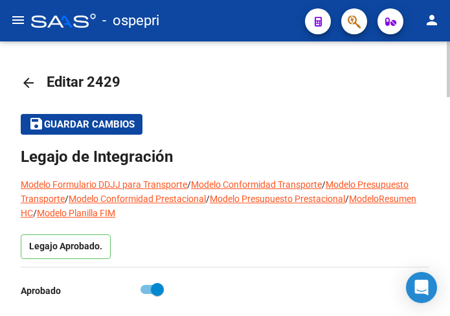
click at [31, 82] on mat-icon "arrow_back" at bounding box center [29, 83] width 16 height 16
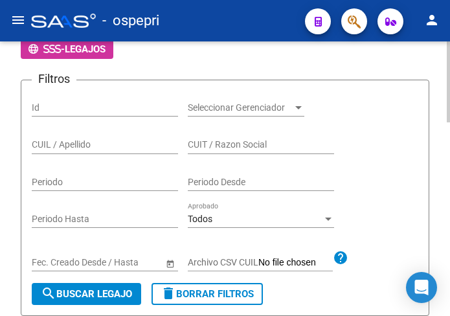
scroll to position [194, 0]
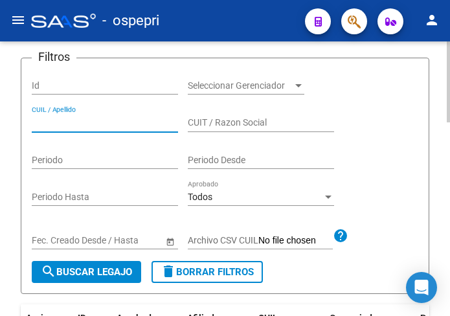
click at [47, 124] on input "CUIL / Apellido" at bounding box center [105, 122] width 146 height 11
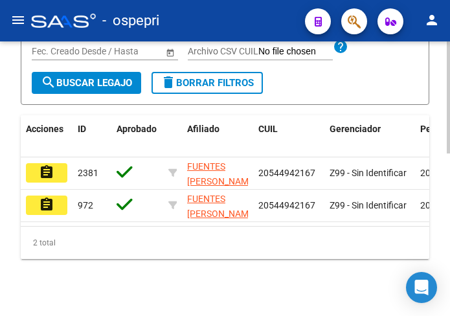
scroll to position [400, 0]
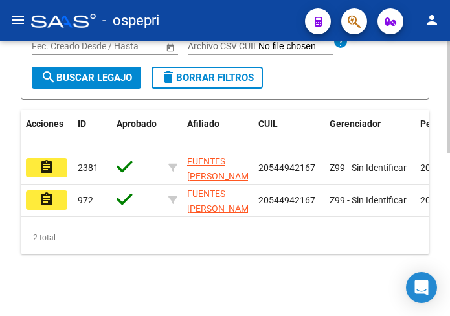
type input "54494216"
click at [53, 159] on mat-icon "assignment" at bounding box center [47, 167] width 16 height 16
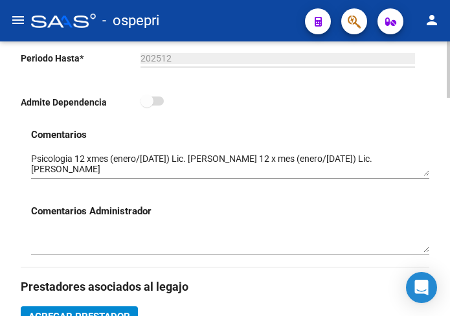
scroll to position [454, 0]
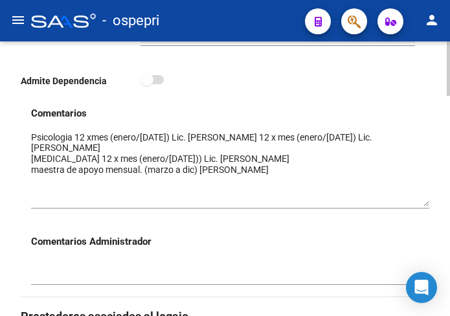
drag, startPoint x: 426, startPoint y: 154, endPoint x: 421, endPoint y: 205, distance: 51.5
click at [421, 205] on textarea at bounding box center [230, 169] width 399 height 76
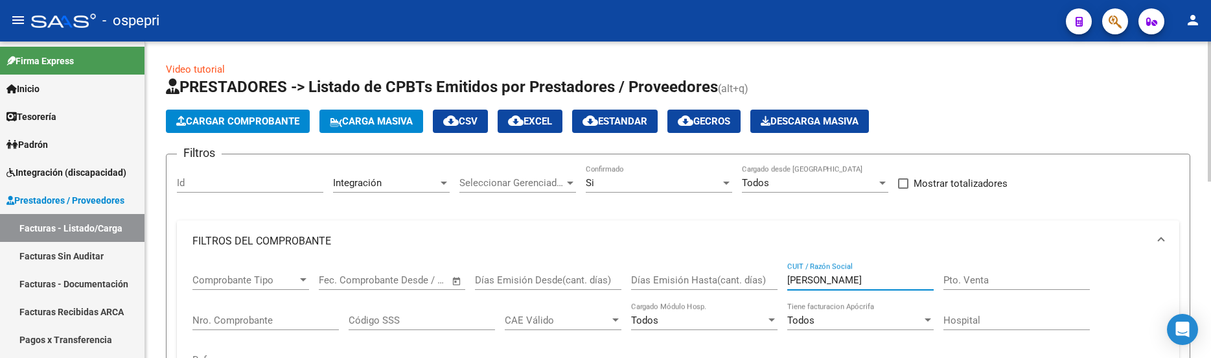
scroll to position [194, 0]
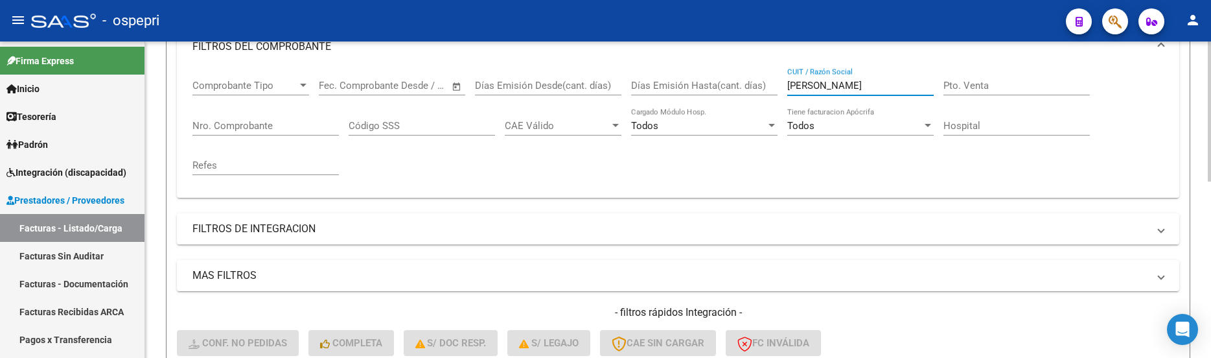
click at [756, 89] on div "Comprobante Tipo Comprobante Tipo Fecha inicio – Fecha fin Fec. Comprobante Des…" at bounding box center [677, 127] width 971 height 120
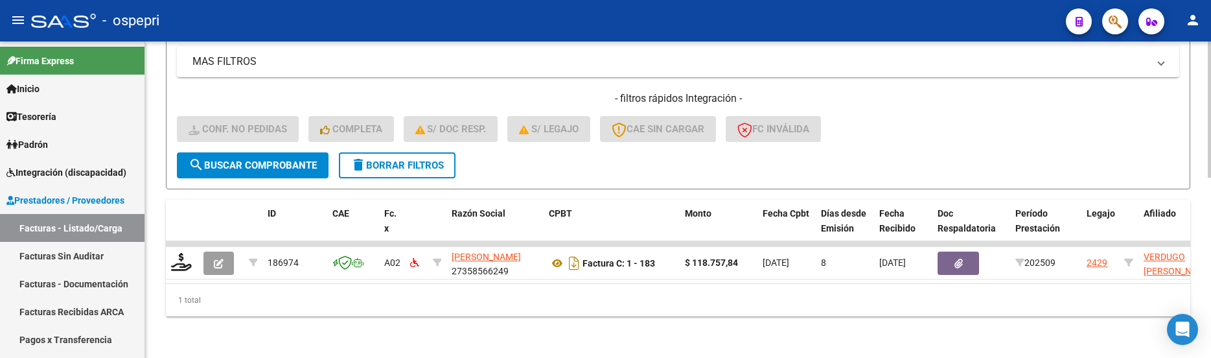
scroll to position [418, 0]
type input "CHANA"
click at [268, 159] on span "search Buscar Comprobante" at bounding box center [253, 165] width 128 height 12
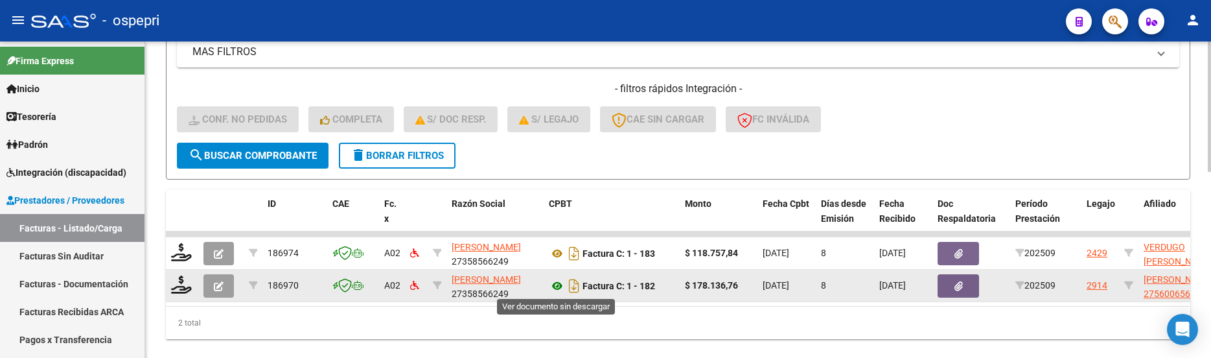
click at [555, 282] on icon at bounding box center [557, 286] width 17 height 16
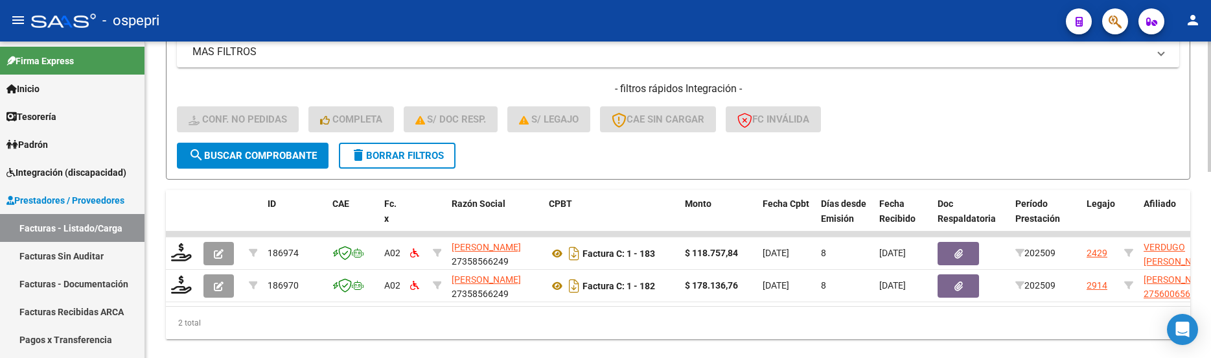
click at [271, 156] on span "search Buscar Comprobante" at bounding box center [253, 156] width 128 height 12
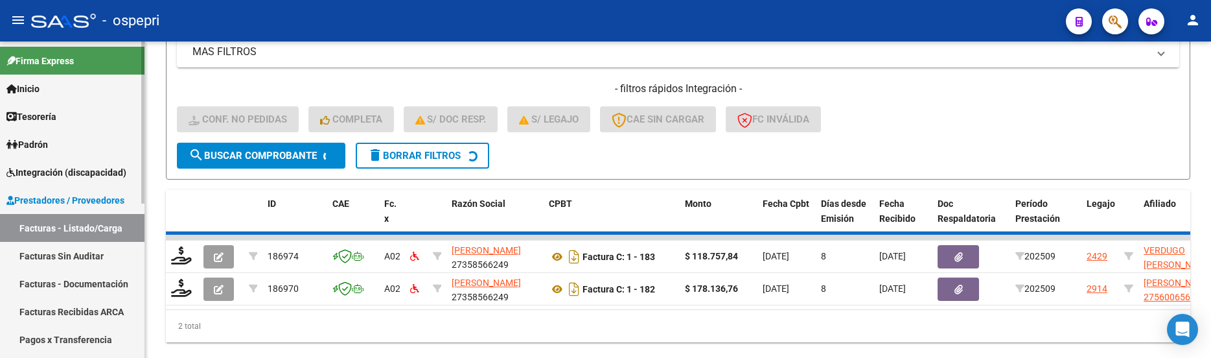
click at [80, 226] on link "Facturas - Listado/Carga" at bounding box center [72, 228] width 145 height 28
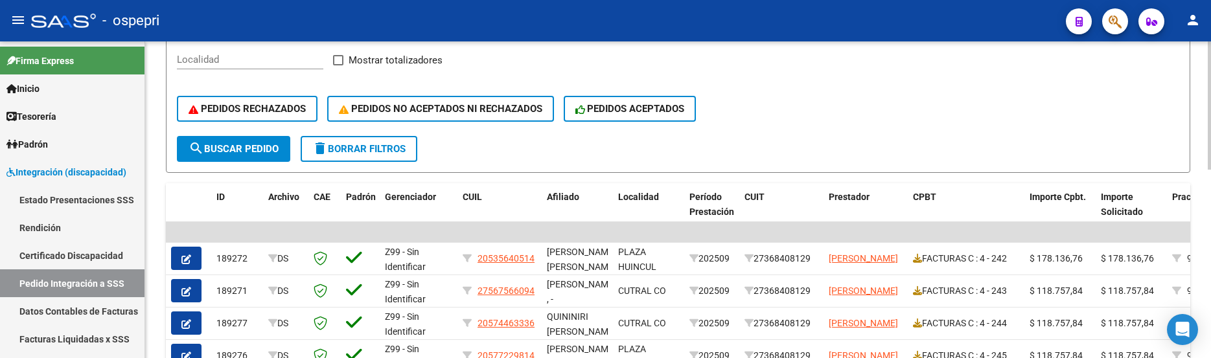
scroll to position [266, 0]
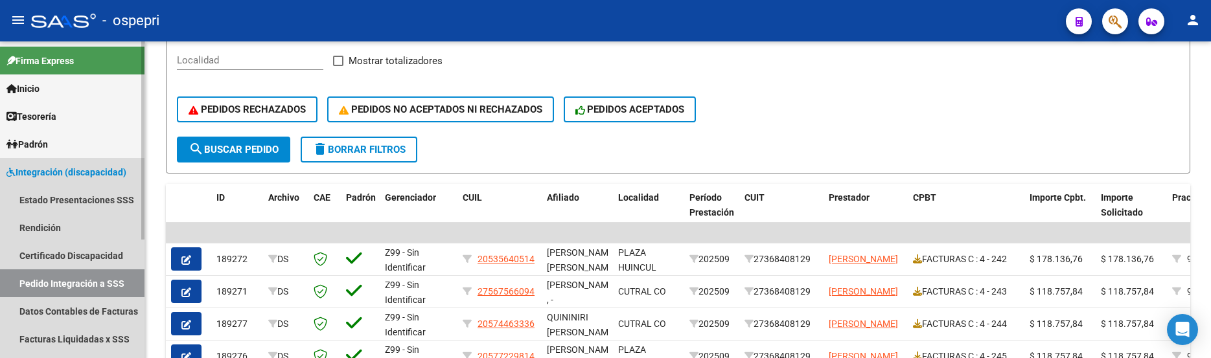
click at [82, 169] on span "Integración (discapacidad)" at bounding box center [66, 172] width 120 height 14
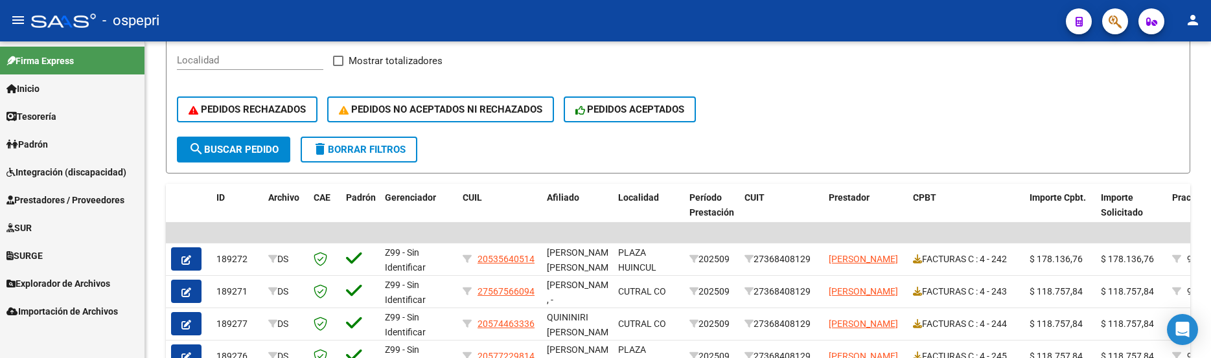
click at [75, 199] on span "Prestadores / Proveedores" at bounding box center [65, 200] width 118 height 14
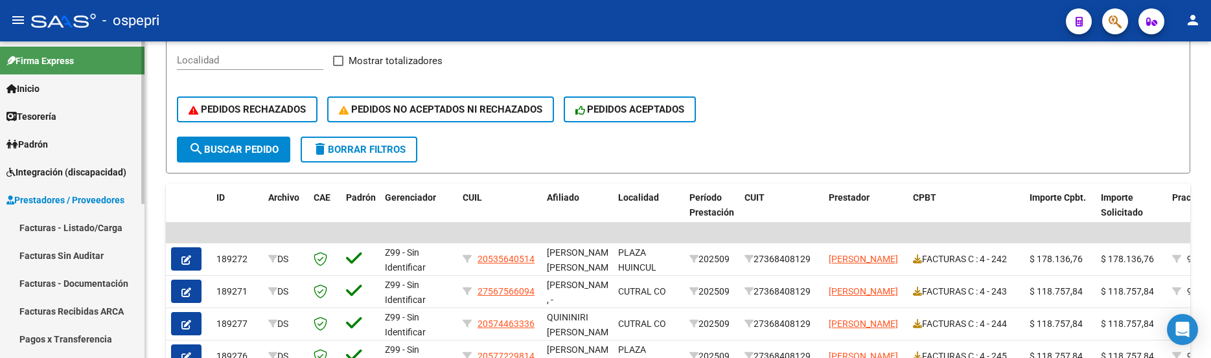
click at [82, 227] on link "Facturas - Listado/Carga" at bounding box center [72, 228] width 145 height 28
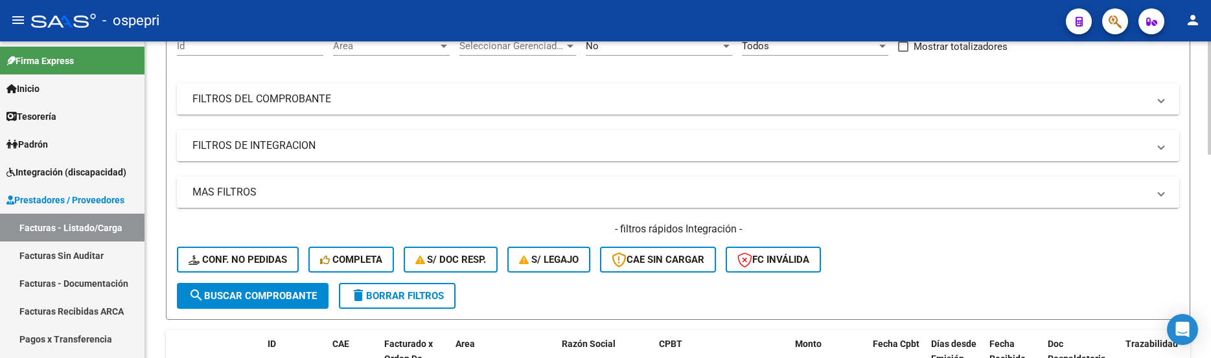
scroll to position [72, 0]
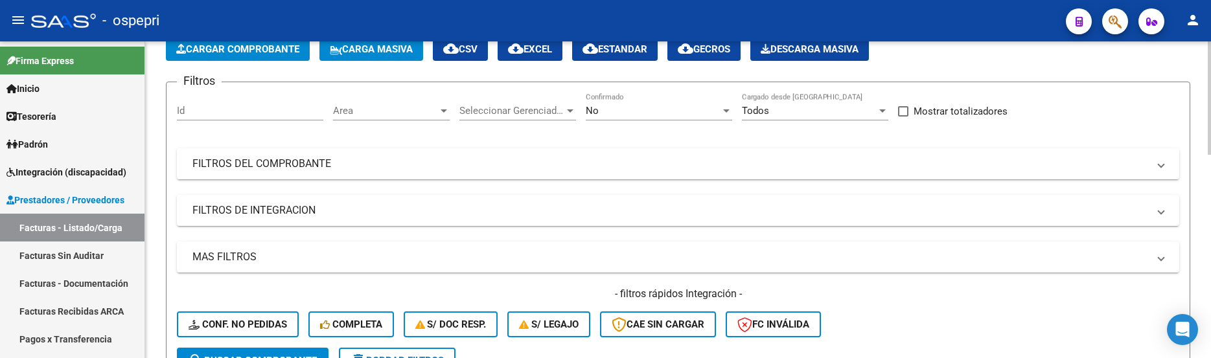
click at [811, 162] on mat-panel-title "FILTROS DEL COMPROBANTE" at bounding box center [670, 164] width 956 height 14
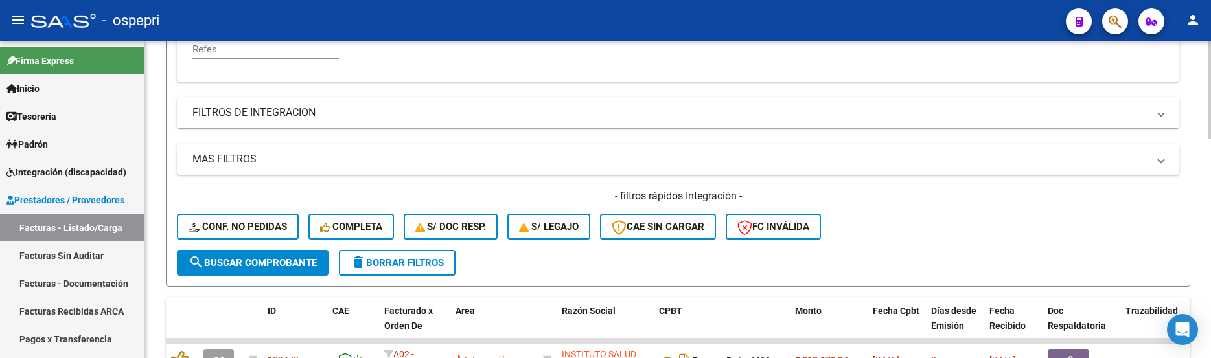
scroll to position [331, 0]
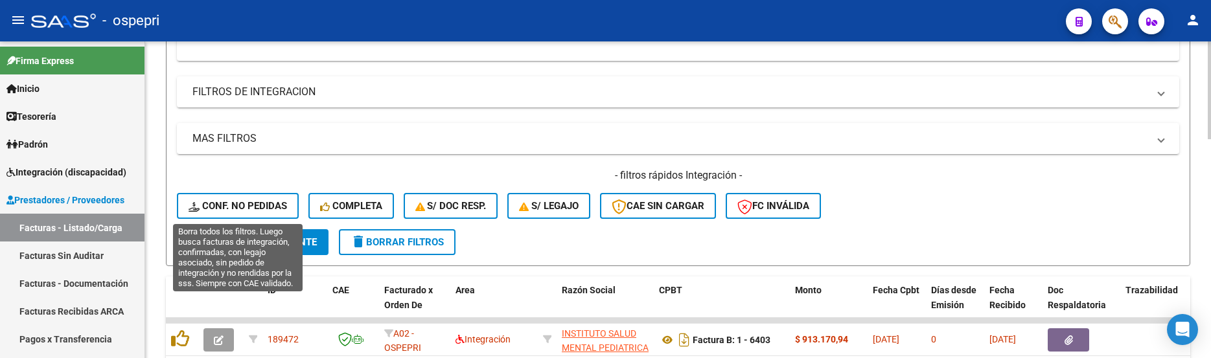
click at [264, 206] on span "Conf. no pedidas" at bounding box center [238, 206] width 99 height 12
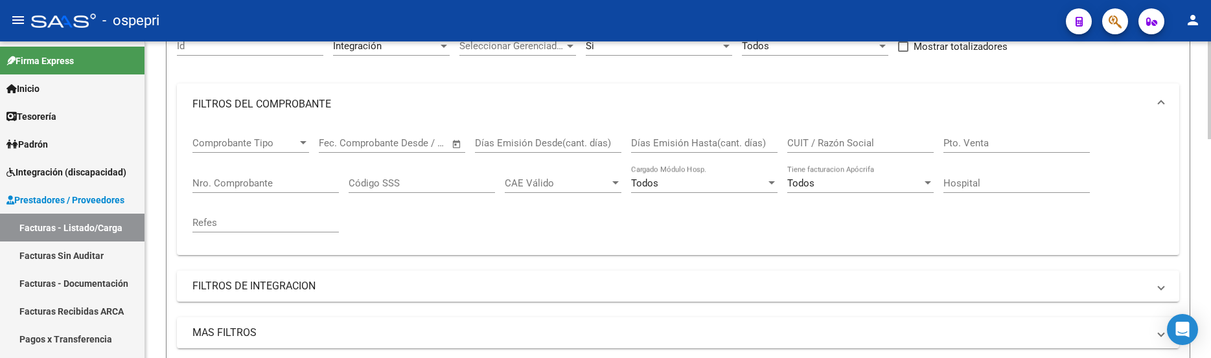
scroll to position [72, 0]
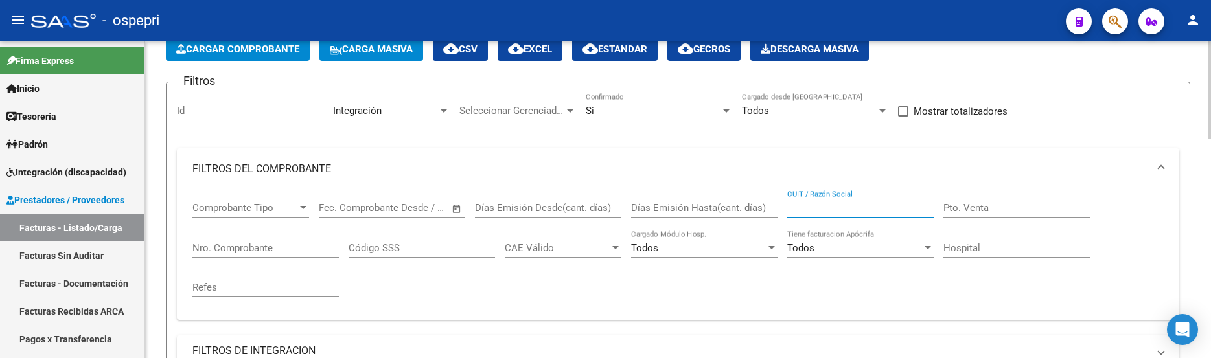
click at [829, 205] on input "CUIT / Razón Social" at bounding box center [860, 208] width 146 height 12
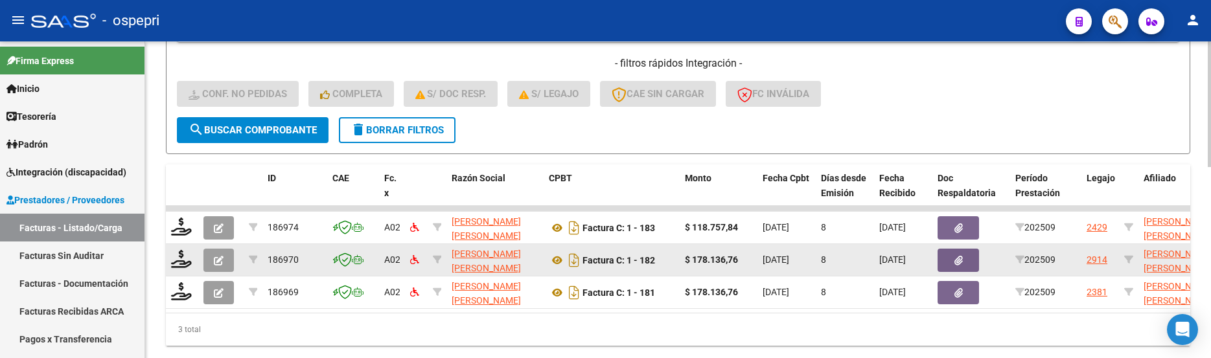
scroll to position [461, 0]
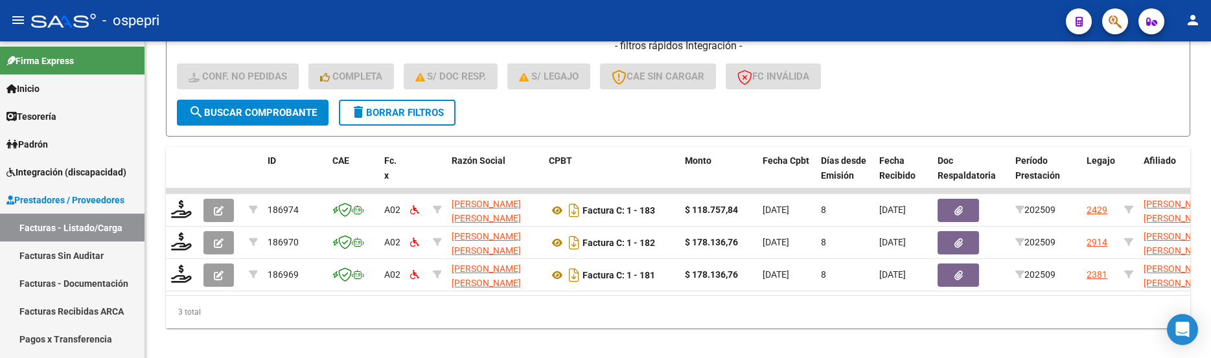
type input "CHANA"
